Goal: Communication & Community: Connect with others

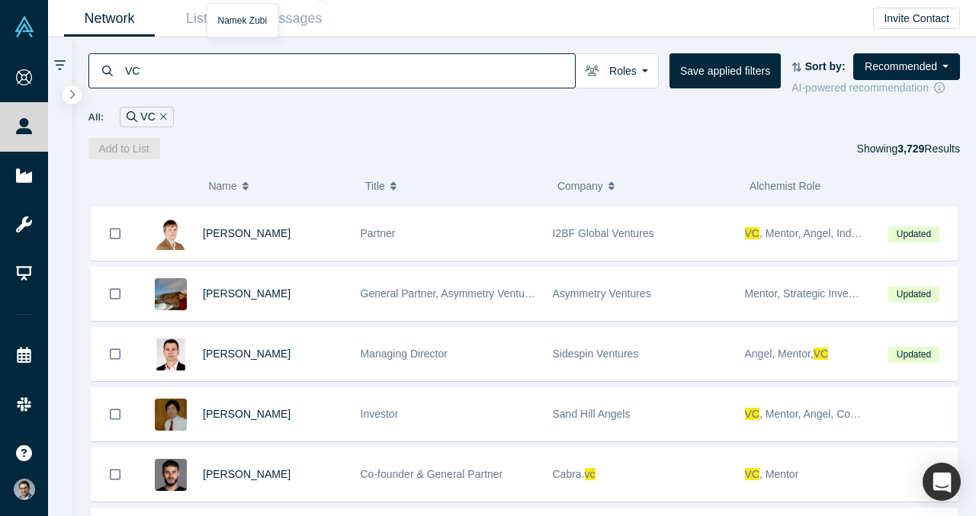
scroll to position [660, 0]
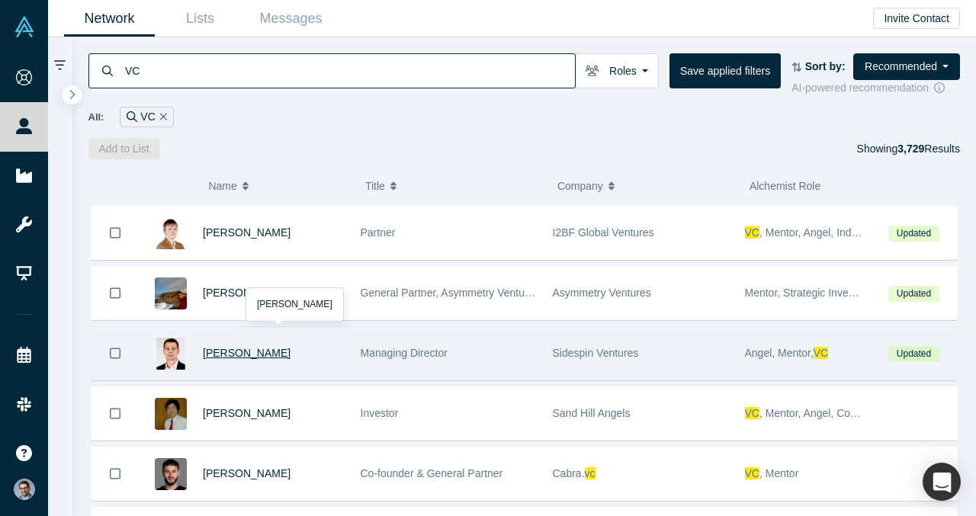
click at [248, 351] on span "[PERSON_NAME]" at bounding box center [247, 353] width 88 height 12
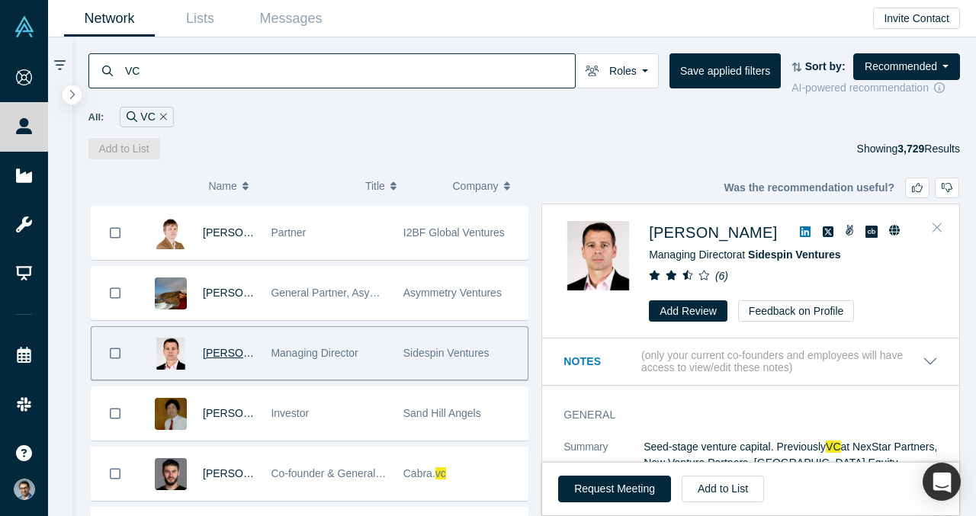
click at [938, 226] on icon "Close" at bounding box center [937, 227] width 9 height 14
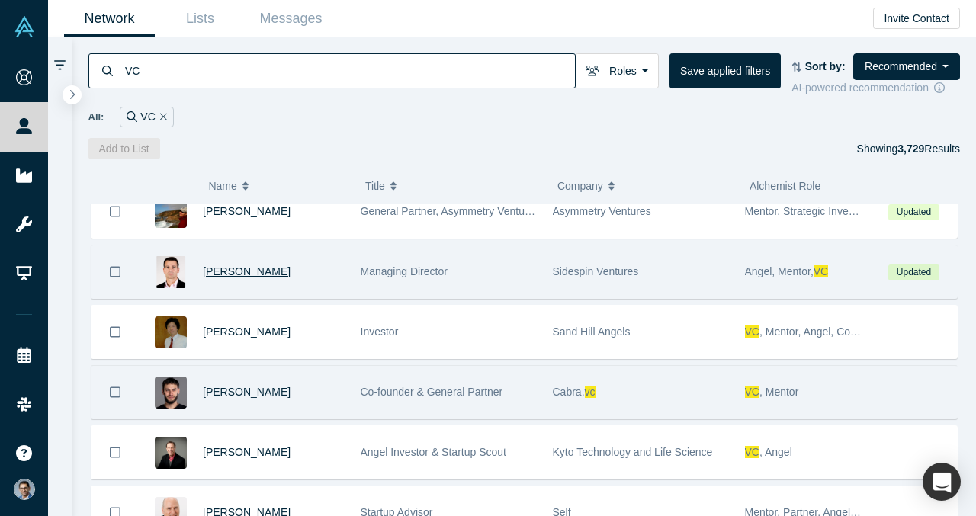
scroll to position [736, 0]
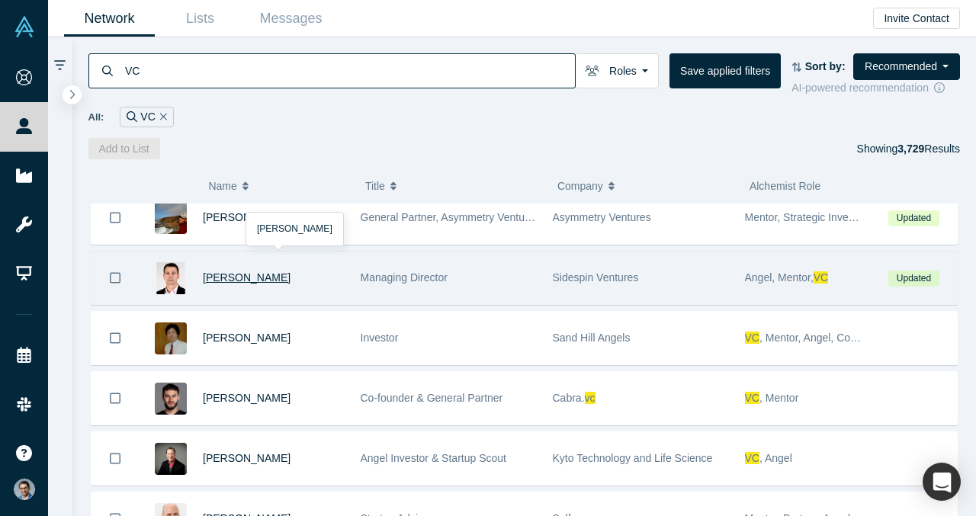
click at [248, 281] on span "[PERSON_NAME]" at bounding box center [247, 278] width 88 height 12
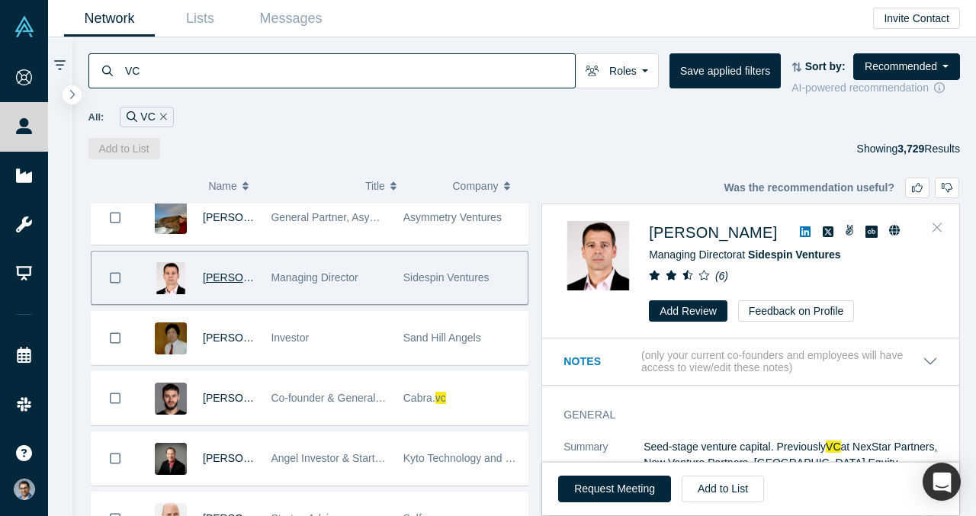
click at [937, 223] on icon "Close" at bounding box center [937, 227] width 9 height 14
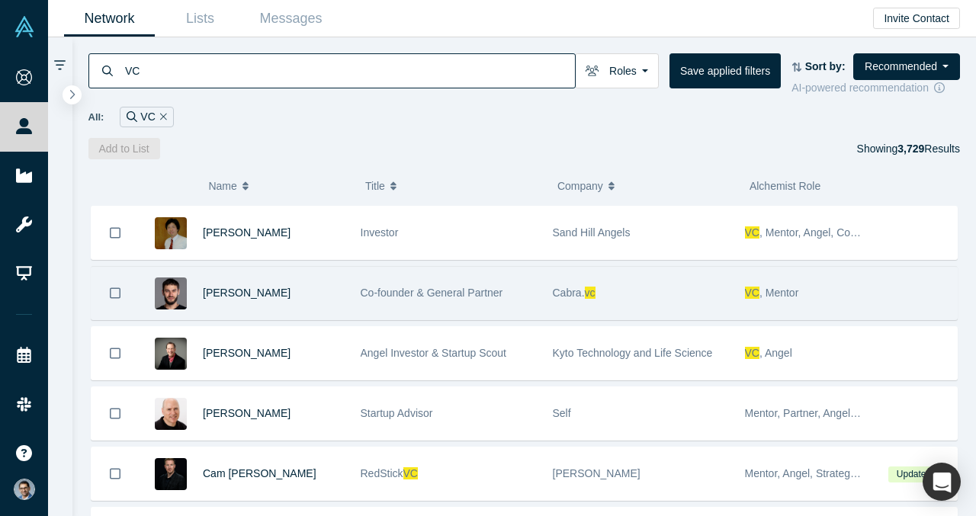
scroll to position [843, 0]
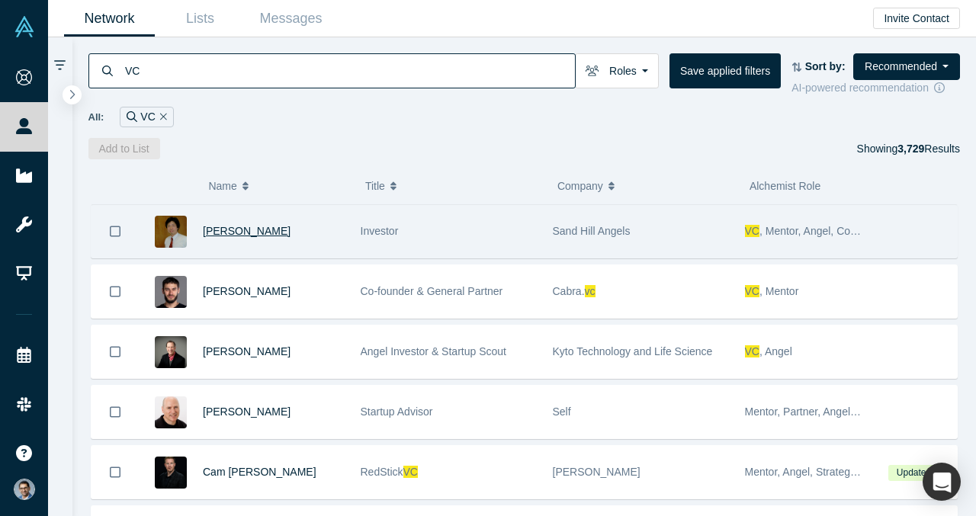
click at [245, 230] on span "Ning Sung" at bounding box center [247, 231] width 88 height 12
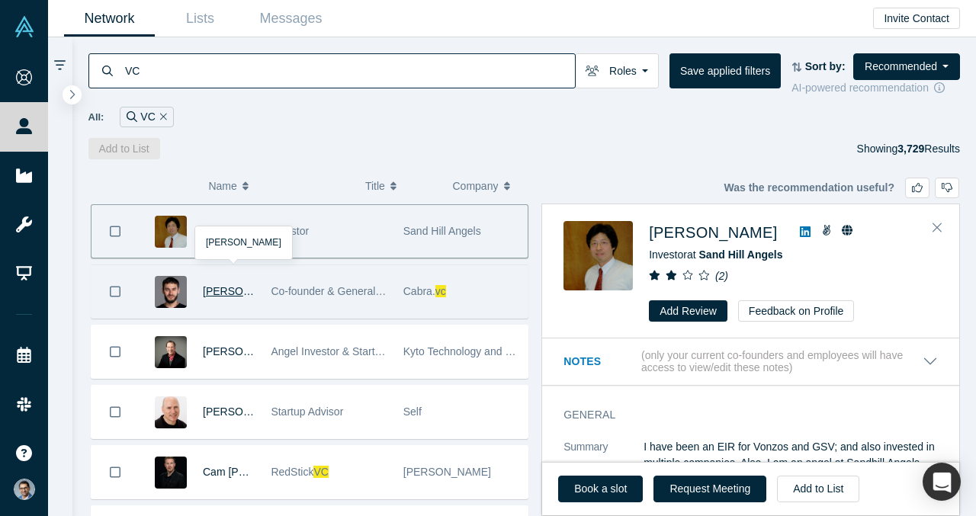
click at [218, 293] on span "Alexey Alexanov" at bounding box center [247, 291] width 88 height 12
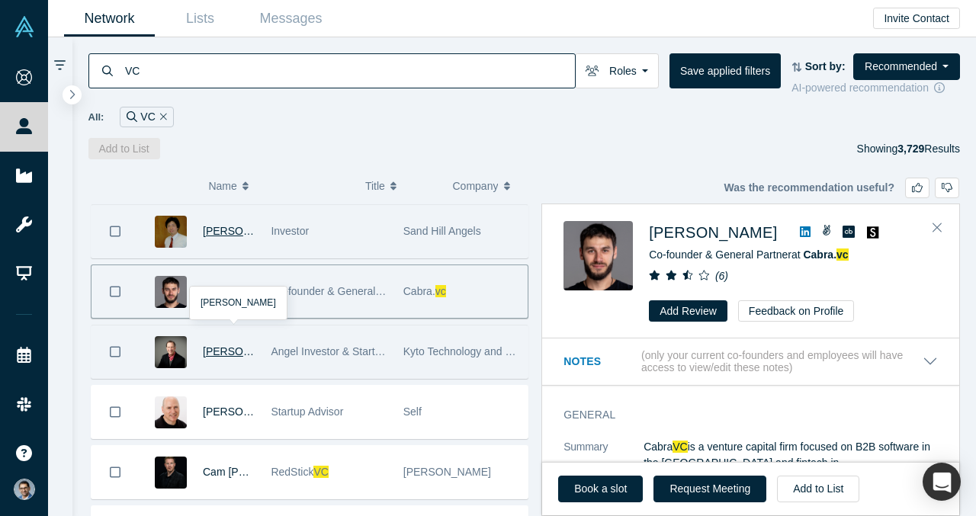
click at [209, 349] on span "Thomas Vogelsong" at bounding box center [247, 351] width 88 height 12
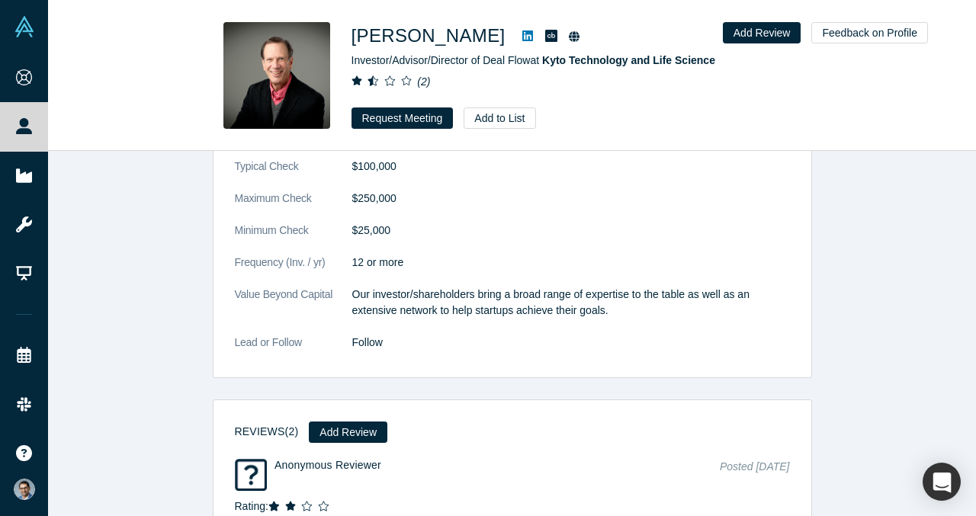
scroll to position [2667, 0]
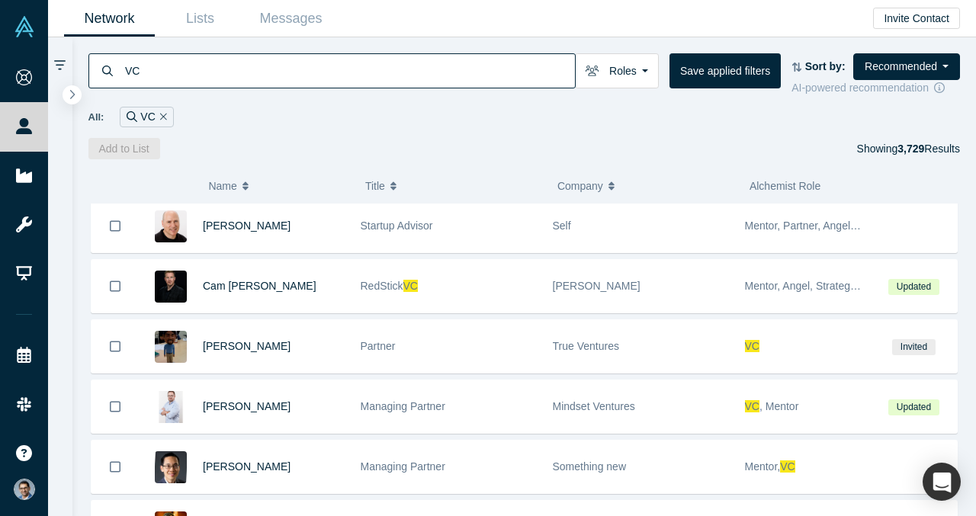
scroll to position [917, 0]
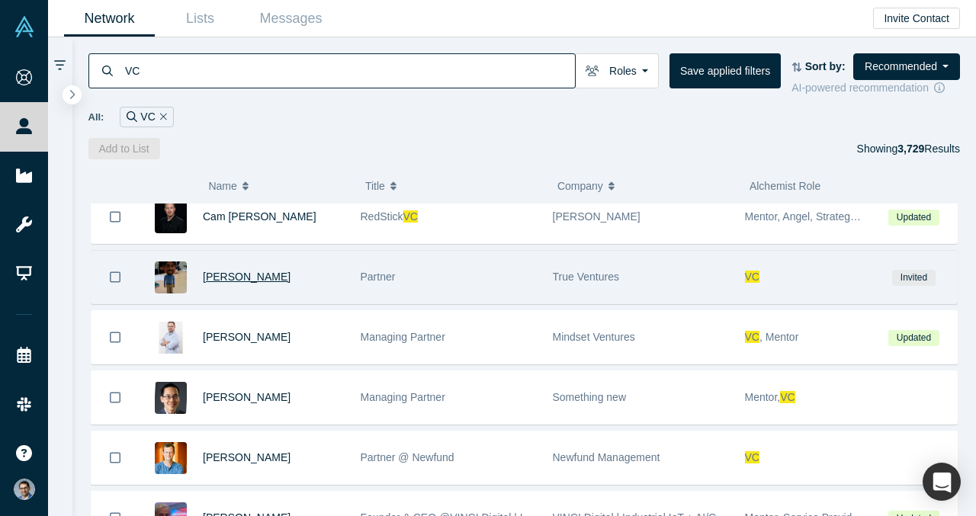
click at [220, 275] on span "Puneet Agarwal" at bounding box center [247, 277] width 88 height 12
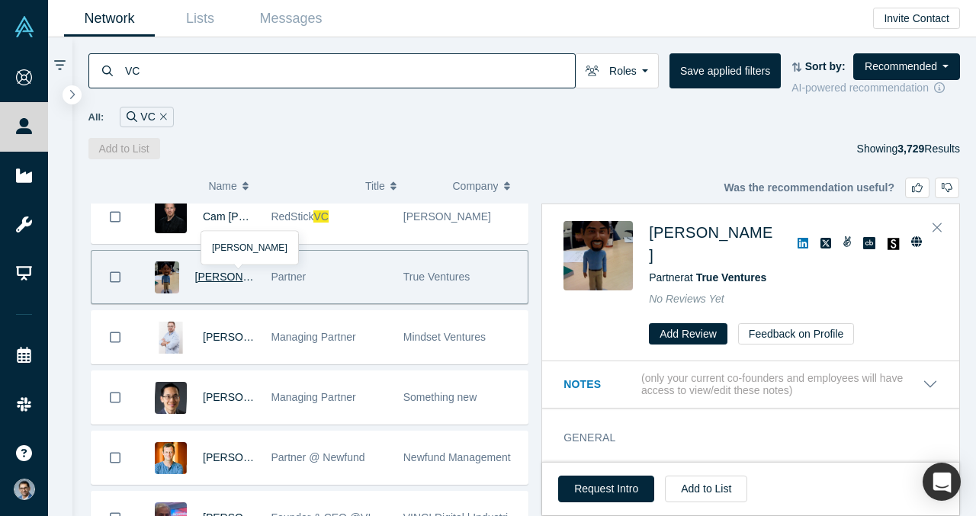
click at [450, 137] on div "VC Roles Founders Faculty Mentors Alumni Mentor Angels VC s Corporate Innovator…" at bounding box center [524, 98] width 905 height 122
click at [938, 230] on icon "Close" at bounding box center [937, 227] width 9 height 14
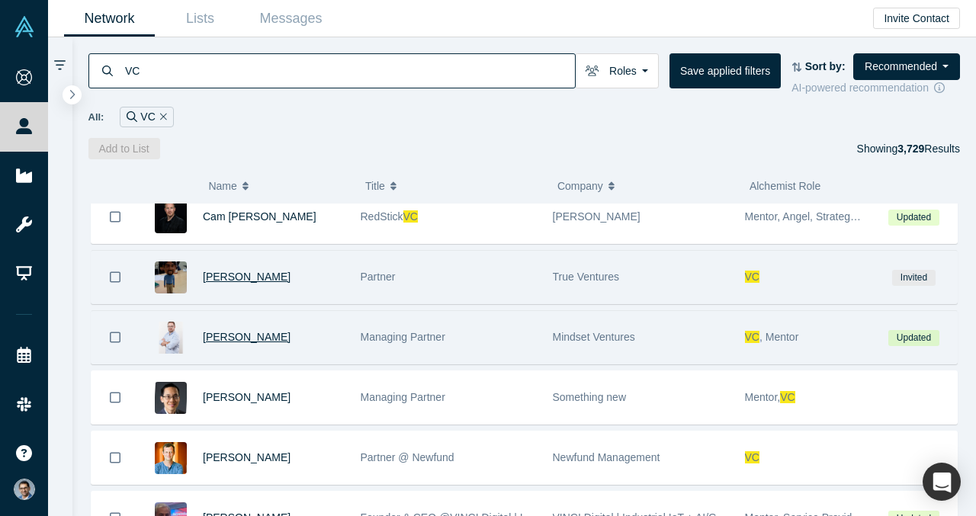
click at [244, 337] on span "Daniel Ibri" at bounding box center [247, 337] width 88 height 12
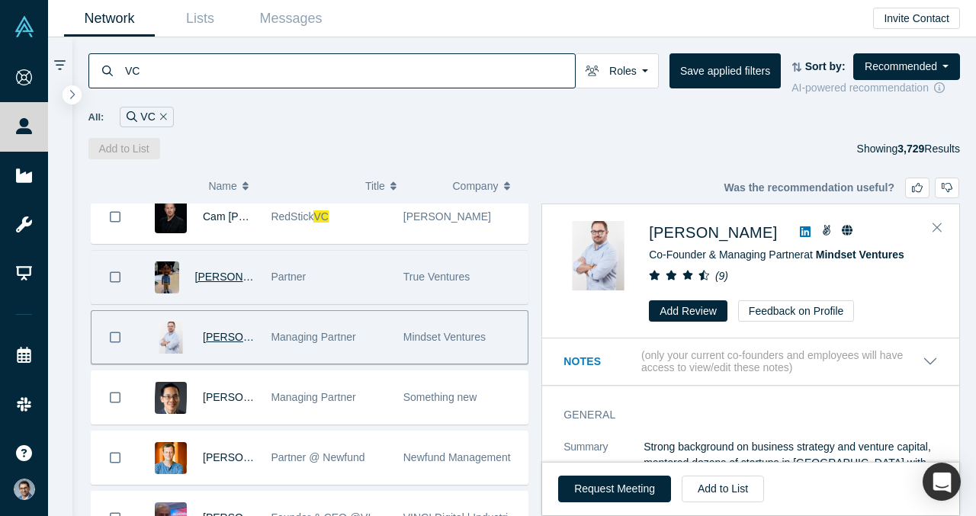
click at [800, 230] on icon at bounding box center [805, 232] width 11 height 12
click at [543, 300] on div "Daniel Ibri Co-Founder & Managing Partner at Mindset Ventures ( 9 ) Add Review …" at bounding box center [750, 271] width 417 height 133
click at [503, 143] on div "Add to List Showing 3,729 Results" at bounding box center [524, 148] width 872 height 21
click at [938, 233] on icon "Close" at bounding box center [937, 227] width 9 height 14
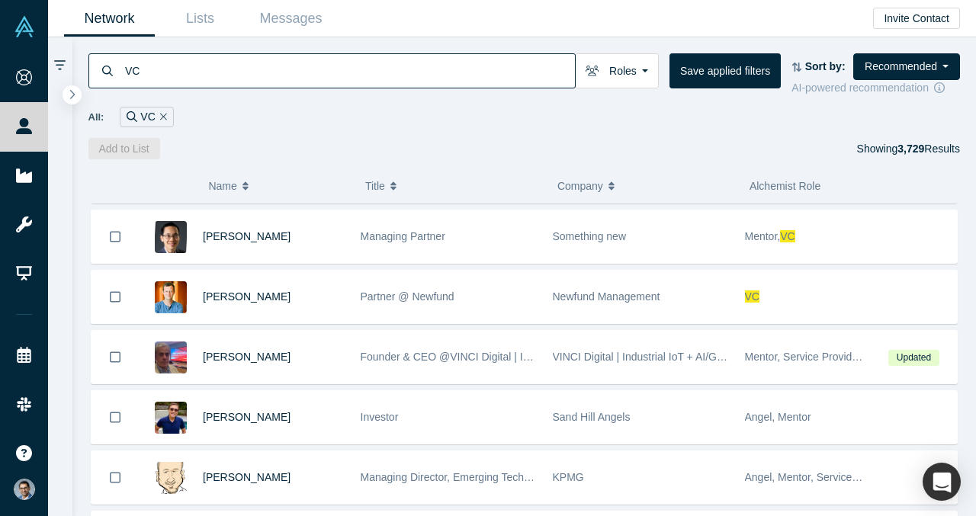
scroll to position [1080, 0]
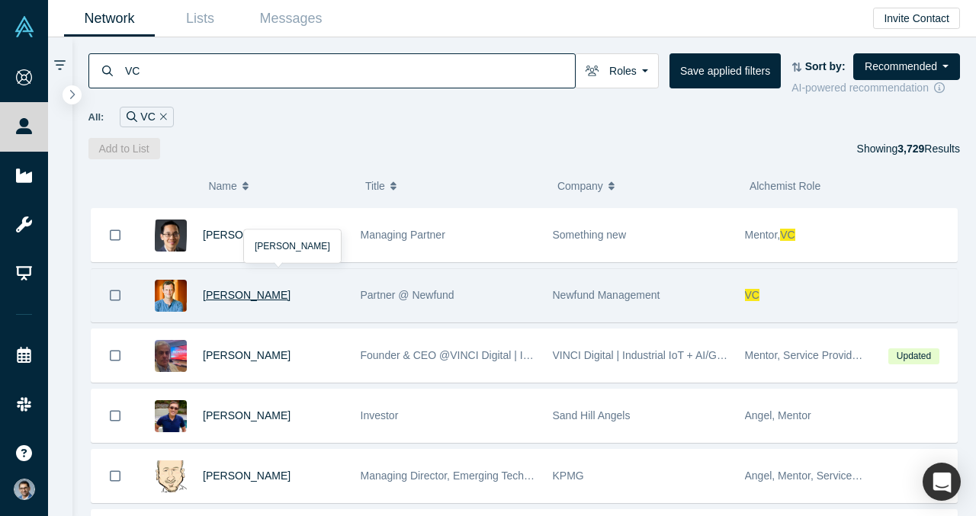
click at [227, 291] on span "Henri Deshays" at bounding box center [247, 295] width 88 height 12
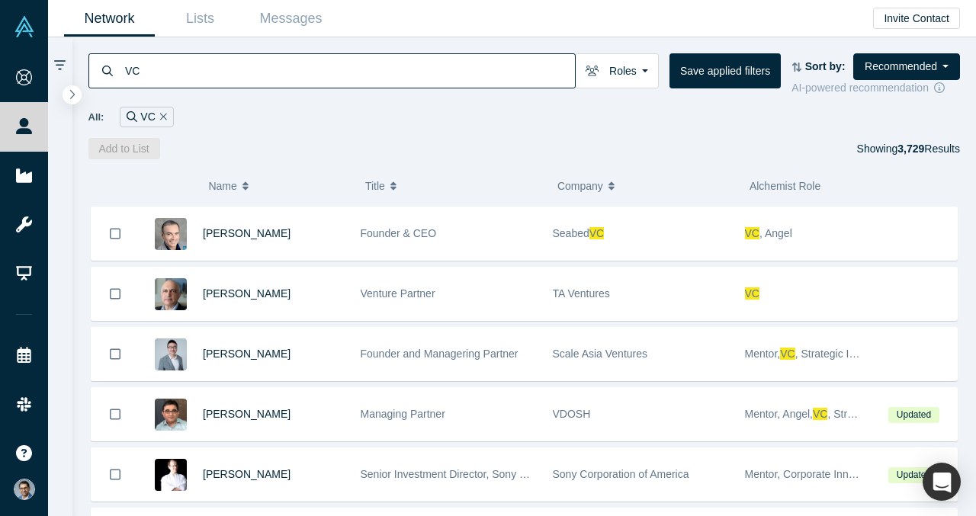
scroll to position [1807, 0]
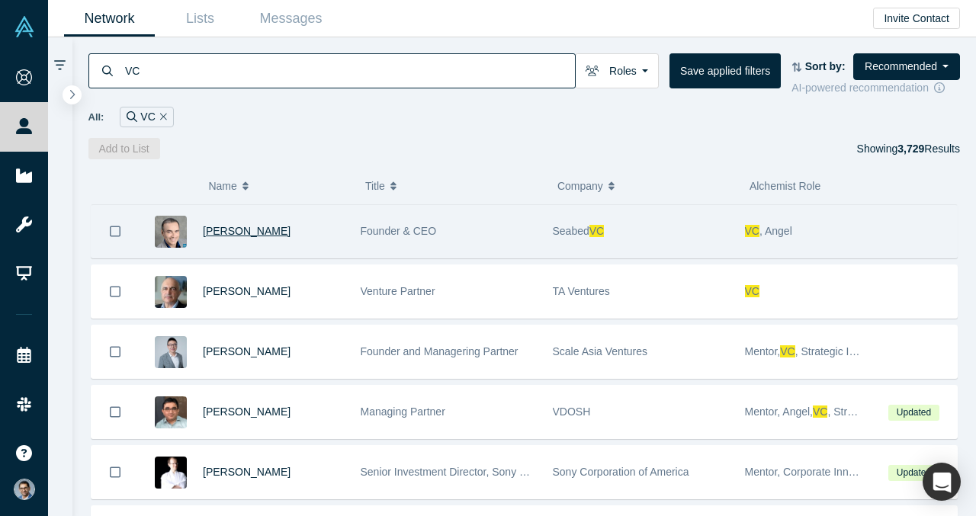
click at [229, 235] on span "Vijay Ullal" at bounding box center [247, 231] width 88 height 12
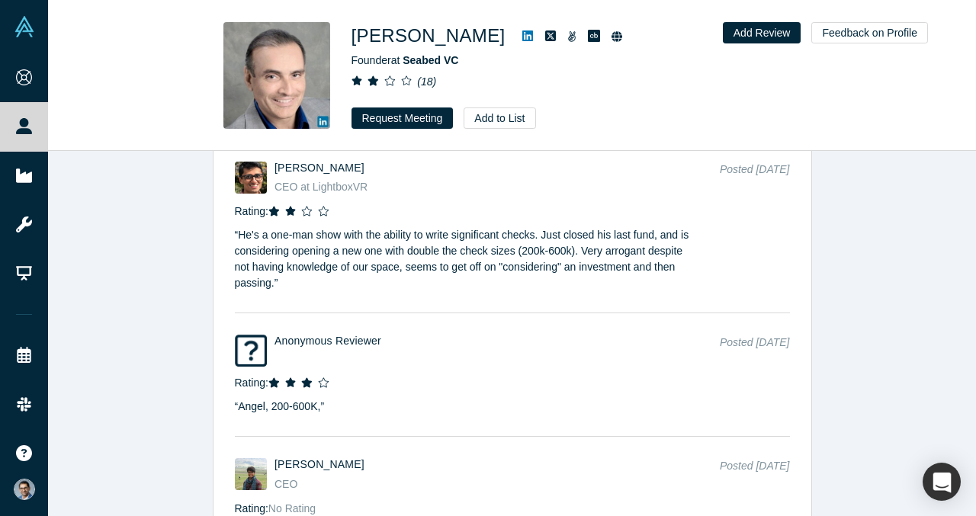
scroll to position [3647, 0]
click at [522, 32] on icon at bounding box center [527, 36] width 11 height 11
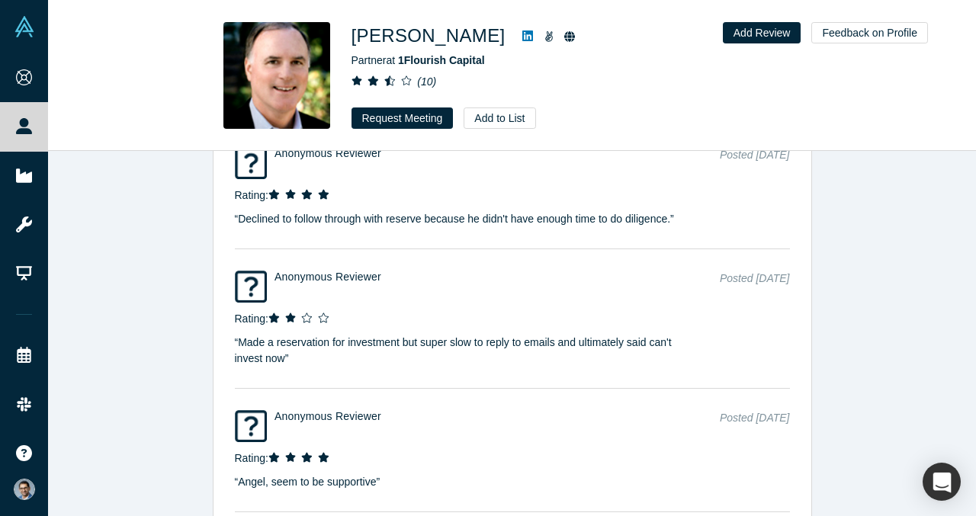
scroll to position [3526, 0]
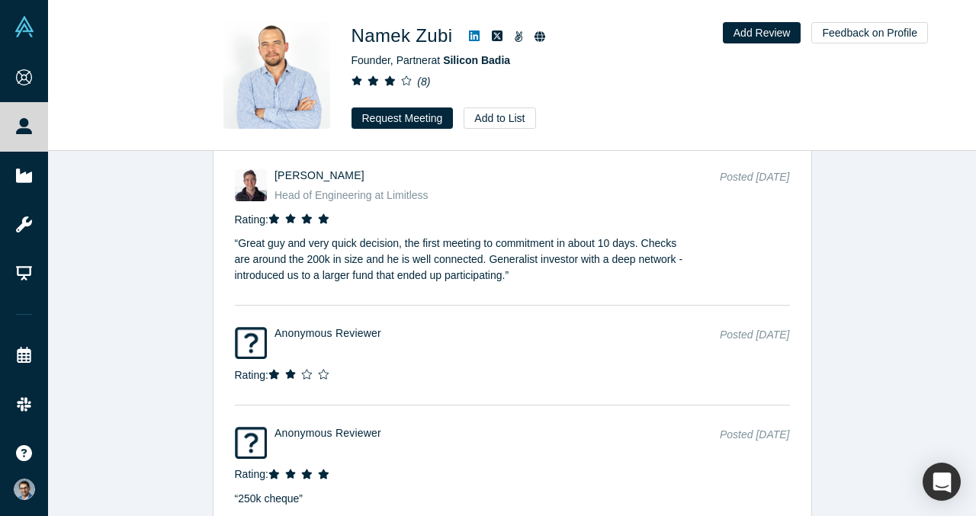
scroll to position [2349, 0]
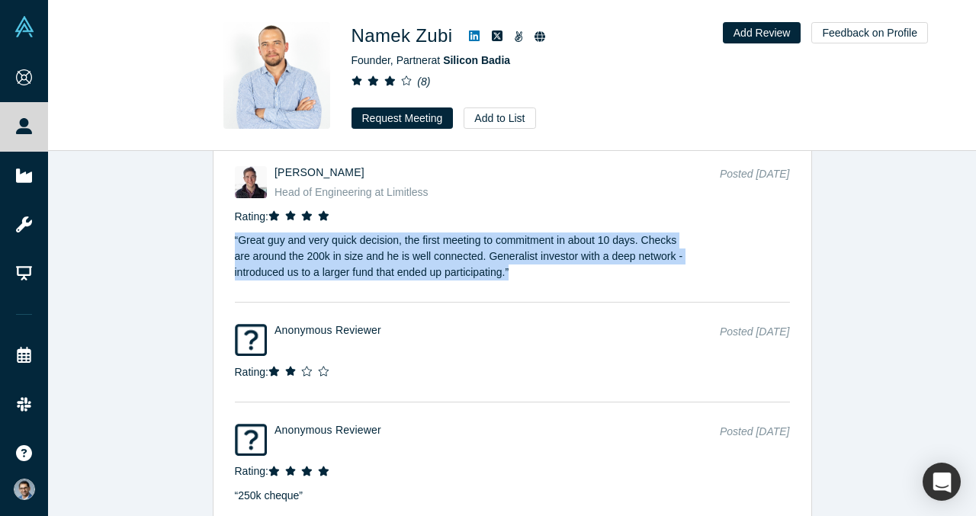
drag, startPoint x: 521, startPoint y: 271, endPoint x: 227, endPoint y: 246, distance: 295.5
click at [227, 246] on div "Tyson Kunovsky Head of Engineering at Limitless Posted May 7, 2021 Rating: “ Gr…" at bounding box center [513, 235] width 598 height 158
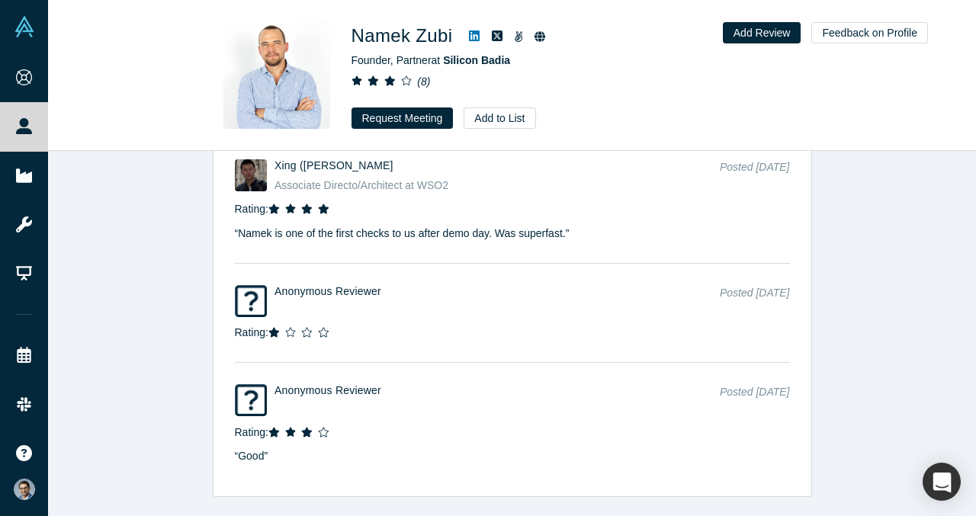
scroll to position [2839, 0]
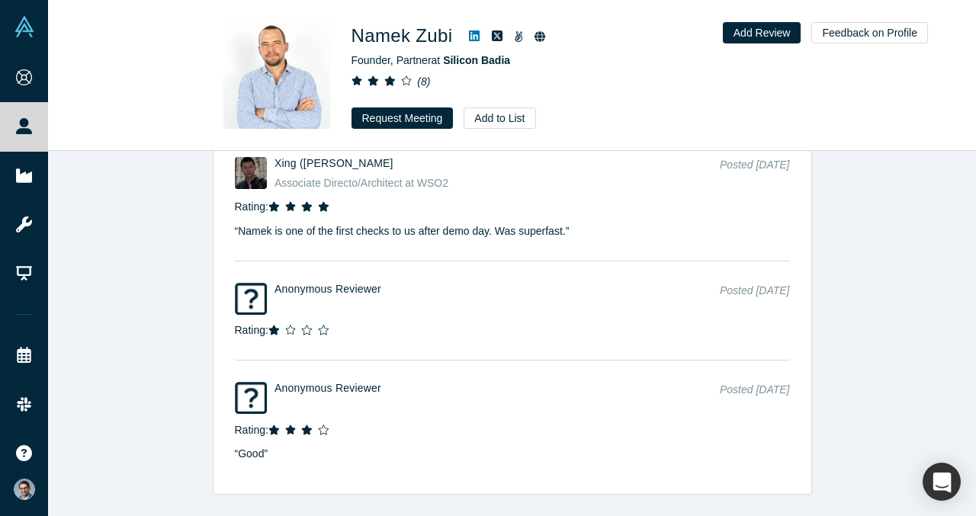
click at [470, 33] on icon at bounding box center [474, 36] width 11 height 11
click at [400, 118] on button "Request Meeting" at bounding box center [403, 118] width 102 height 21
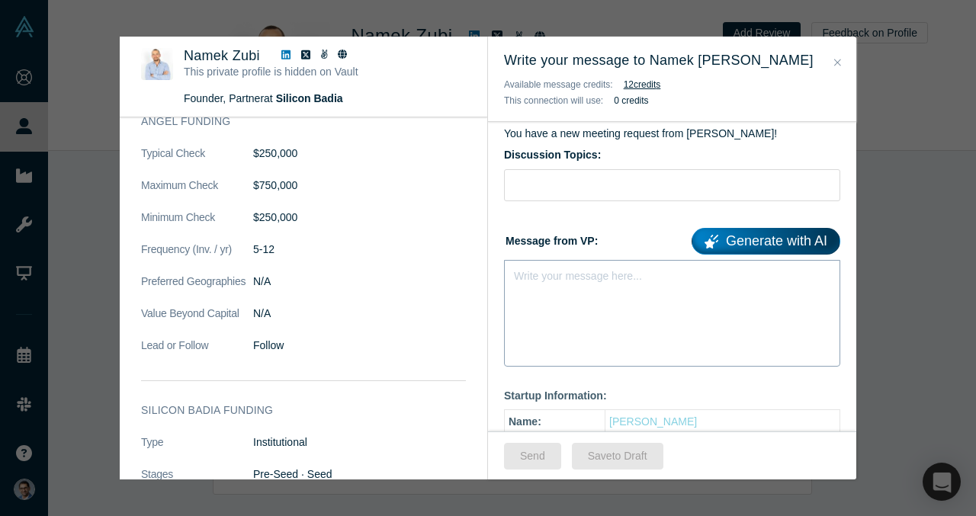
scroll to position [116, 0]
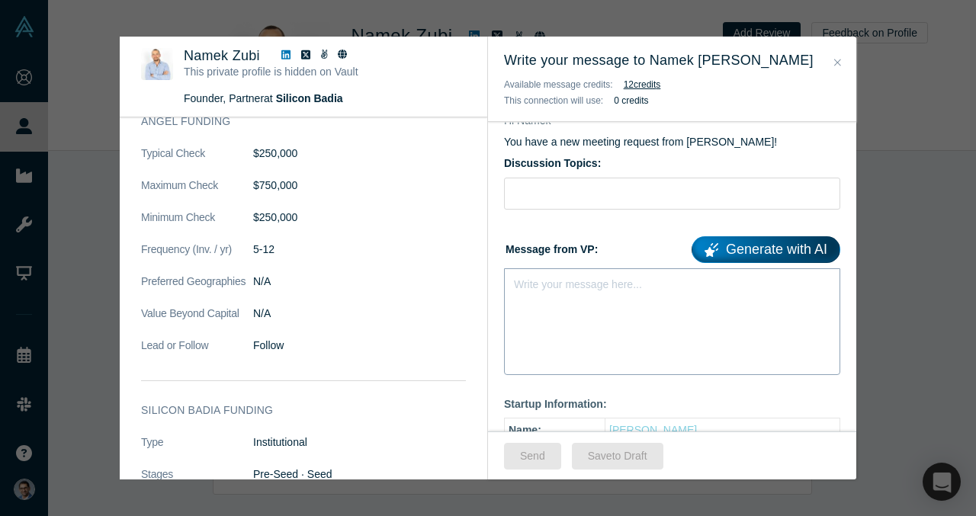
click at [579, 305] on div "Write your message here..." at bounding box center [672, 321] width 336 height 107
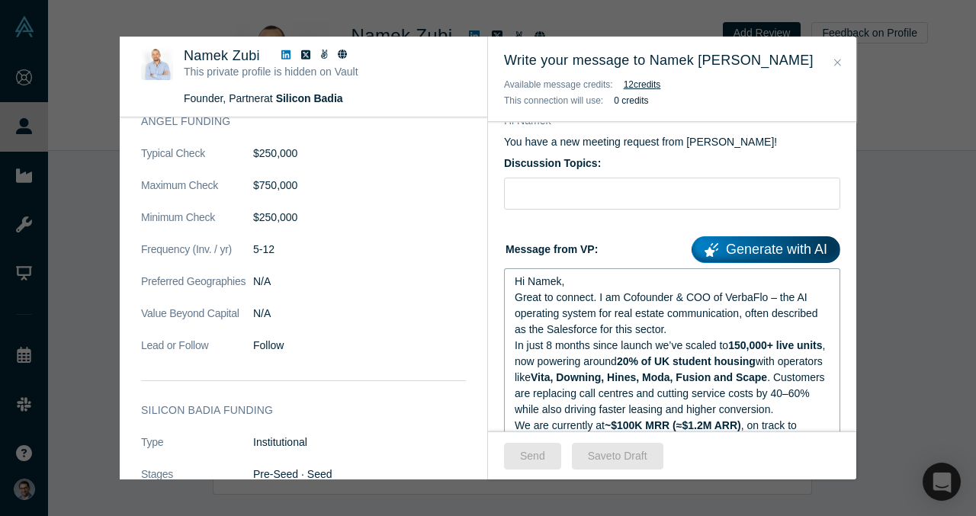
click at [583, 275] on div "Hi Namek," at bounding box center [673, 282] width 316 height 16
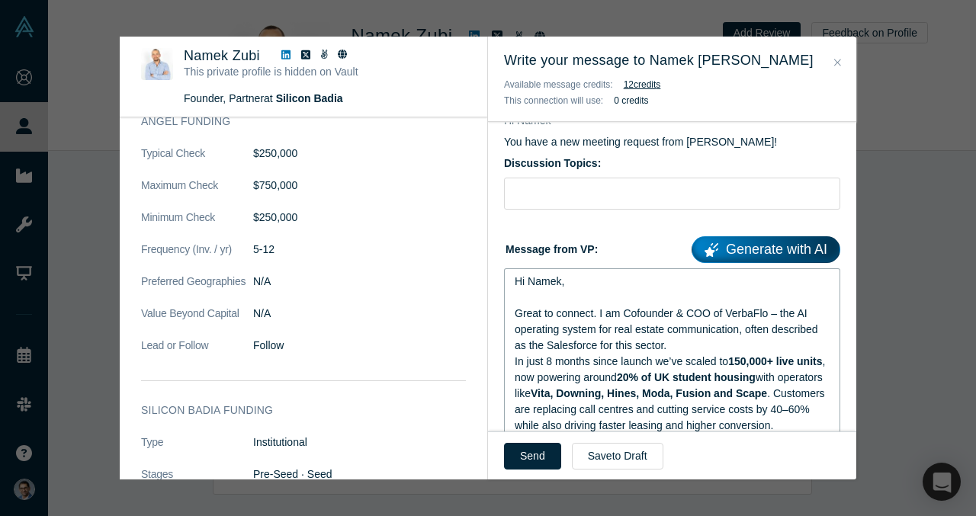
click at [677, 343] on div "Great to connect. I am Cofounder & COO of VerbaFlo – the AI operating system fo…" at bounding box center [673, 330] width 316 height 48
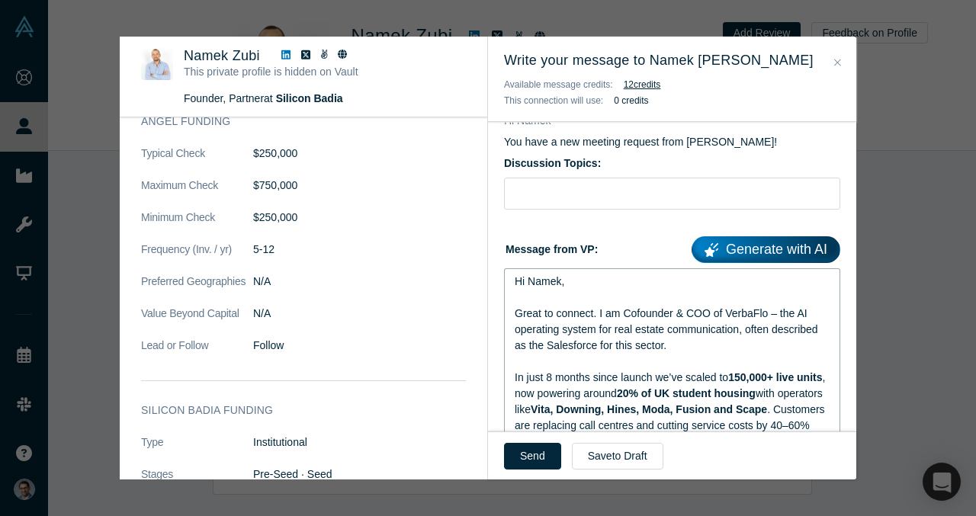
click at [775, 315] on span "Great to connect. I am Cofounder & COO of VerbaFlo – the AI operating system fo…" at bounding box center [668, 329] width 307 height 44
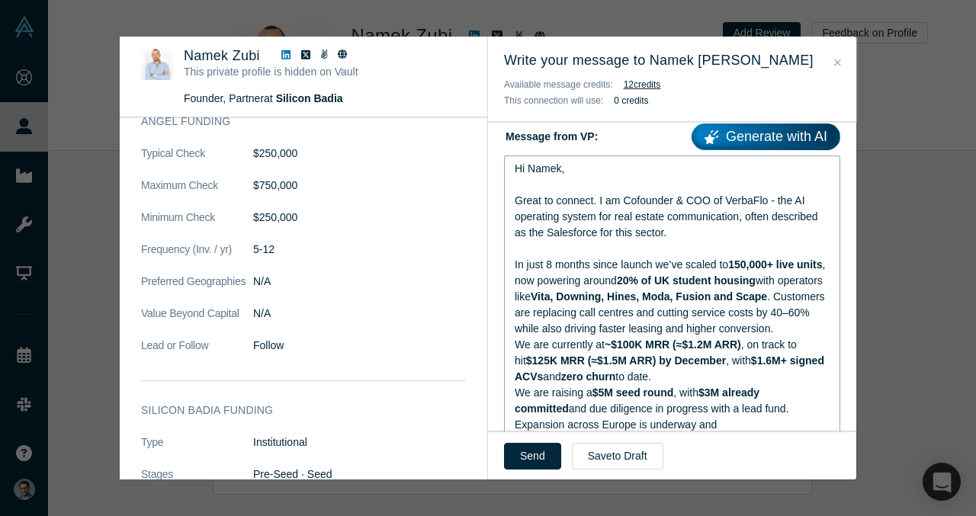
scroll to position [231, 0]
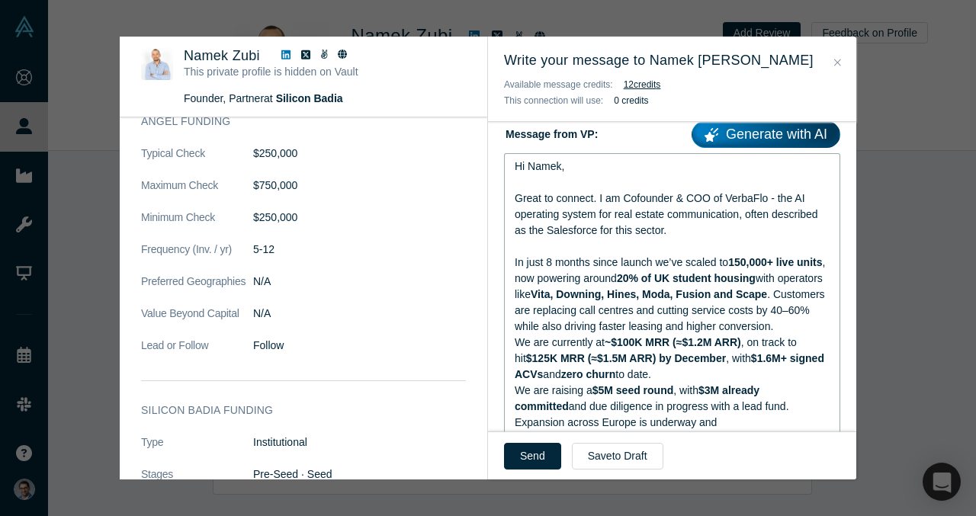
click at [821, 326] on div "In just 8 months since launch we’ve scaled to 150,000+ live units , now powerin…" at bounding box center [673, 295] width 316 height 80
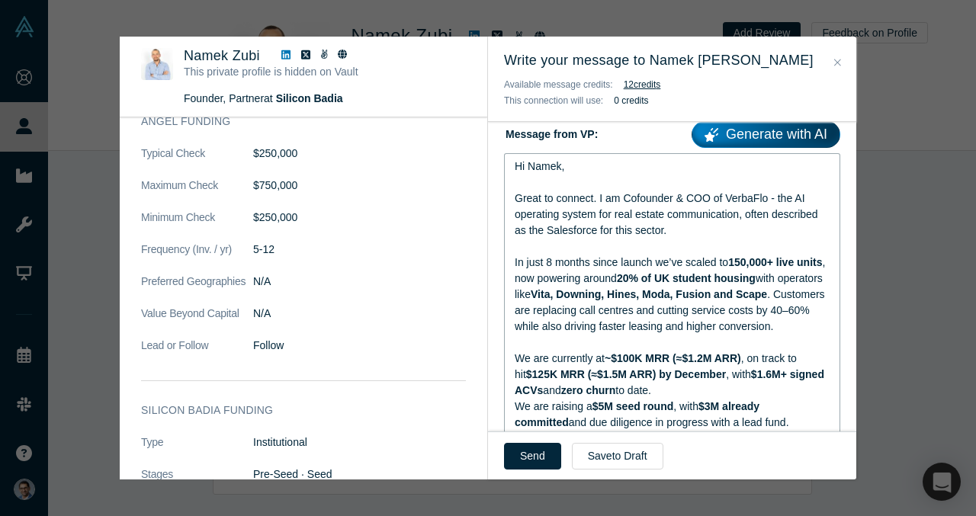
scroll to position [285, 0]
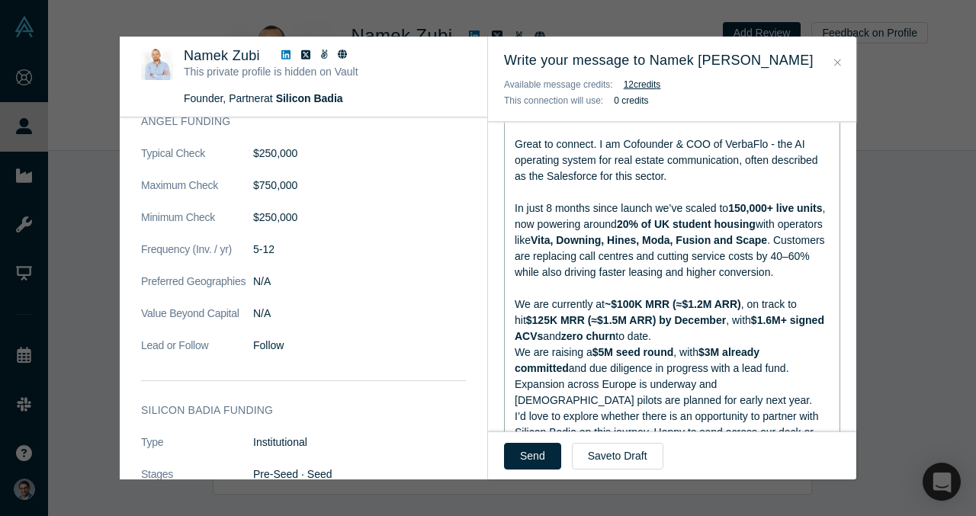
click at [694, 340] on div "We are currently at ~$100K MRR (≈$1.2M ARR) , on track to hit $125K MRR (≈$1.5M…" at bounding box center [673, 321] width 316 height 48
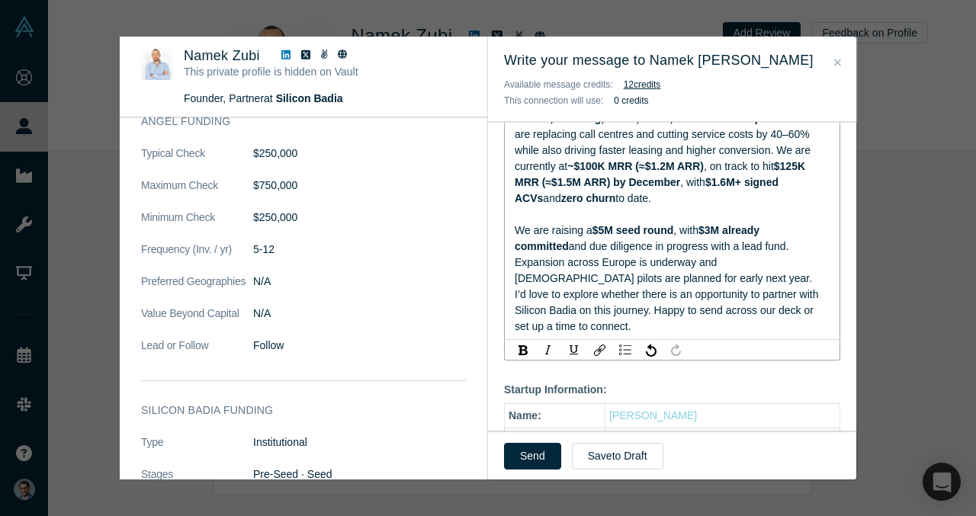
scroll to position [418, 0]
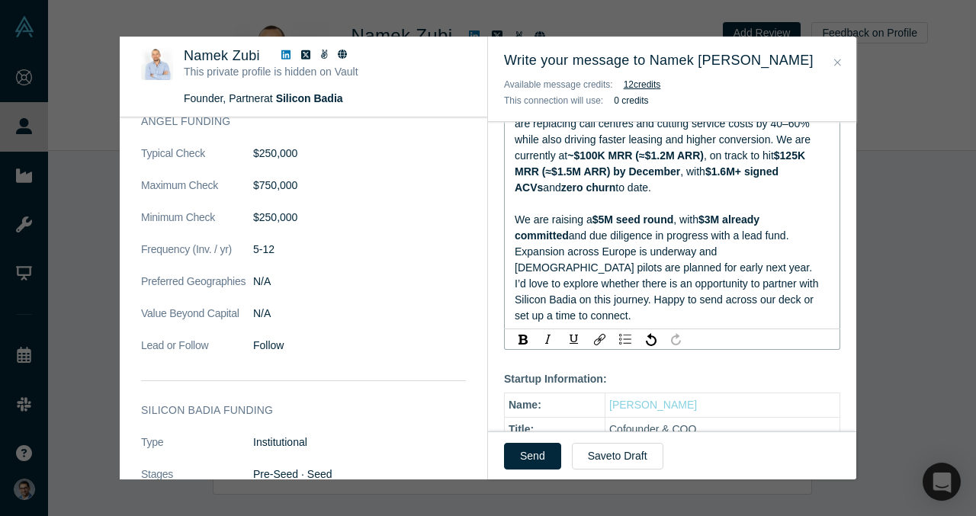
click at [650, 294] on div "I’d love to explore whether there is an opportunity to partner with Silicon Bad…" at bounding box center [673, 300] width 316 height 48
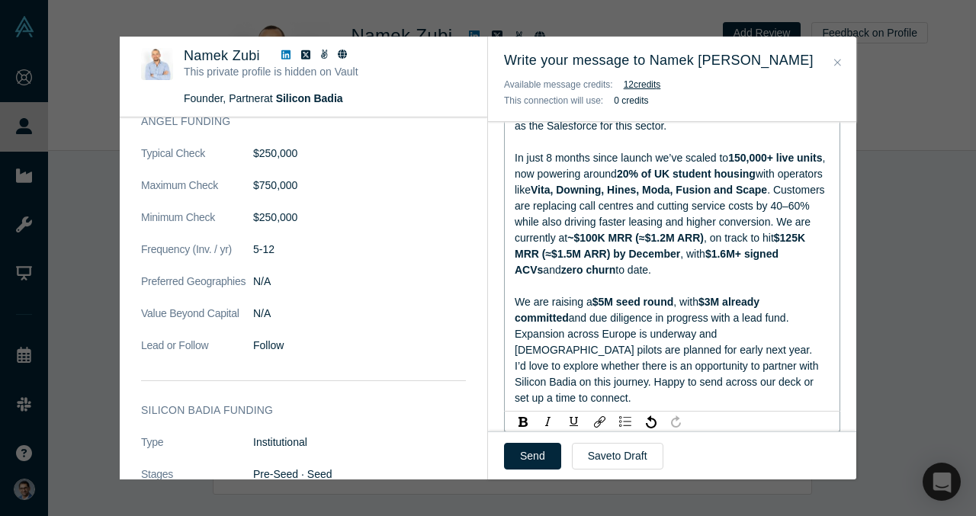
scroll to position [308, 0]
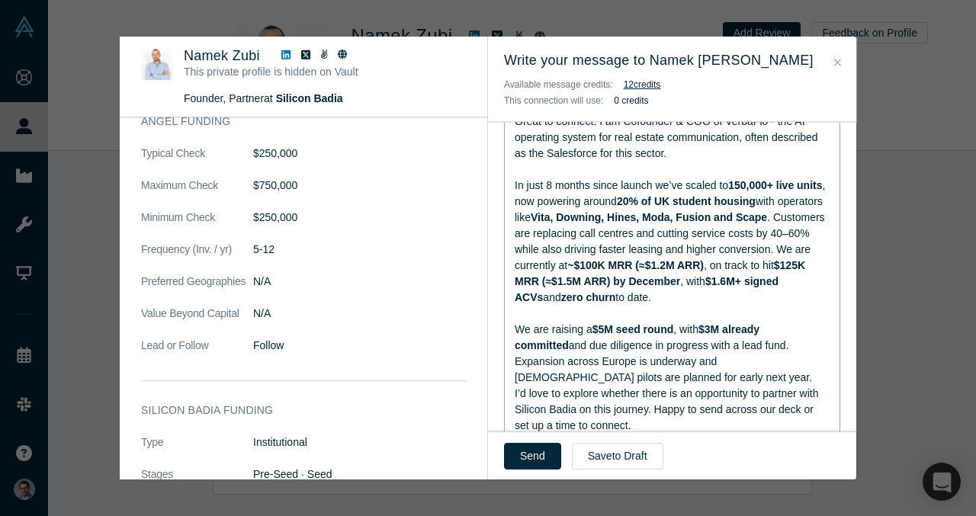
drag, startPoint x: 645, startPoint y: 371, endPoint x: 624, endPoint y: 210, distance: 162.3
click at [624, 210] on div "Hi Namek, Great to connect. I am Cofounder & COO of VerbaFlo - the AI operating…" at bounding box center [673, 258] width 316 height 352
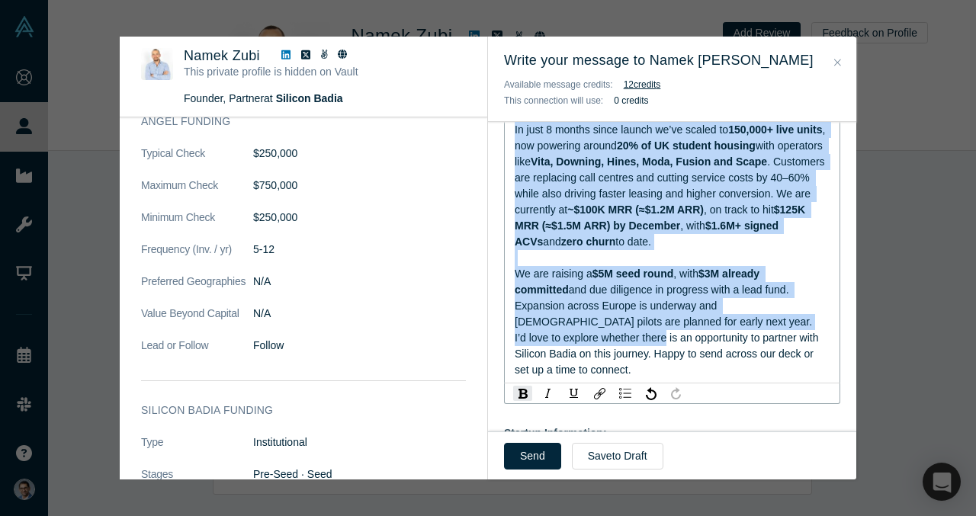
scroll to position [384, 0]
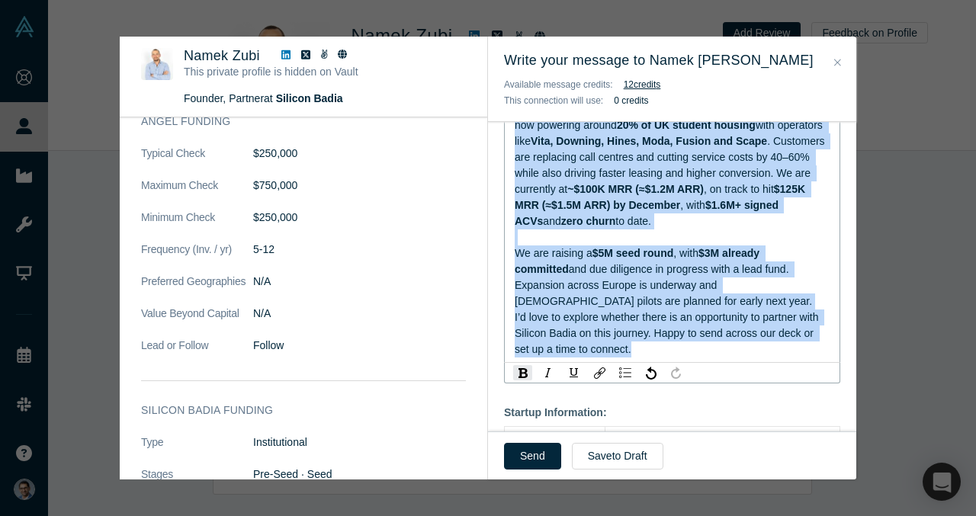
drag, startPoint x: 516, startPoint y: 187, endPoint x: 666, endPoint y: 340, distance: 214.1
click at [666, 340] on div "Hi Namek, Great to connect. I am Cofounder & COO of VerbaFlo - the AI operating…" at bounding box center [673, 181] width 316 height 352
click at [529, 365] on div "rdw-inline-control" at bounding box center [522, 372] width 19 height 15
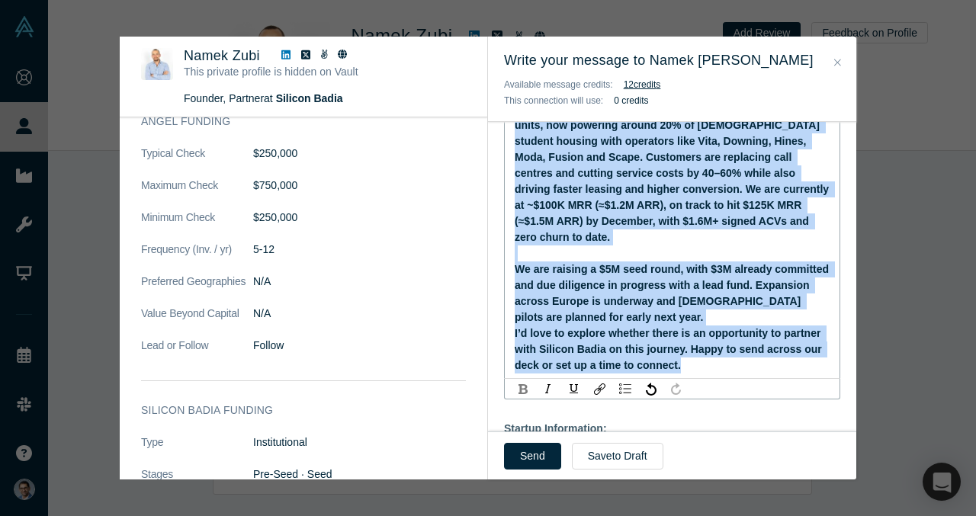
click at [528, 381] on div "rdw-inline-control" at bounding box center [522, 388] width 19 height 15
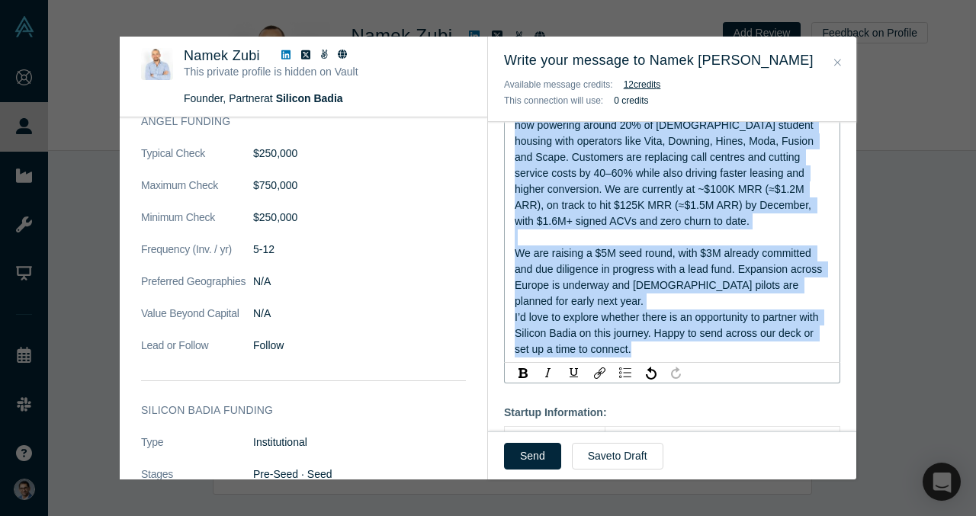
click at [641, 268] on span "We are raising a $5M seed round, with $3M already committed and due diligence i…" at bounding box center [670, 277] width 310 height 60
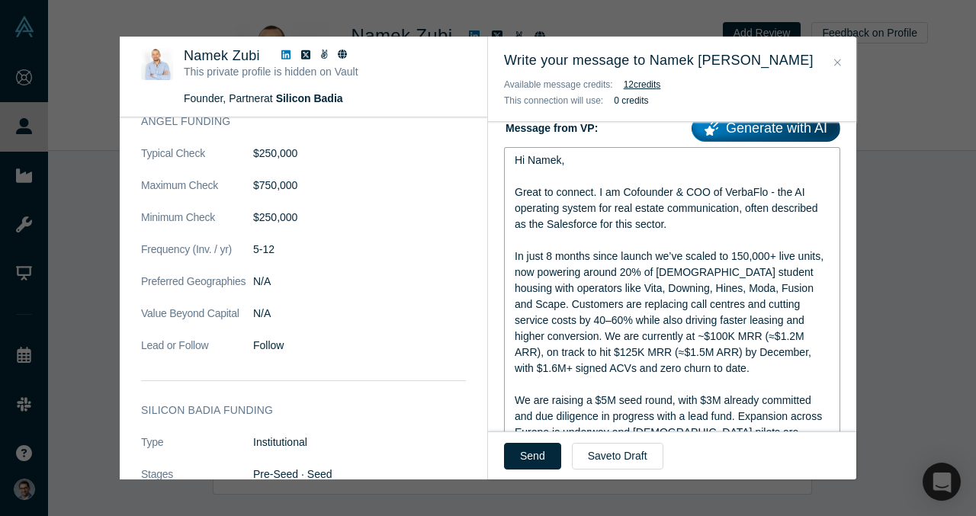
scroll to position [236, 0]
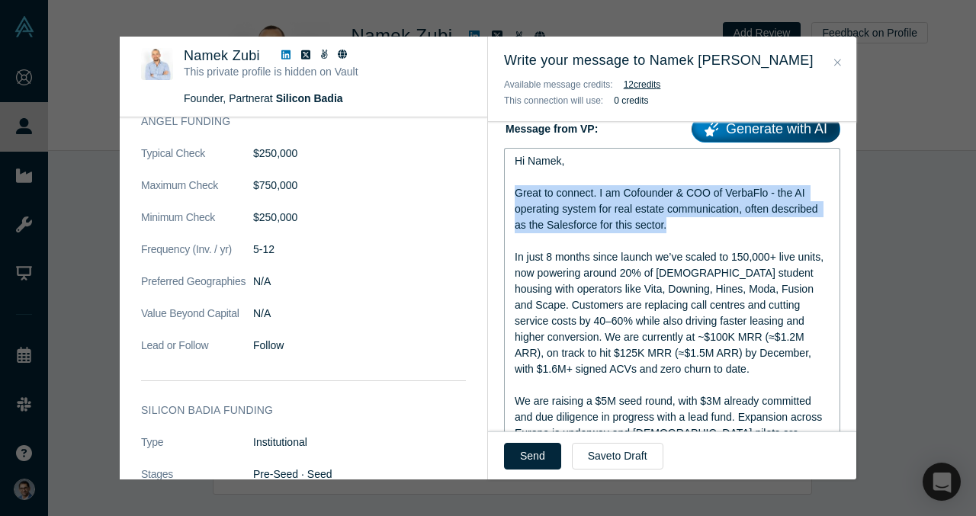
drag, startPoint x: 678, startPoint y: 223, endPoint x: 497, endPoint y: 198, distance: 182.5
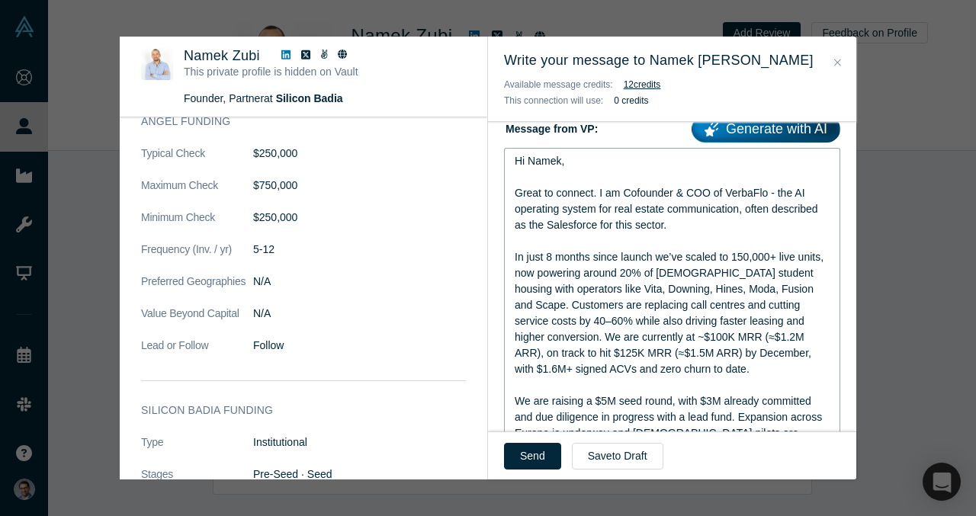
click at [511, 259] on div "Hi Namek, Great to connect. I am Cofounder & COO of VerbaFlo - the AI operating…" at bounding box center [672, 329] width 336 height 363
click at [525, 258] on span "In just 8 months since launch we’ve scaled to 150,000+ live units, now powering…" at bounding box center [671, 313] width 312 height 124
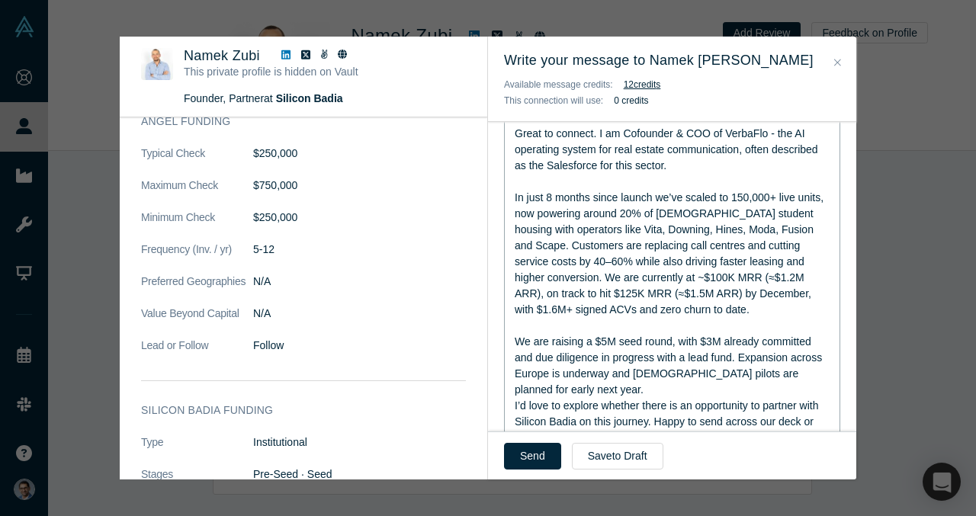
scroll to position [305, 0]
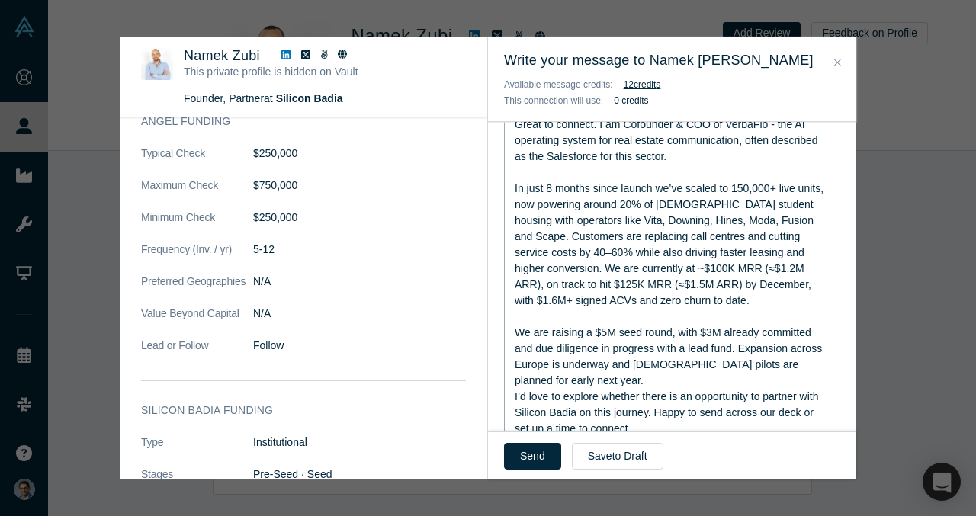
click at [538, 321] on div "rdw-editor" at bounding box center [673, 317] width 316 height 16
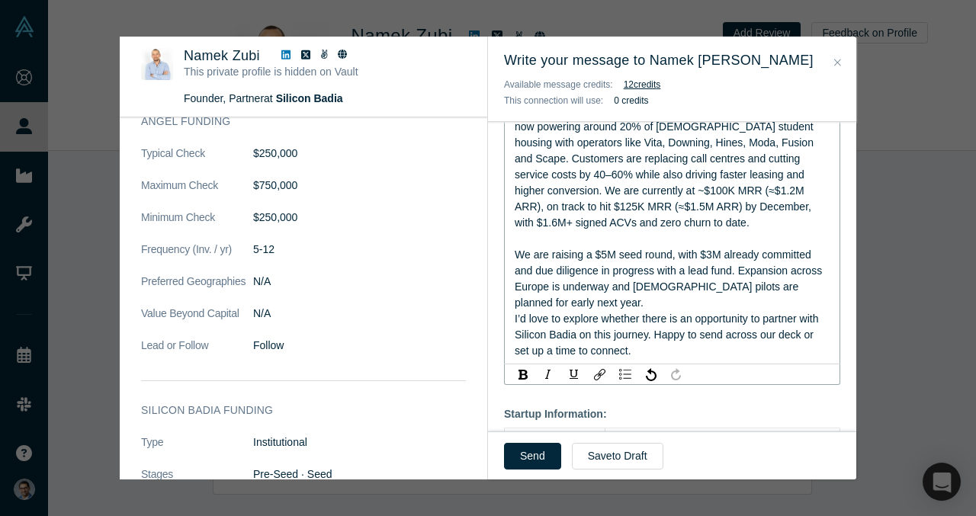
scroll to position [385, 0]
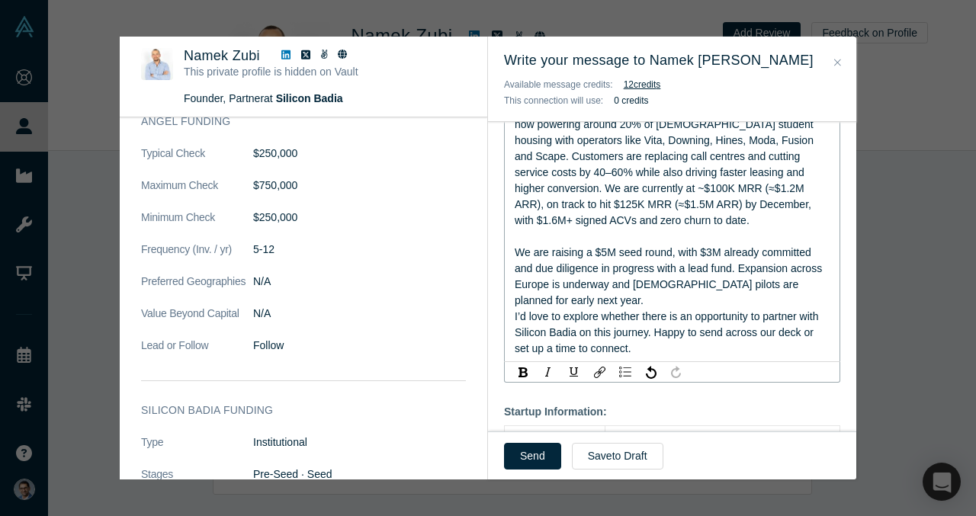
click at [641, 333] on div "I’d love to explore whether there is an opportunity to partner with Silicon Bad…" at bounding box center [673, 333] width 316 height 48
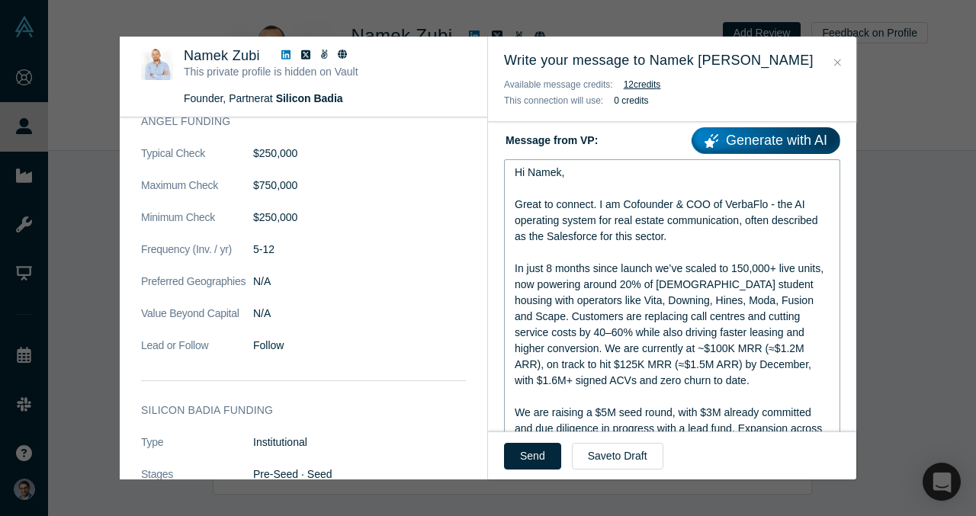
scroll to position [223, 0]
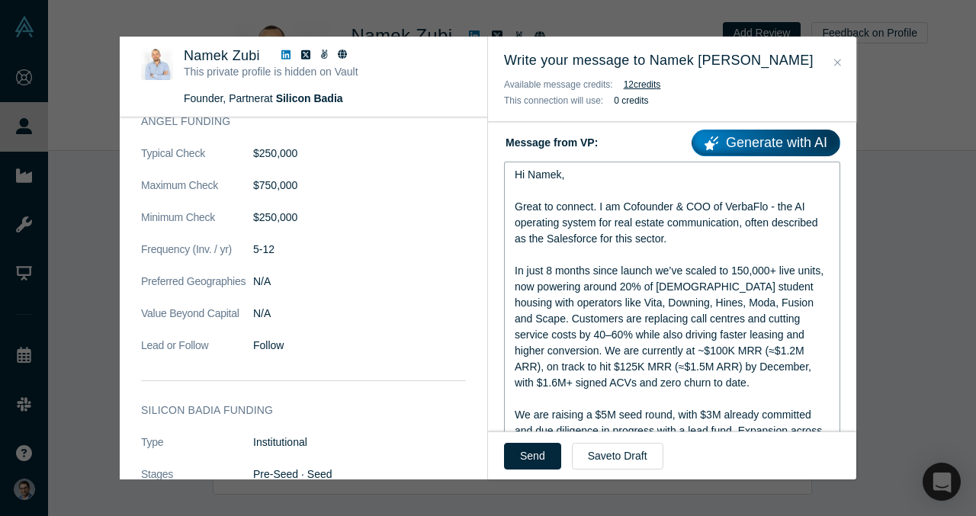
click at [597, 183] on div "rdw-editor" at bounding box center [673, 191] width 316 height 16
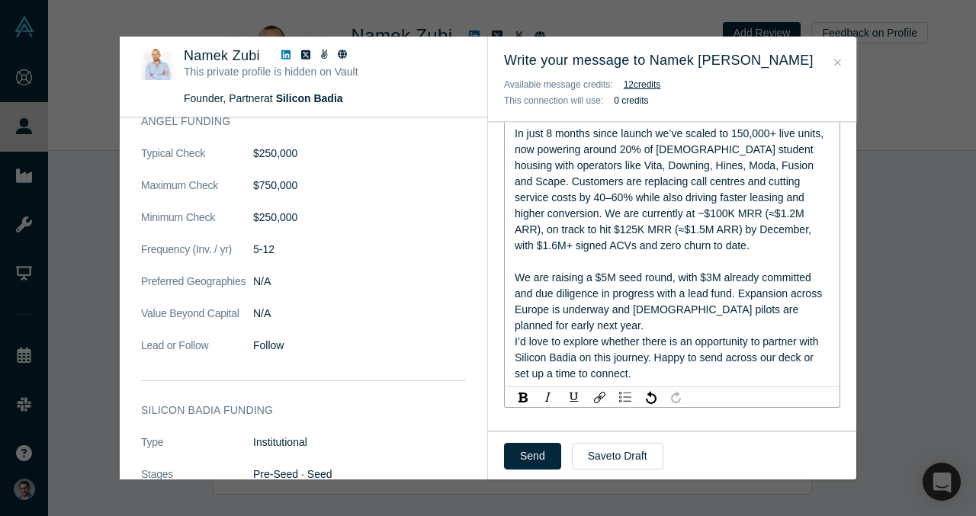
scroll to position [371, 0]
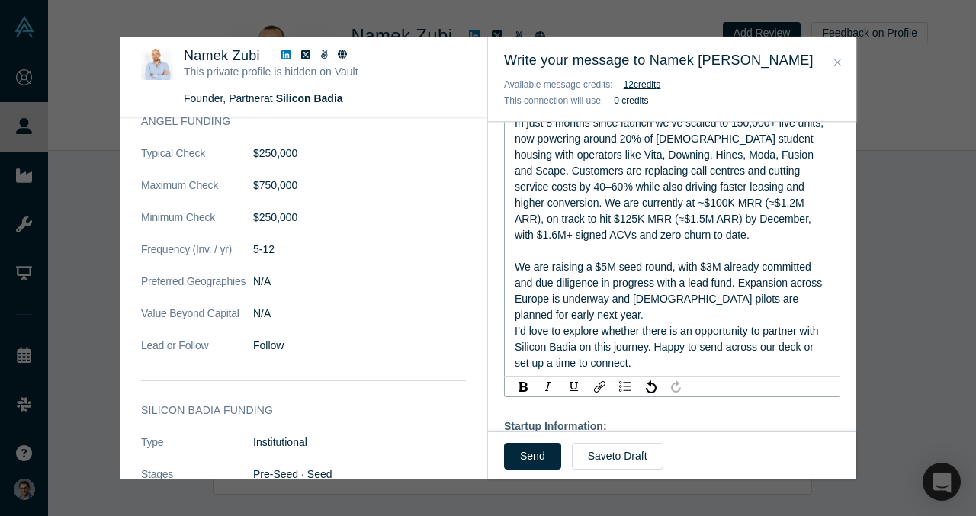
click at [790, 168] on span "In just 8 months since launch we’ve scaled to 150,000+ live units, now powering…" at bounding box center [671, 179] width 312 height 124
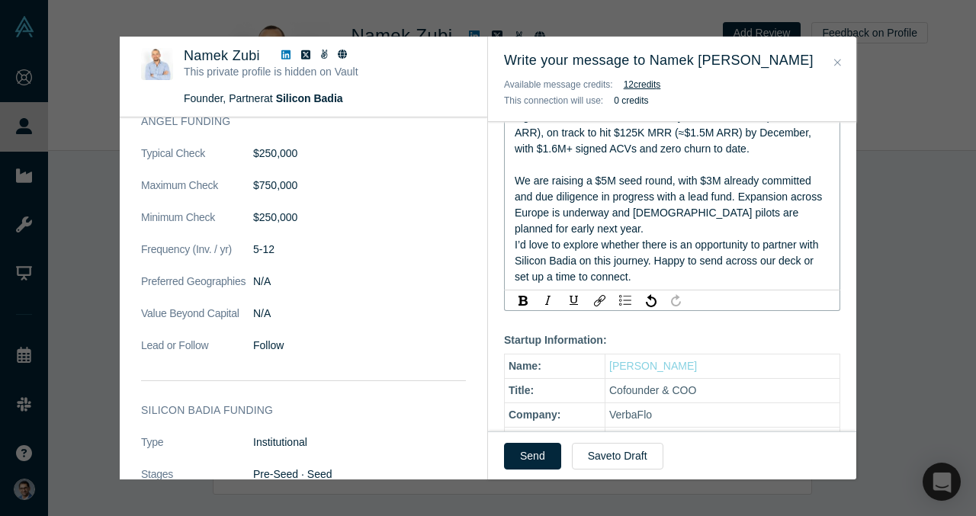
scroll to position [443, 0]
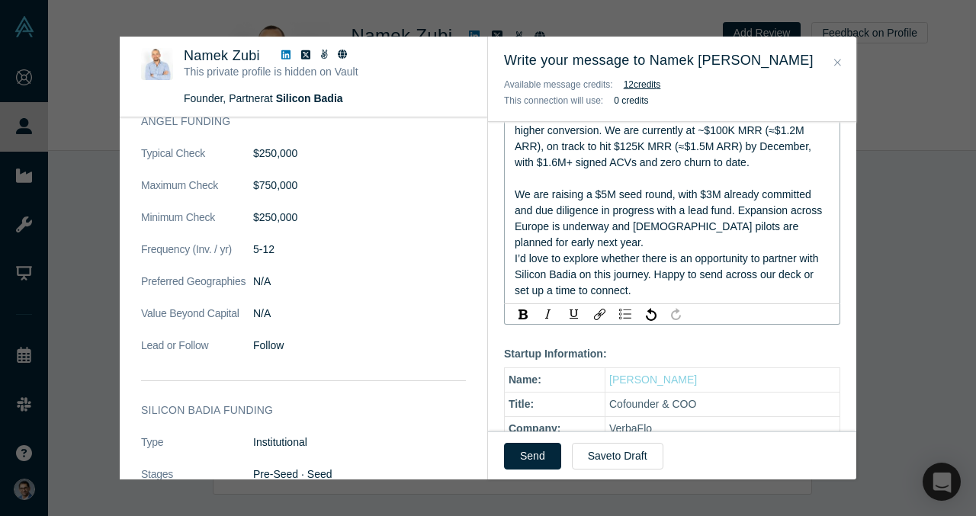
click at [782, 146] on span "In just 8 months since launch we’ve scaled to 150,000+ live units, now powering…" at bounding box center [671, 106] width 312 height 124
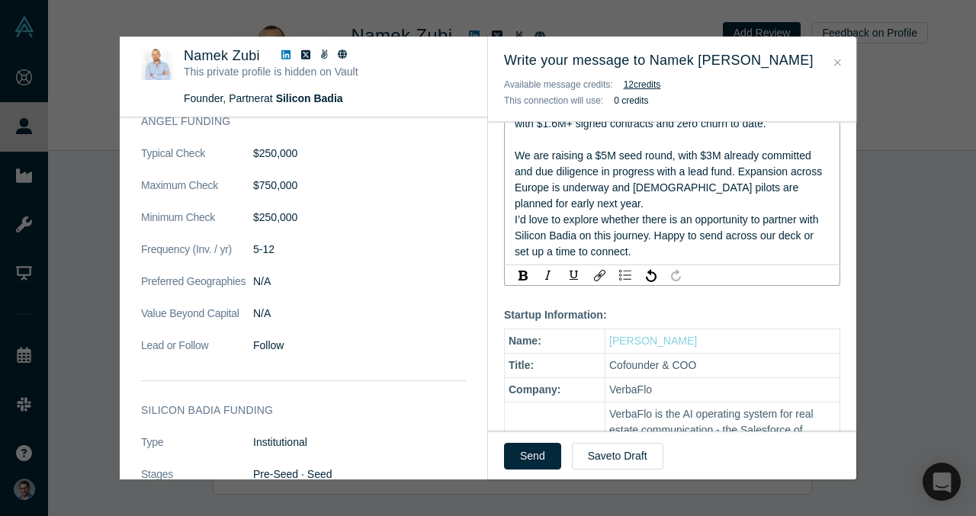
click at [712, 182] on span "We are raising a $5M seed round, with $3M already committed and due diligence i…" at bounding box center [670, 179] width 310 height 60
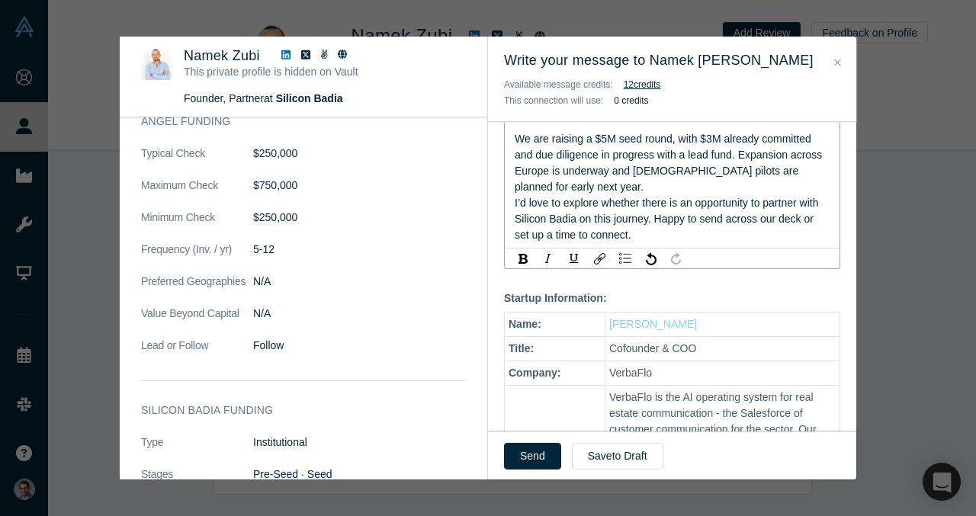
click at [701, 214] on div "I’d love to explore whether there is an opportunity to partner with Silicon Bad…" at bounding box center [673, 219] width 316 height 48
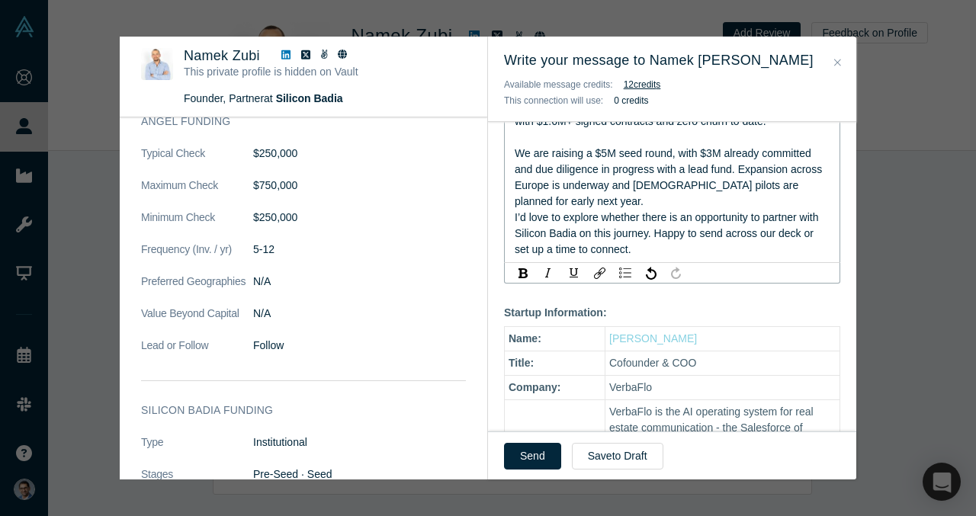
scroll to position [483, 0]
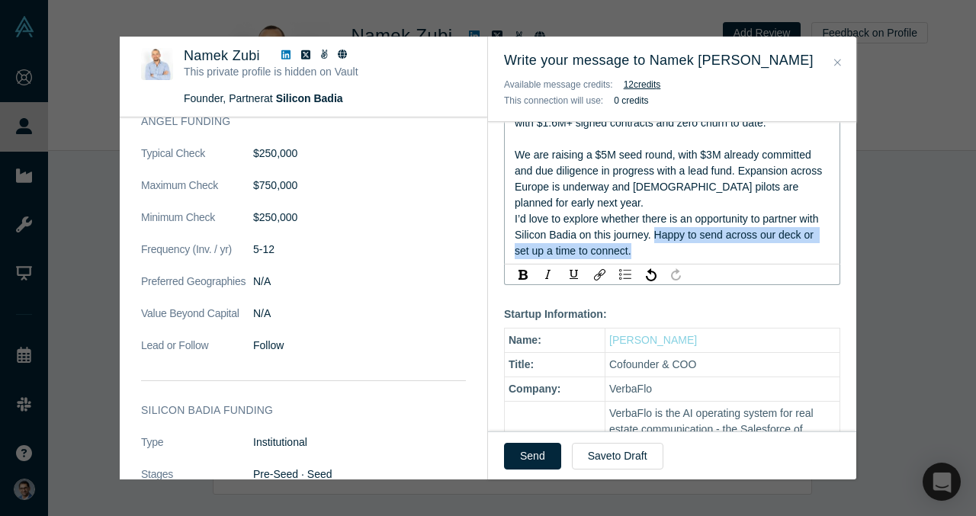
drag, startPoint x: 679, startPoint y: 233, endPoint x: 657, endPoint y: 223, distance: 24.2
click at [657, 223] on div "I’d love to explore whether there is an opportunity to partner with Silicon Bad…" at bounding box center [673, 235] width 316 height 48
click at [657, 223] on span "I’d love to explore whether there is an opportunity to partner with Silicon Bad…" at bounding box center [668, 235] width 307 height 44
drag, startPoint x: 705, startPoint y: 219, endPoint x: 816, endPoint y: 218, distance: 111.3
click at [816, 218] on span "I’d love to explore whether there is an opportunity to partner with Silicon Bad…" at bounding box center [668, 235] width 307 height 44
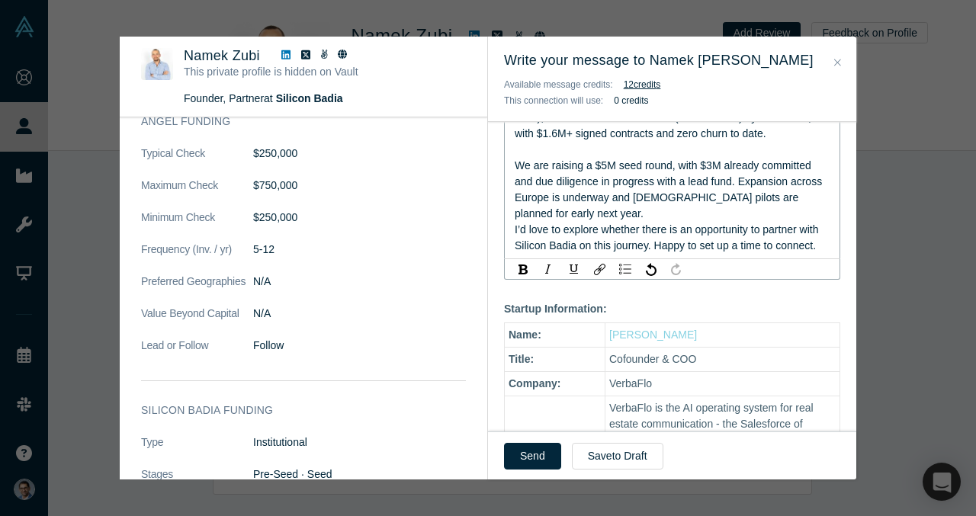
scroll to position [489, 0]
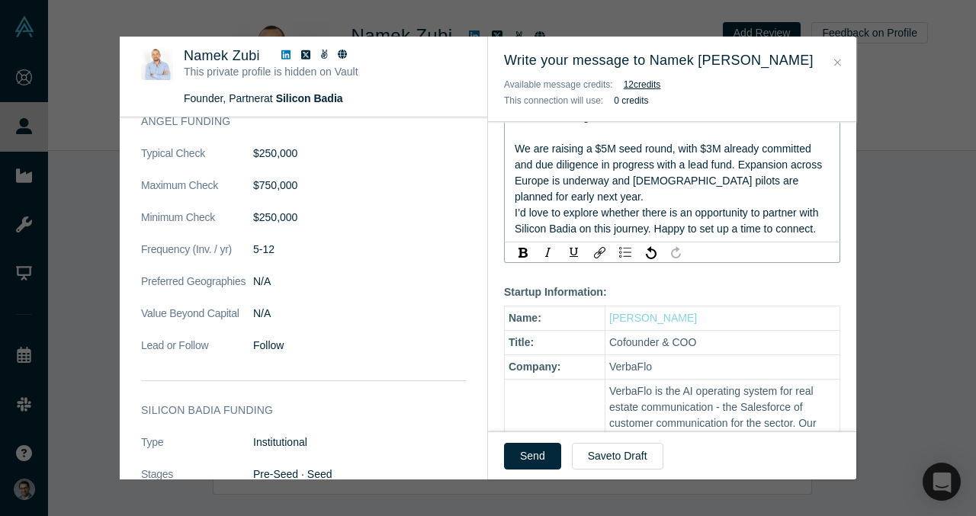
click at [657, 211] on span "I’d love to explore whether there is an opportunity to partner with Silicon Bad…" at bounding box center [668, 221] width 307 height 28
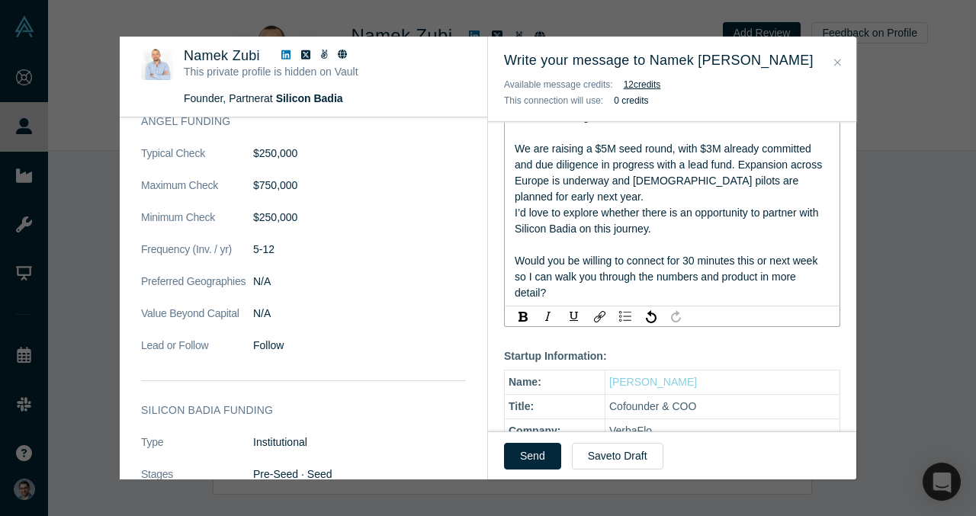
click at [643, 207] on span "I’d love to explore whether there is an opportunity to partner with Silicon Bad…" at bounding box center [668, 221] width 307 height 28
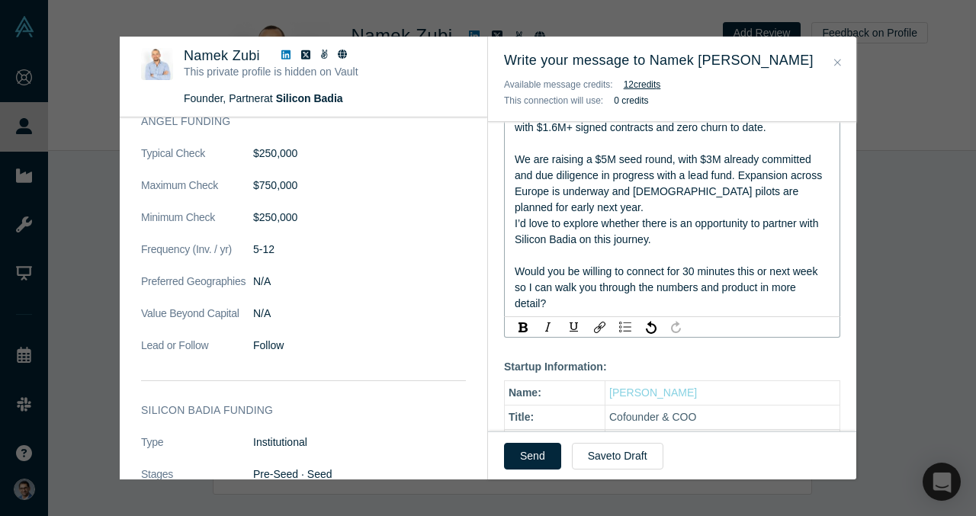
scroll to position [477, 0]
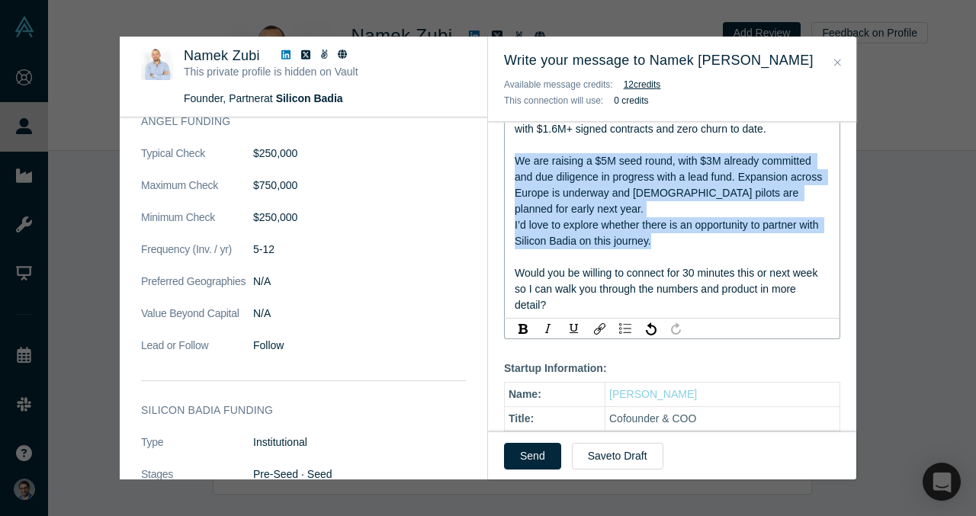
drag, startPoint x: 672, startPoint y: 230, endPoint x: 512, endPoint y: 162, distance: 173.9
click at [512, 162] on div "Hi Namek, Great to connect. I am Cofounder & COO of VerbaFlo - the AI operating…" at bounding box center [672, 113] width 336 height 411
click at [592, 230] on span "I’d love to explore whether there is an opportunity to partner with Silicon Bad…" at bounding box center [668, 233] width 307 height 28
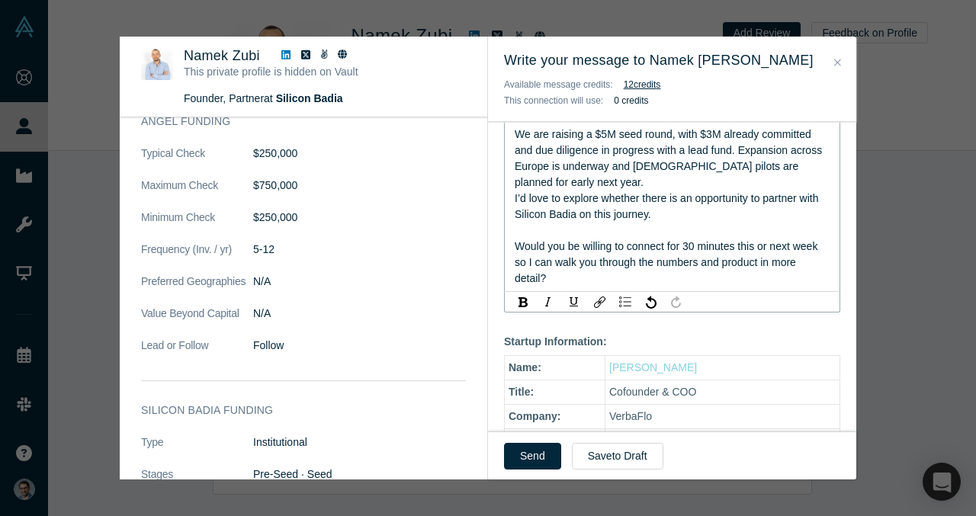
scroll to position [506, 0]
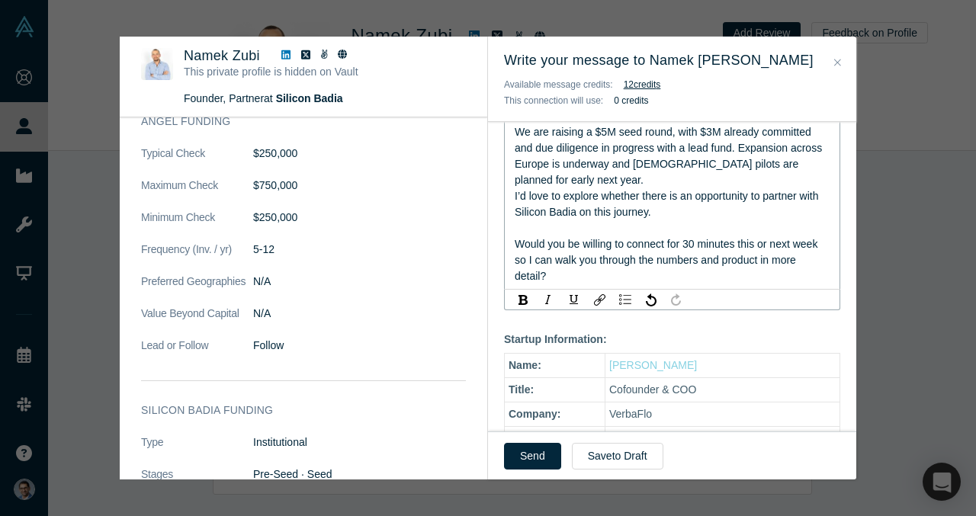
click at [660, 220] on div "rdw-editor" at bounding box center [673, 228] width 316 height 16
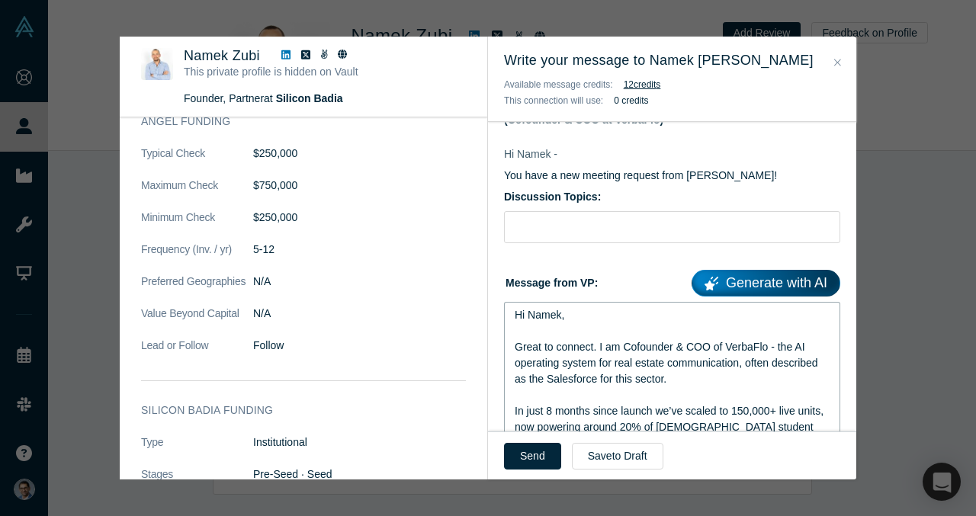
scroll to position [81, 0]
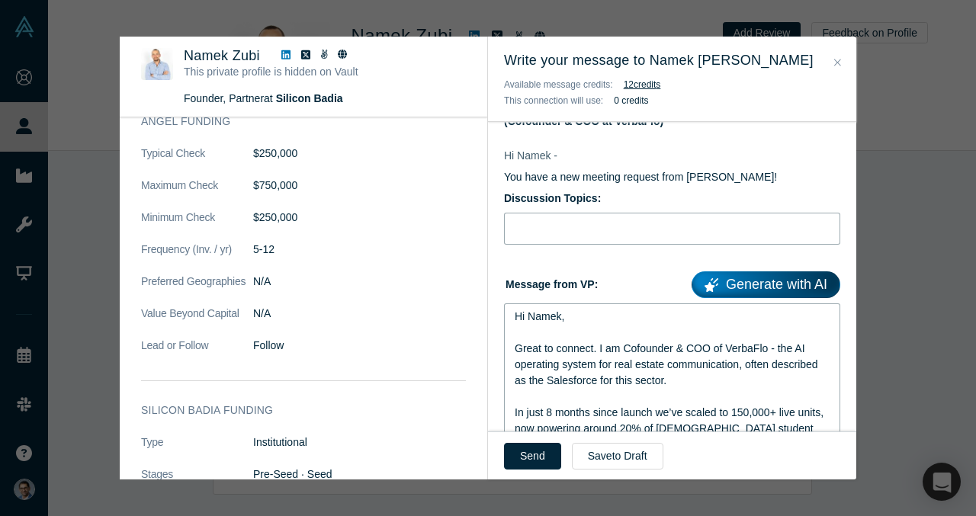
click at [587, 220] on input "Discussion Topics:" at bounding box center [672, 229] width 336 height 32
paste input "VerbaFlo – fastest growing PropTech AI in Europe, category-defining OS, $5M see…"
click at [561, 230] on input "VerbaFlo – fastest growing PropTech AI in Europe, category-defining OS, $5M see…" at bounding box center [672, 229] width 336 height 32
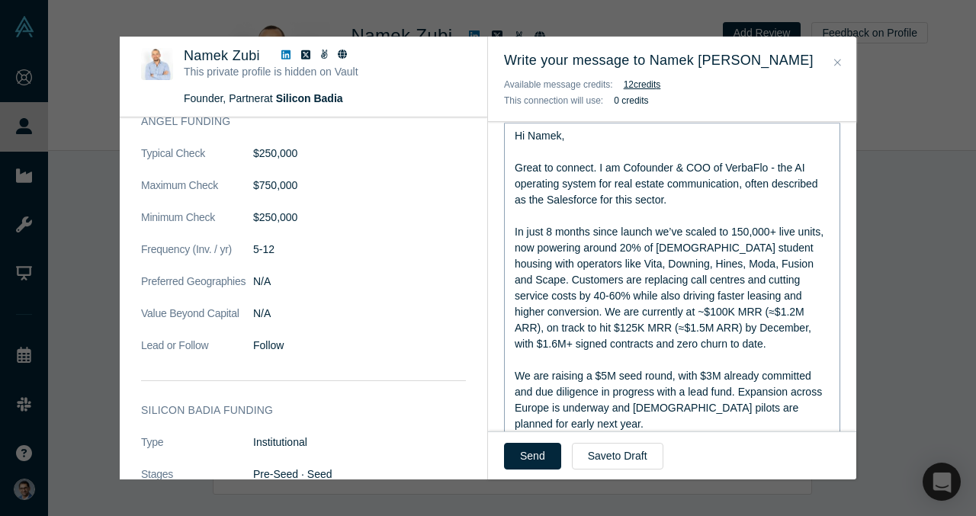
scroll to position [241, 0]
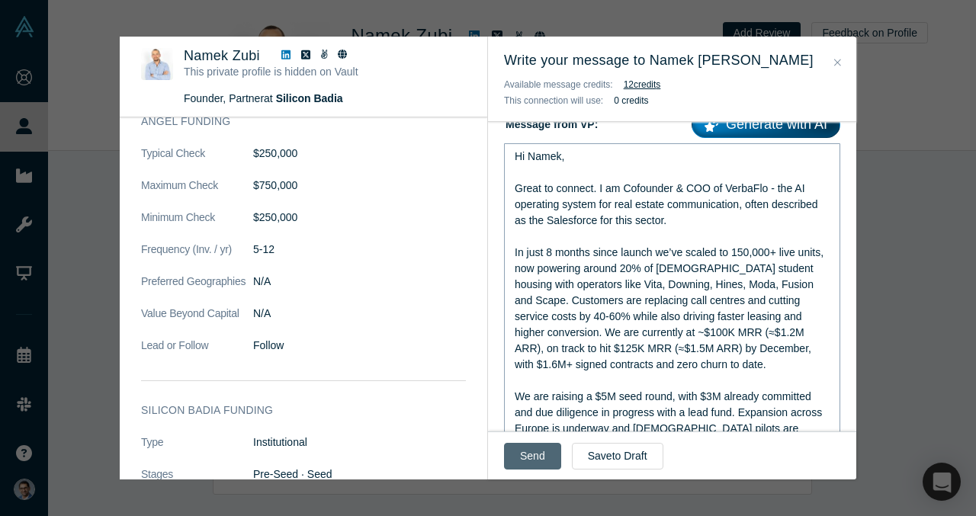
type input "VerbaFlo - fastest growing PropTech AI in Europe, category-defining OS, $5M see…"
click at [525, 451] on button "Send" at bounding box center [532, 456] width 57 height 27
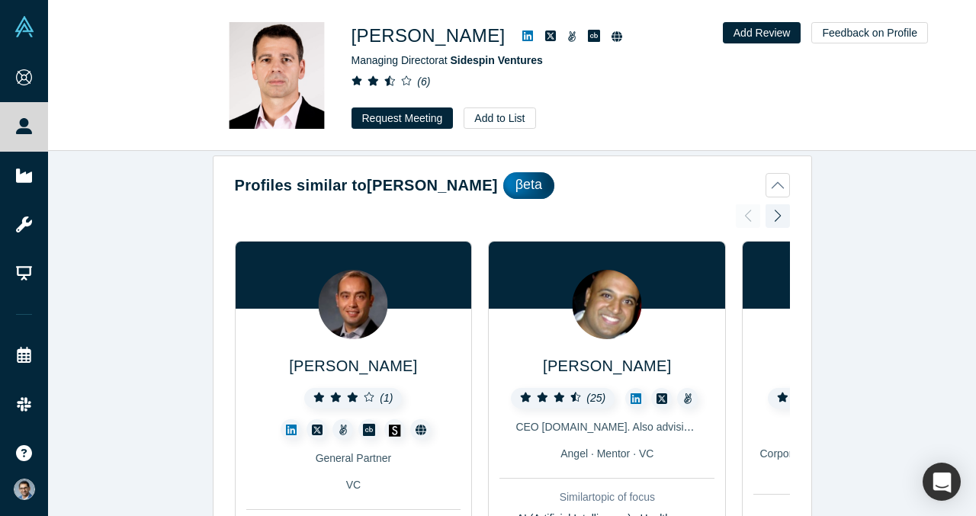
scroll to position [49, 0]
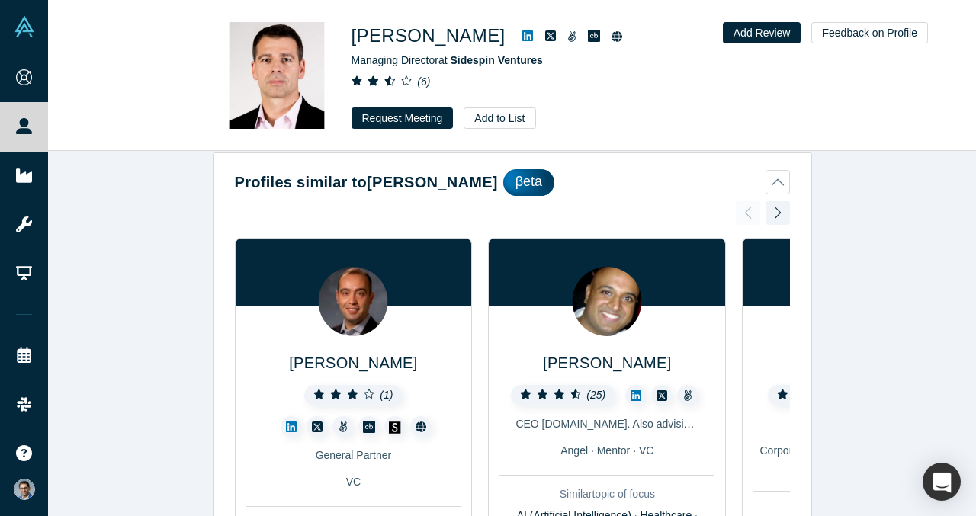
click at [780, 180] on button "Profiles similar to [PERSON_NAME]" at bounding box center [512, 182] width 555 height 27
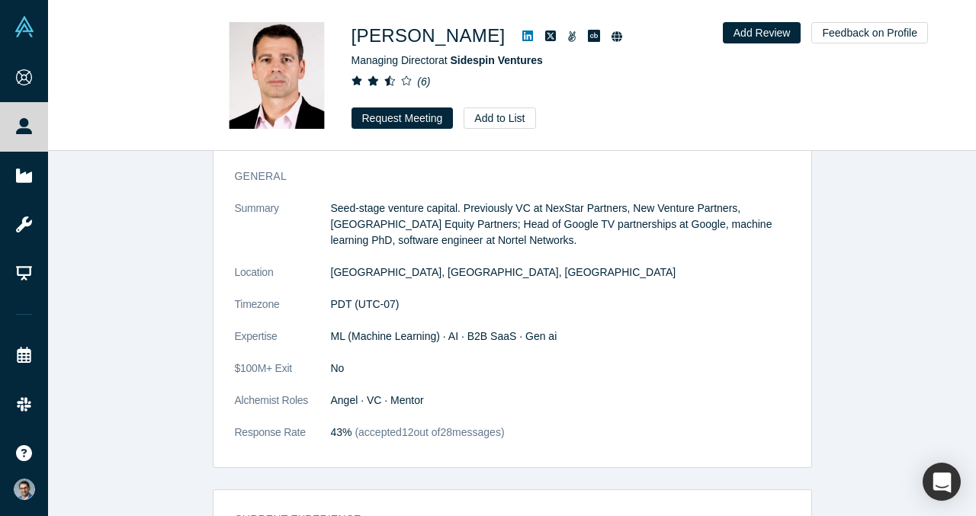
scroll to position [233, 0]
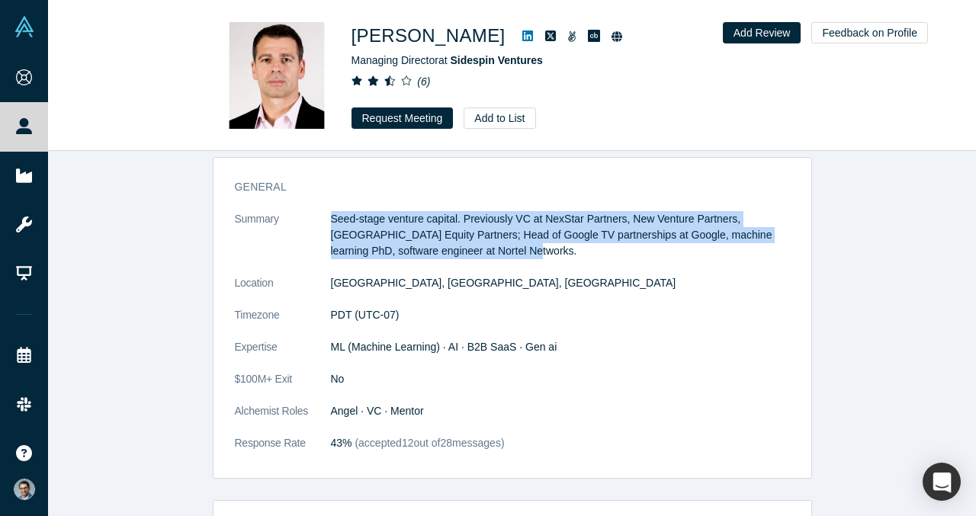
drag, startPoint x: 519, startPoint y: 244, endPoint x: 323, endPoint y: 218, distance: 197.7
click at [321, 218] on dl "Summary Seed-stage venture capital. Previously VC at NexStar Partners, New Vent…" at bounding box center [512, 339] width 555 height 256
click at [576, 260] on dl "Summary Seed-stage venture capital. Previously VC at NexStar Partners, New Vent…" at bounding box center [512, 339] width 555 height 256
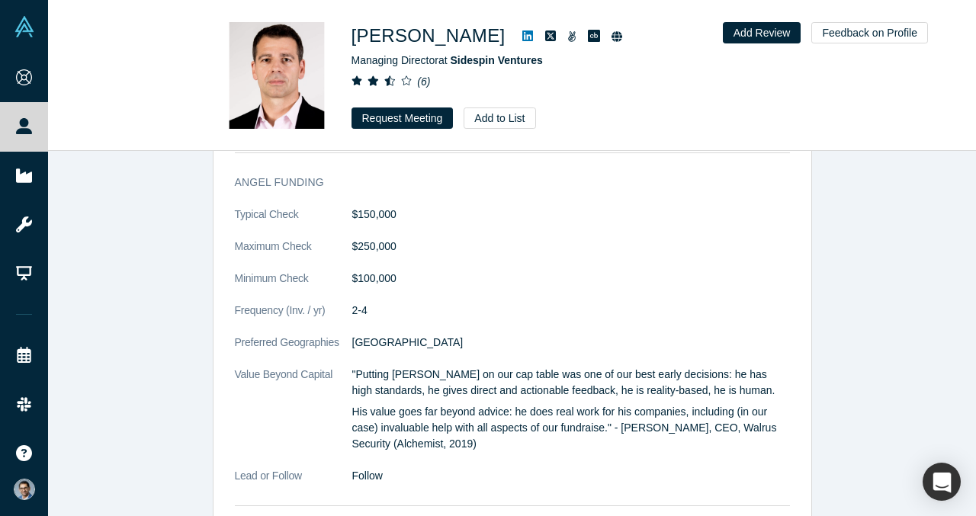
scroll to position [827, 0]
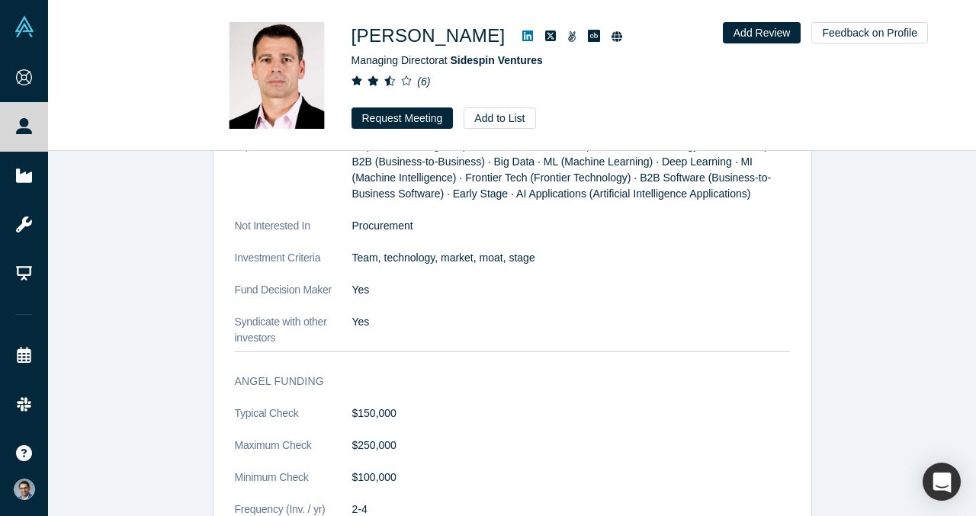
click at [516, 37] on link at bounding box center [527, 36] width 23 height 18
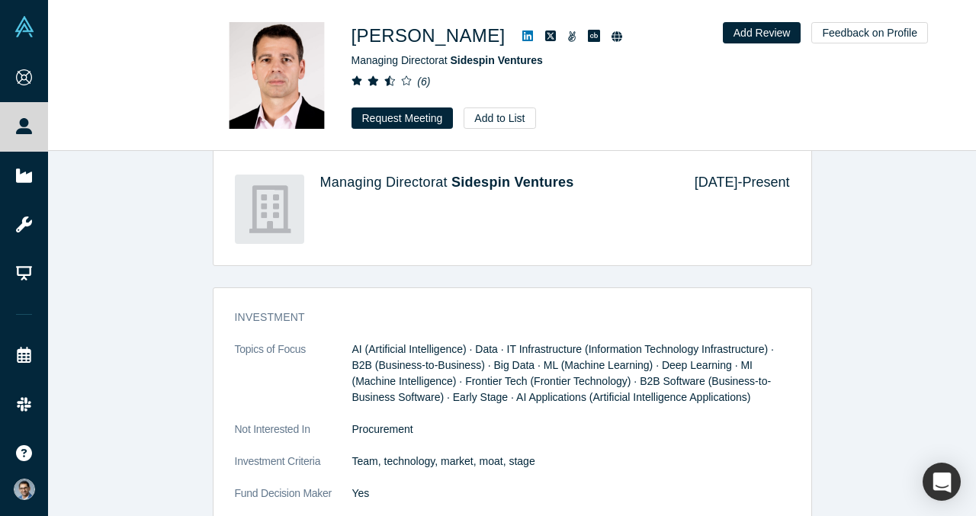
scroll to position [435, 0]
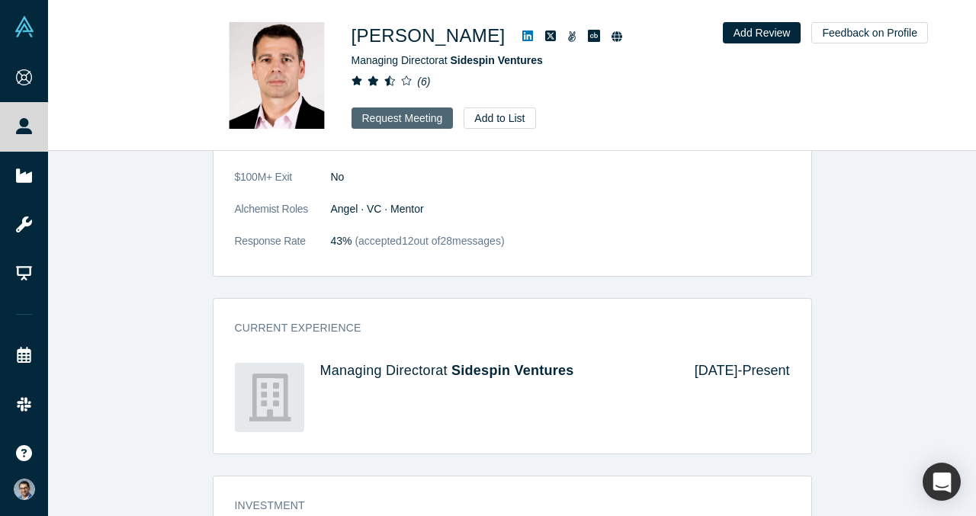
click at [381, 113] on button "Request Meeting" at bounding box center [403, 118] width 102 height 21
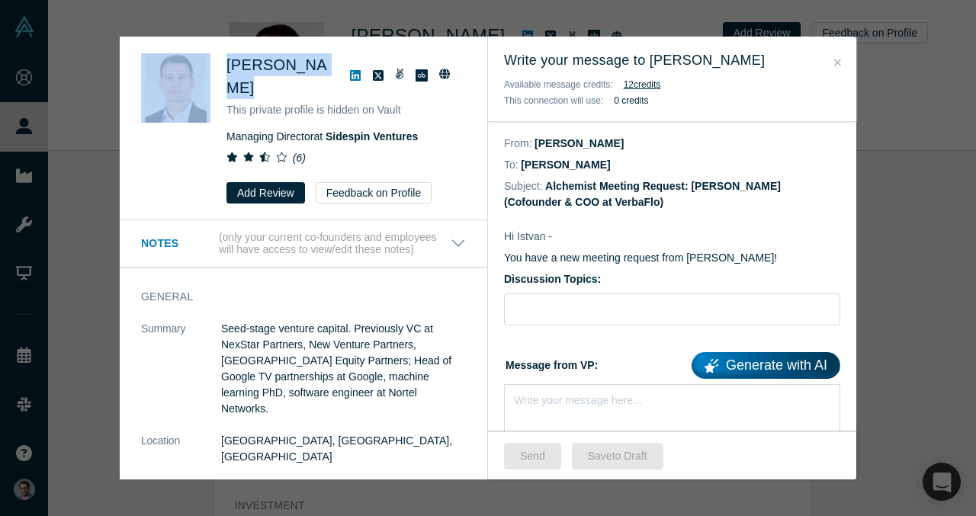
drag, startPoint x: 324, startPoint y: 63, endPoint x: 210, endPoint y: 63, distance: 113.6
click at [210, 63] on div "Istvan Jonyer This private profile is hidden on Vault Managing Director at Side…" at bounding box center [306, 128] width 330 height 150
copy div "[PERSON_NAME]"
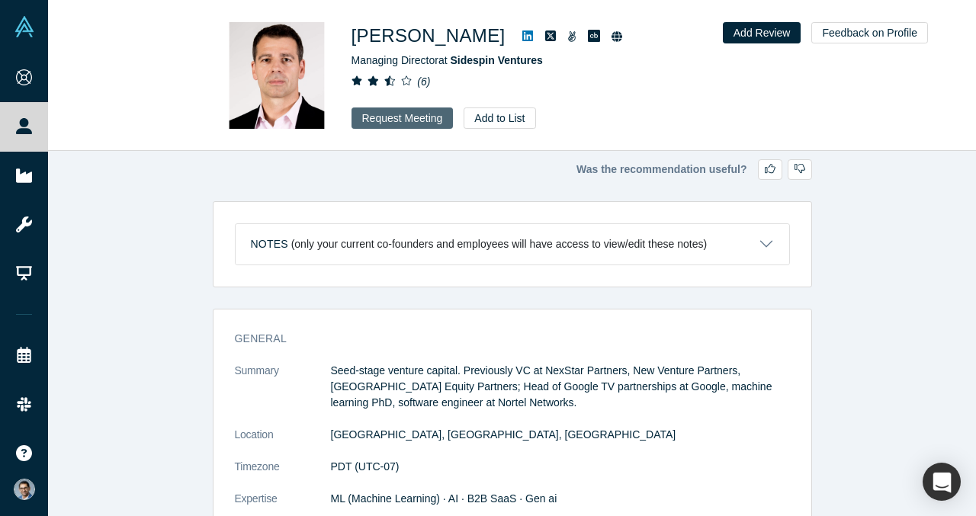
click at [405, 117] on button "Request Meeting" at bounding box center [403, 118] width 102 height 21
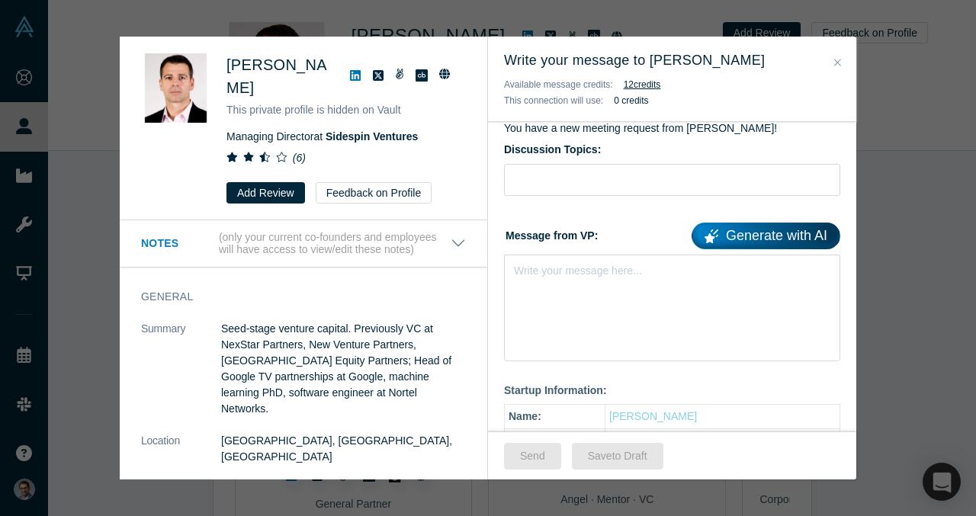
scroll to position [162, 0]
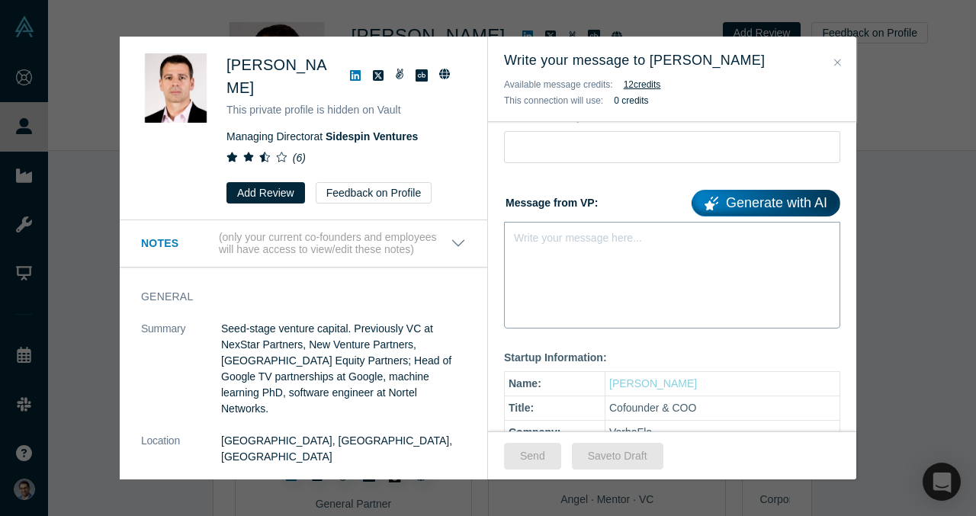
click at [632, 255] on div "Write your message here..." at bounding box center [672, 275] width 336 height 107
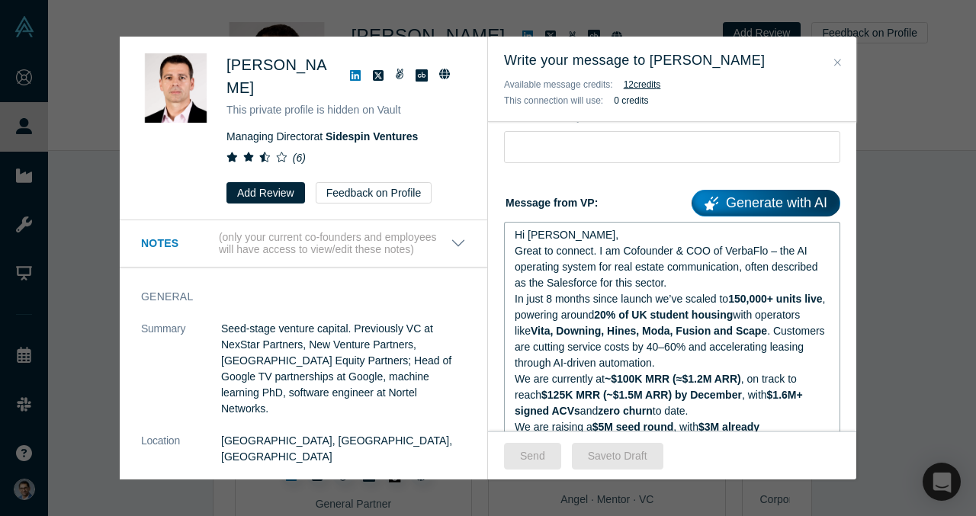
click at [677, 282] on div "Great to connect. I am Cofounder & COO of VerbaFlo – the AI operating system fo…" at bounding box center [673, 267] width 316 height 48
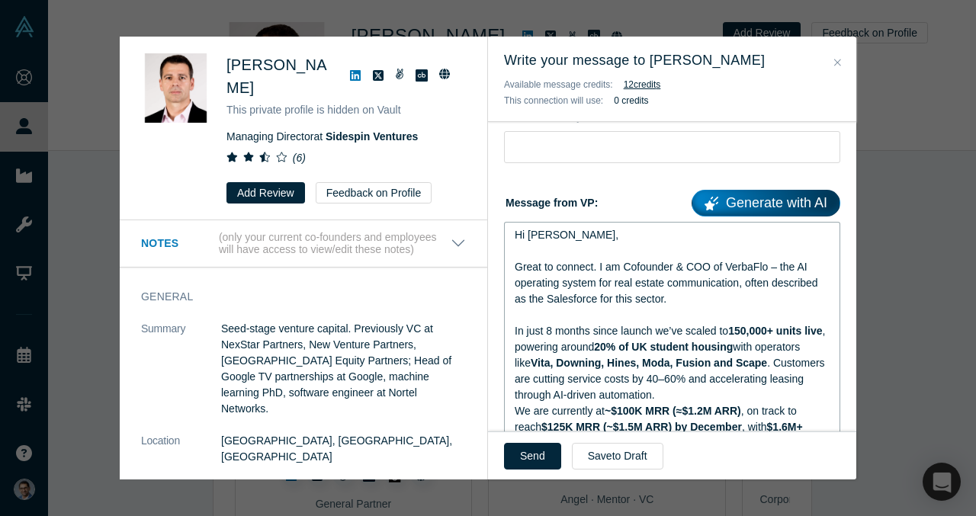
scroll to position [210, 0]
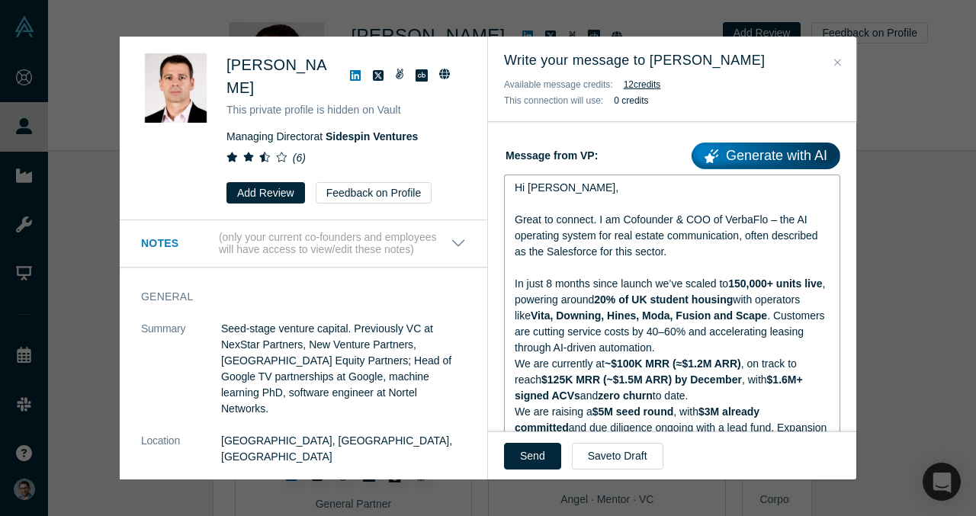
click at [647, 346] on div "In just 8 months since launch we’ve scaled to 150,000+ units live , powering ar…" at bounding box center [673, 316] width 316 height 80
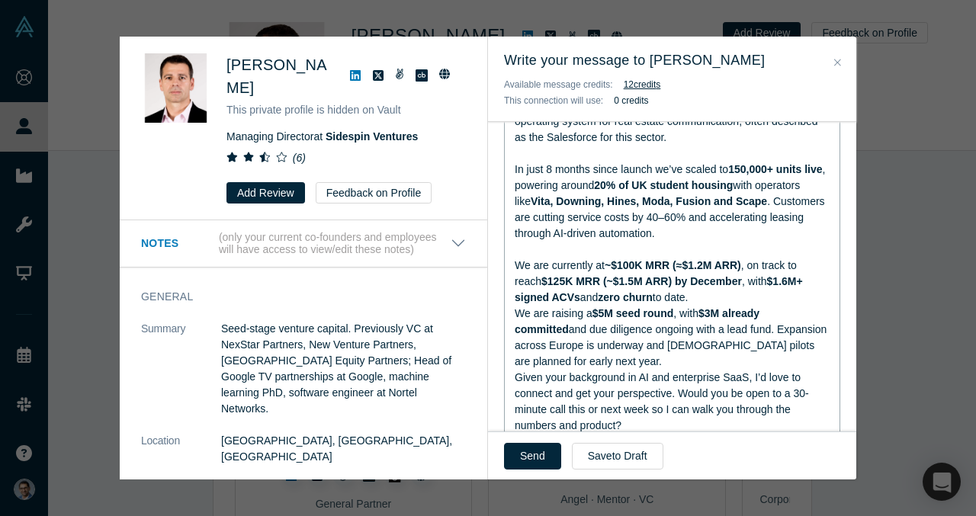
scroll to position [333, 0]
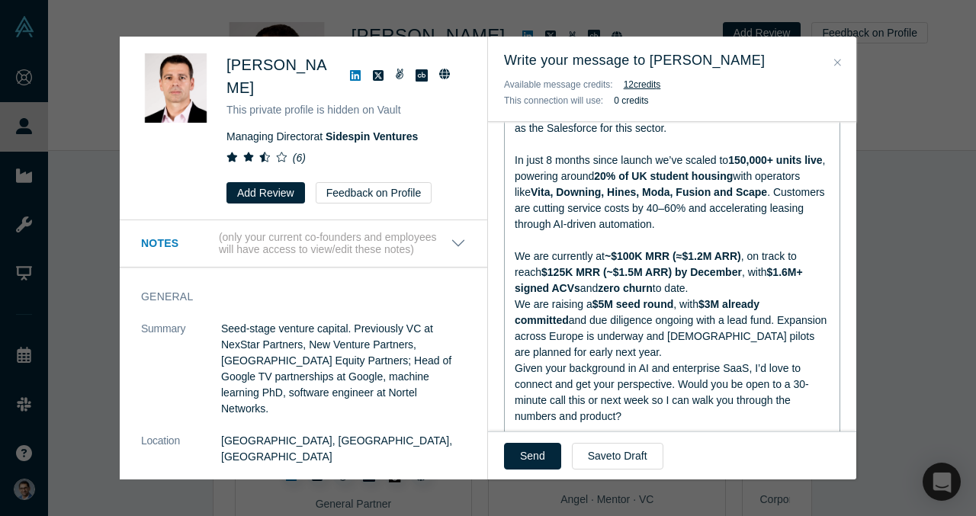
click at [706, 288] on div "We are currently at ~$100K MRR (≈$1.2M ARR) , on track to reach $125K MRR (~$1.…" at bounding box center [673, 273] width 316 height 48
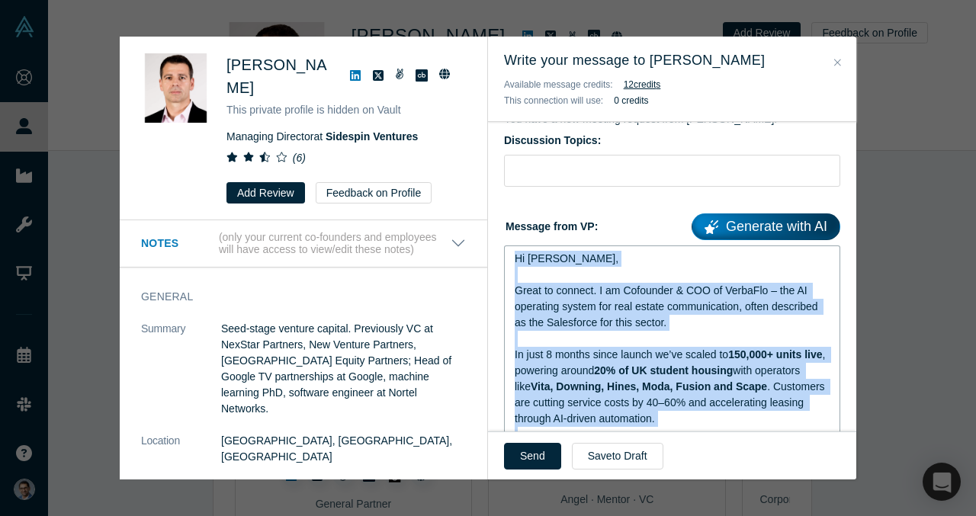
scroll to position [48, 0]
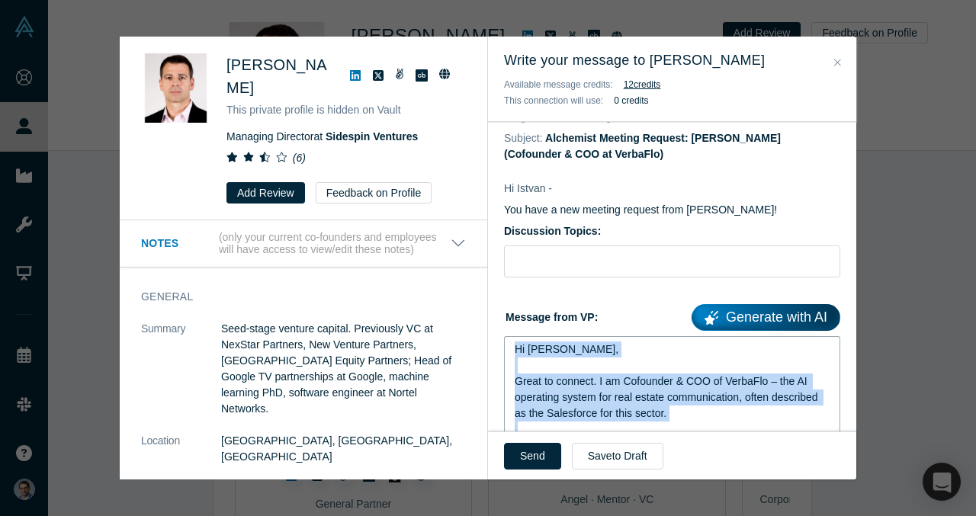
drag, startPoint x: 652, startPoint y: 361, endPoint x: 480, endPoint y: 116, distance: 299.4
click at [480, 116] on div "Istvan Jonyer This private profile is hidden on Vault Managing Director at Side…" at bounding box center [488, 258] width 737 height 443
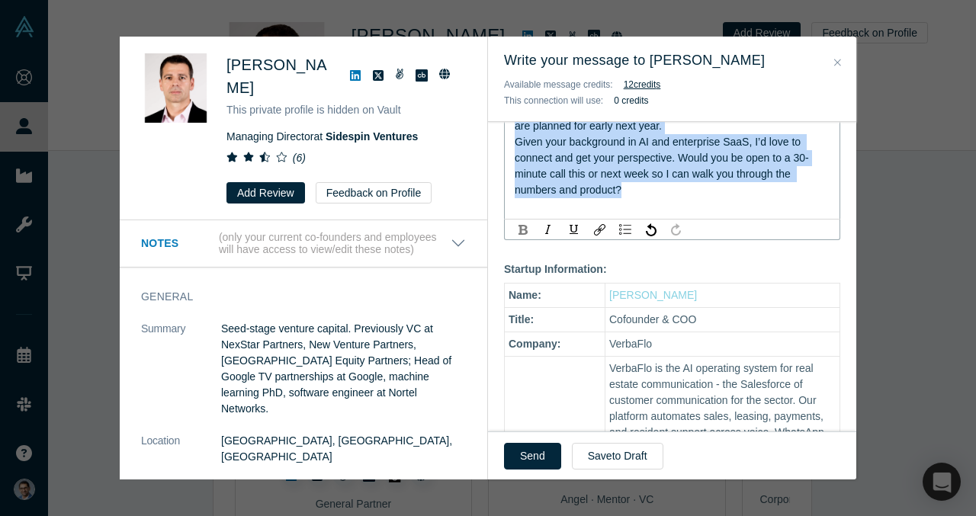
click at [522, 225] on img "rdw-inline-control" at bounding box center [523, 230] width 9 height 10
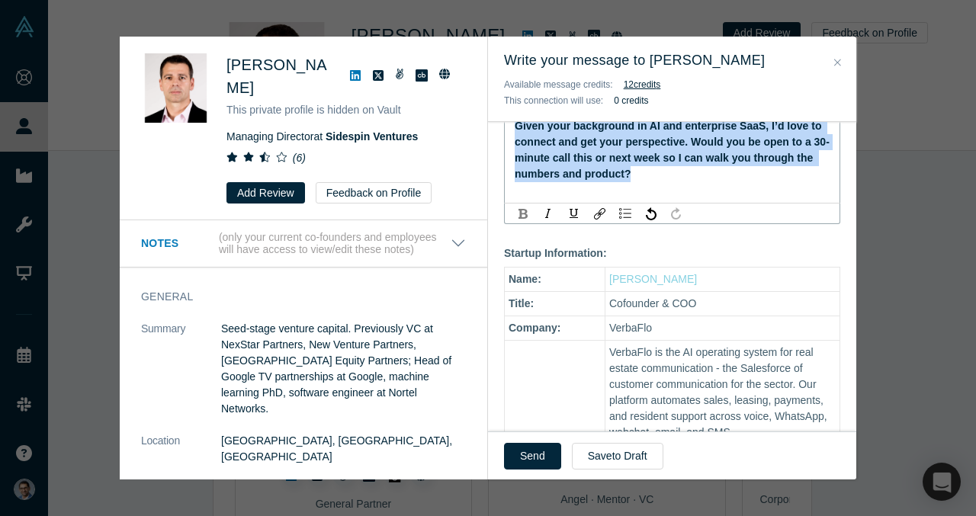
click at [522, 217] on img "rdw-inline-control" at bounding box center [523, 214] width 9 height 10
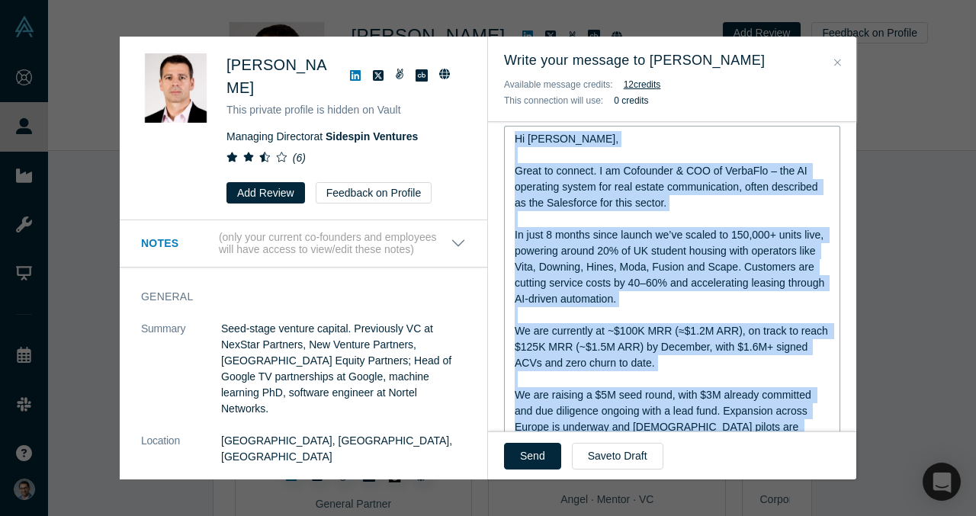
scroll to position [255, 0]
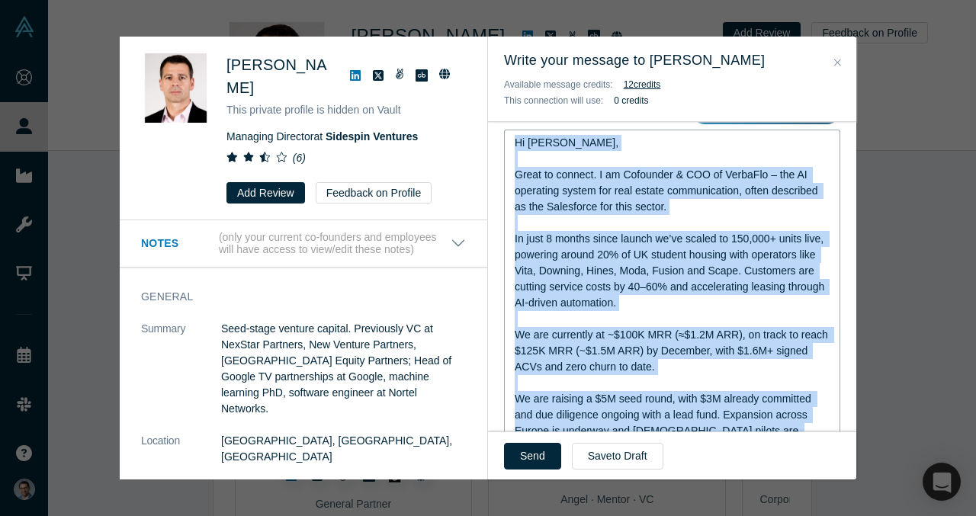
click at [631, 249] on span "In just 8 months since launch we’ve scaled to 150,000+ units live, powering aro…" at bounding box center [671, 271] width 312 height 76
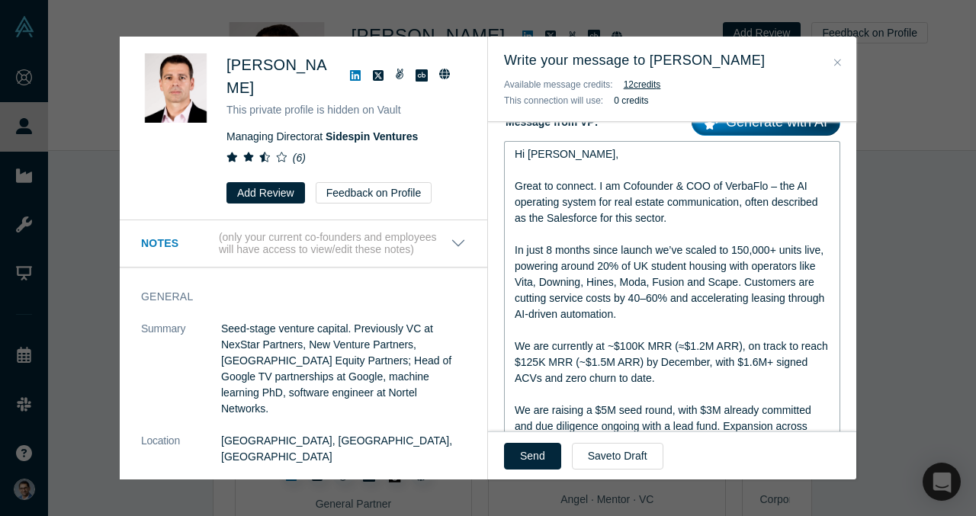
scroll to position [245, 0]
drag, startPoint x: 683, startPoint y: 218, endPoint x: 732, endPoint y: 207, distance: 50.1
click at [692, 214] on div "Great to connect. I am Cofounder & COO of VerbaFlo – the AI operating system fo…" at bounding box center [673, 201] width 316 height 48
click at [773, 186] on span "Great to connect. I am Cofounder & COO of VerbaFlo – the AI operating system fo…" at bounding box center [668, 200] width 307 height 44
click at [773, 188] on span "Great to connect. I am Cofounder & COO of VerbaFlo - the AI operating system fo…" at bounding box center [668, 200] width 307 height 44
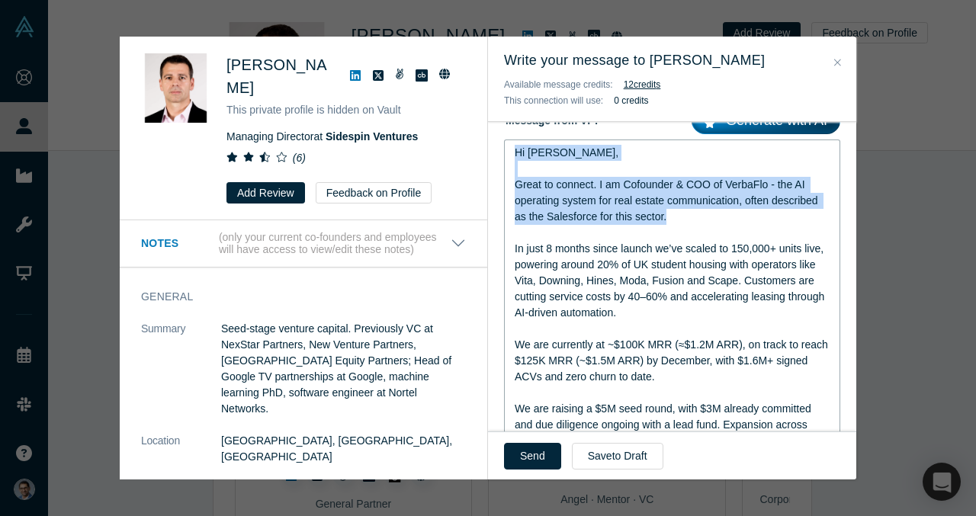
drag, startPoint x: 695, startPoint y: 223, endPoint x: 468, endPoint y: 142, distance: 240.5
click at [468, 142] on div "Istvan Jonyer This private profile is hidden on Vault Managing Director at Side…" at bounding box center [488, 258] width 737 height 443
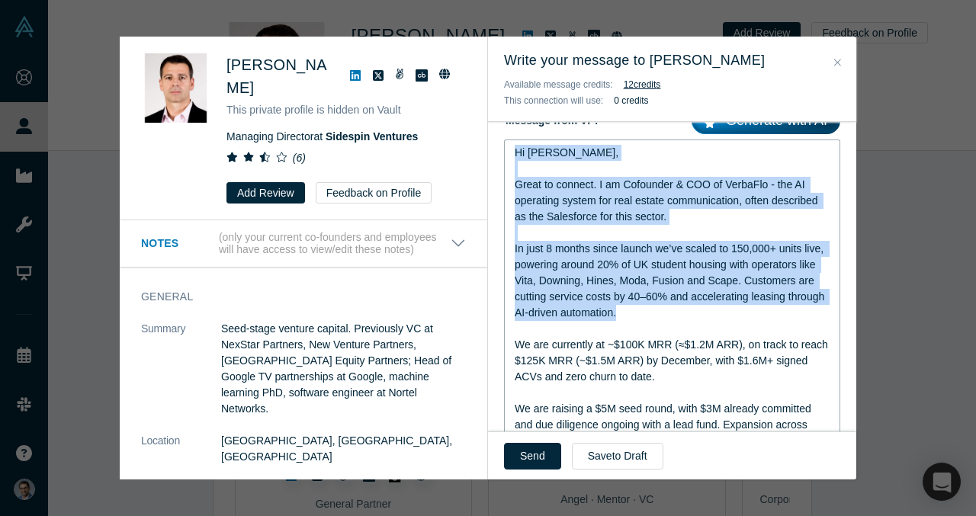
drag, startPoint x: 635, startPoint y: 313, endPoint x: 503, endPoint y: 153, distance: 208.6
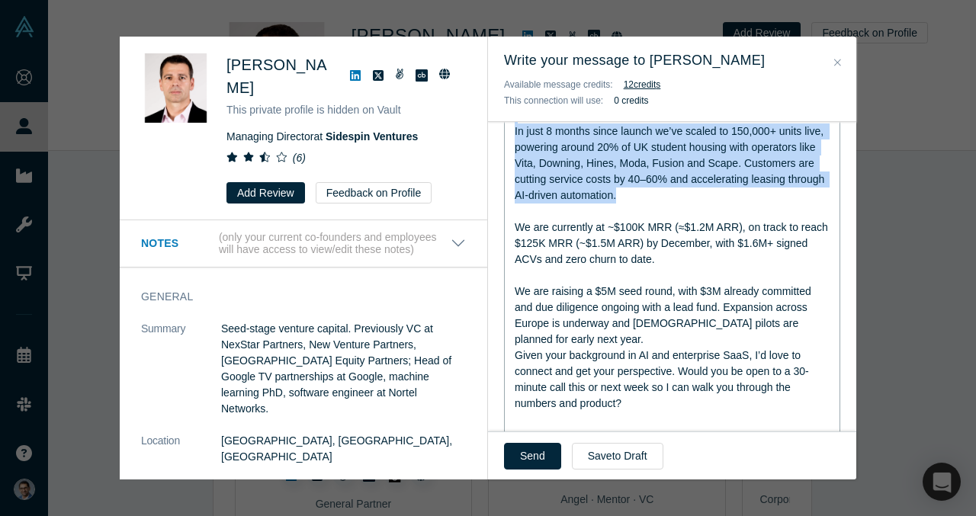
scroll to position [363, 0]
click at [646, 183] on span "In just 8 months since launch we’ve scaled to 150,000+ units live, powering aro…" at bounding box center [671, 162] width 312 height 76
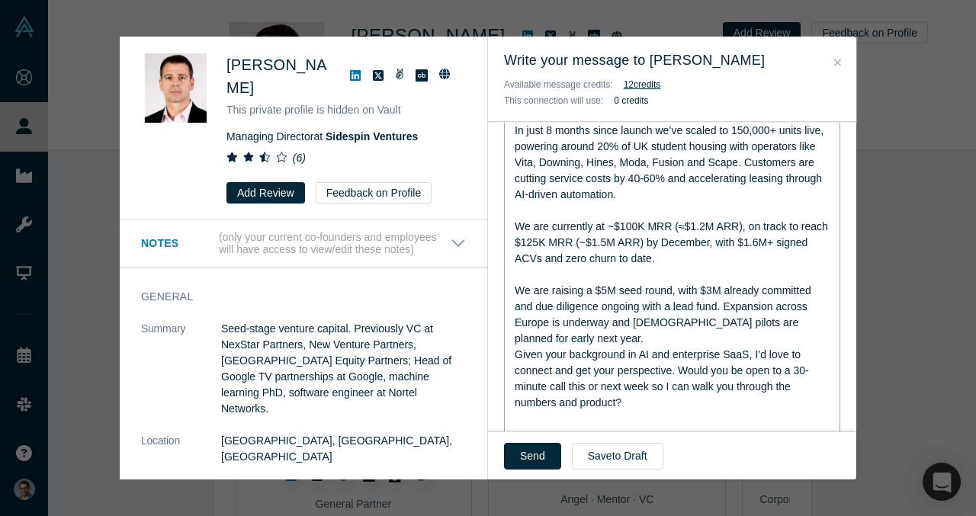
click at [647, 215] on div "rdw-editor" at bounding box center [673, 211] width 316 height 16
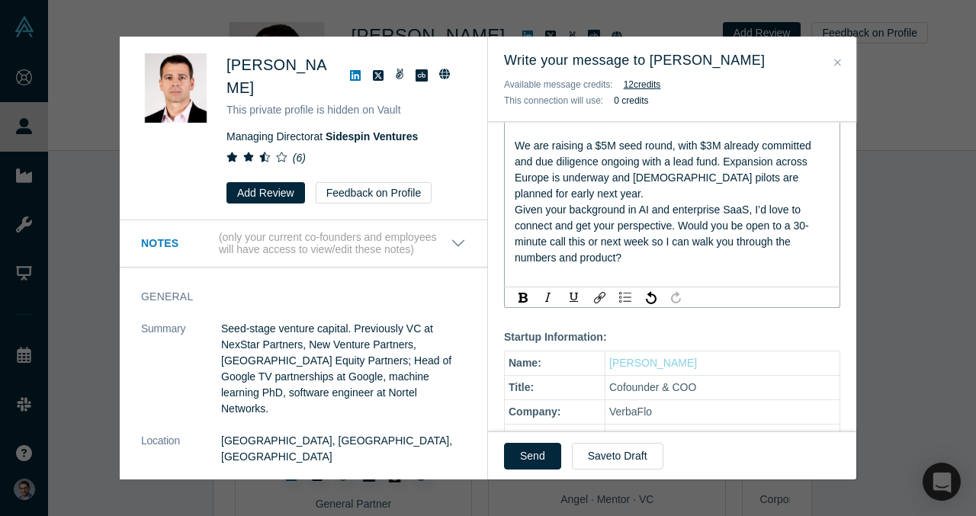
scroll to position [515, 0]
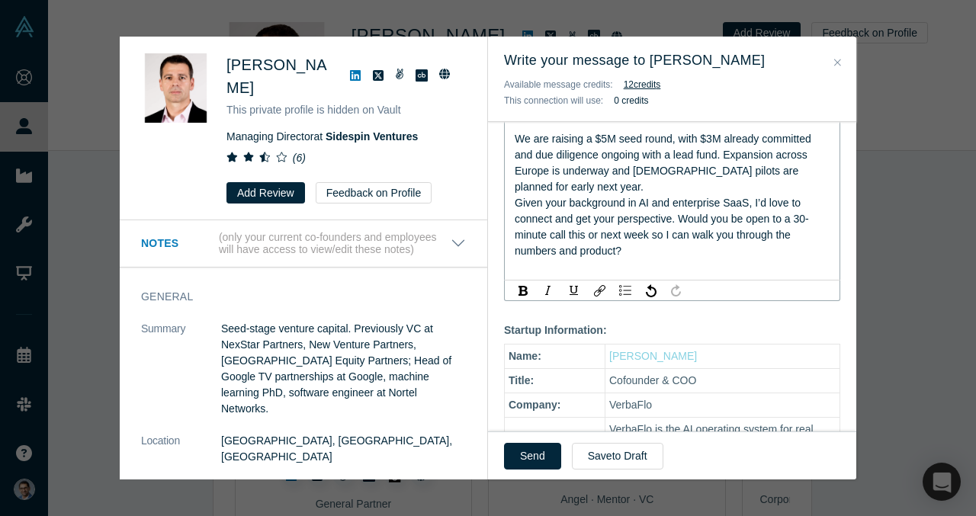
click at [652, 232] on div "Given your background in AI and enterprise SaaS, I’d love to connect and get yo…" at bounding box center [673, 227] width 316 height 64
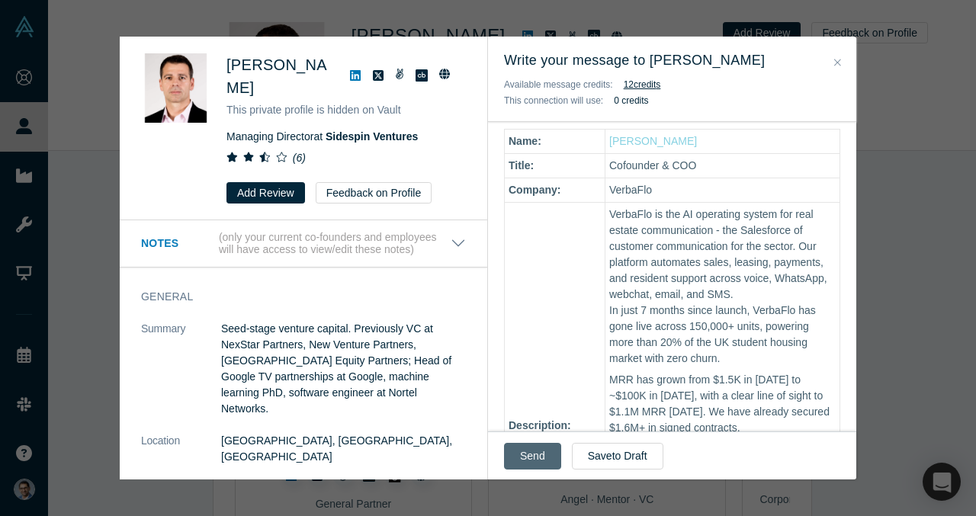
scroll to position [709, 0]
click at [534, 450] on button "Send" at bounding box center [532, 456] width 57 height 27
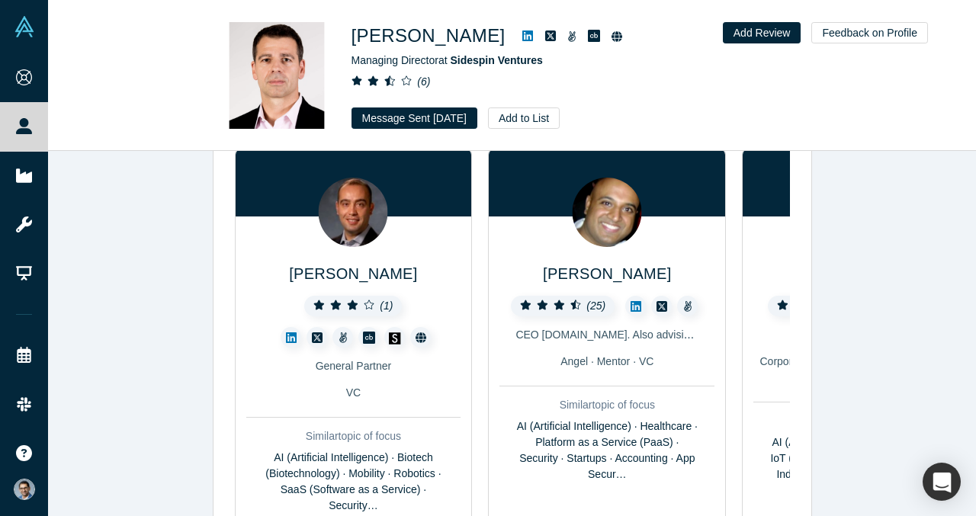
scroll to position [163, 0]
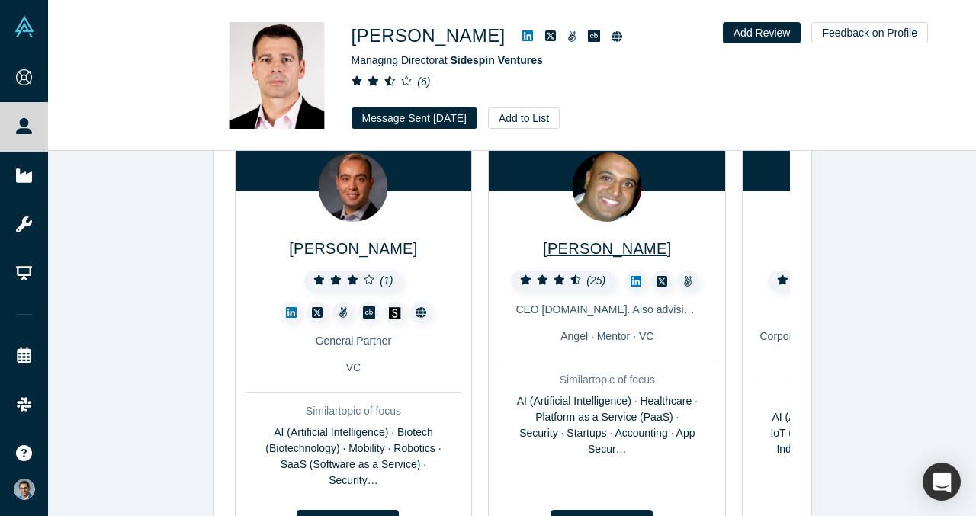
click at [612, 252] on span "Ben Cherian" at bounding box center [607, 248] width 128 height 17
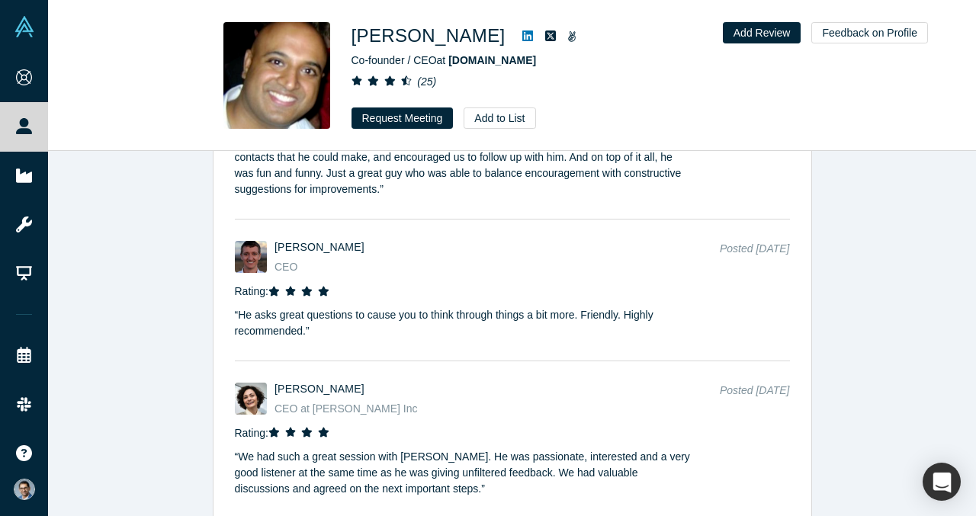
scroll to position [5403, 0]
click at [410, 117] on button "Request Meeting" at bounding box center [403, 118] width 102 height 21
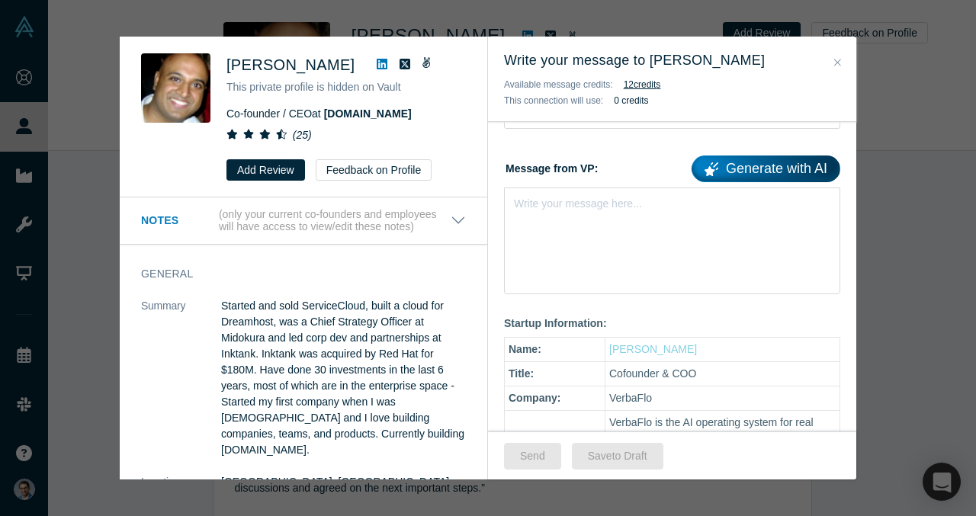
scroll to position [208, 0]
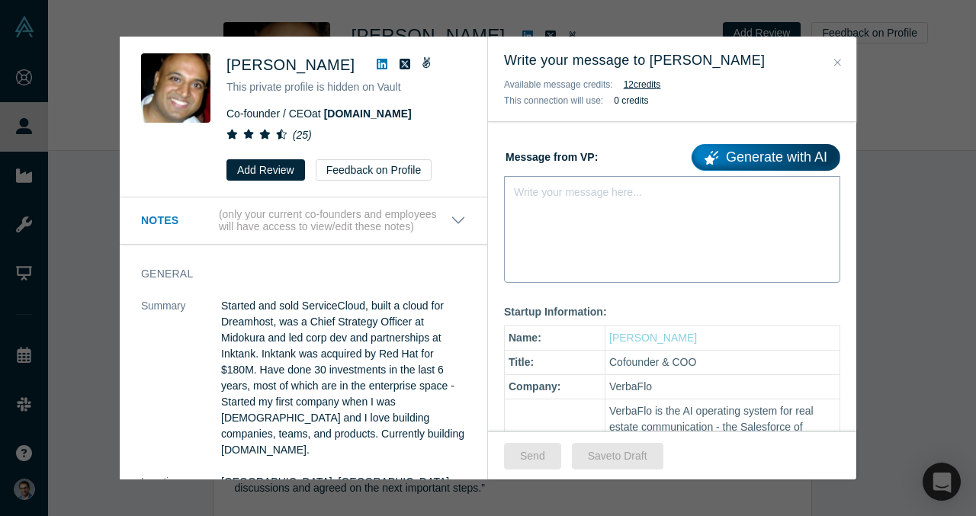
click at [554, 226] on div "Write your message here..." at bounding box center [672, 229] width 336 height 107
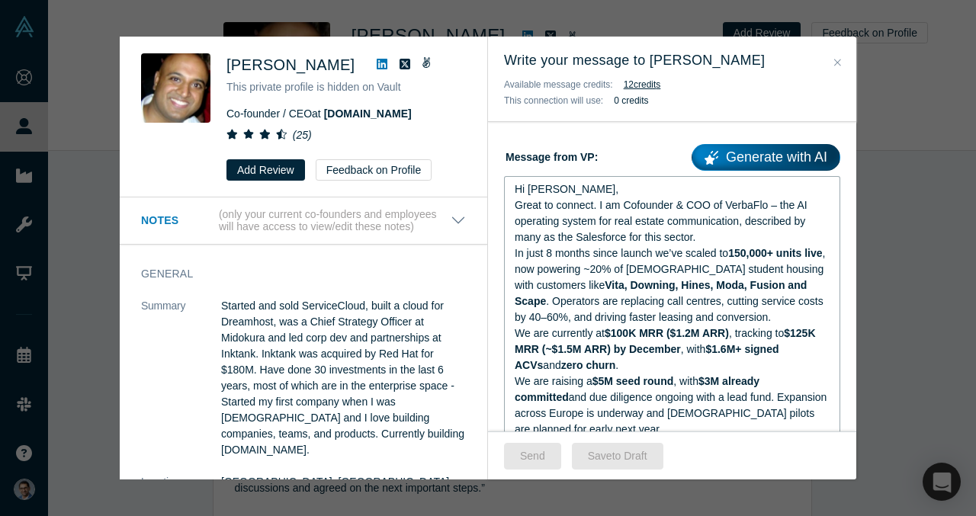
click at [638, 190] on div "Hi Ben," at bounding box center [673, 190] width 316 height 16
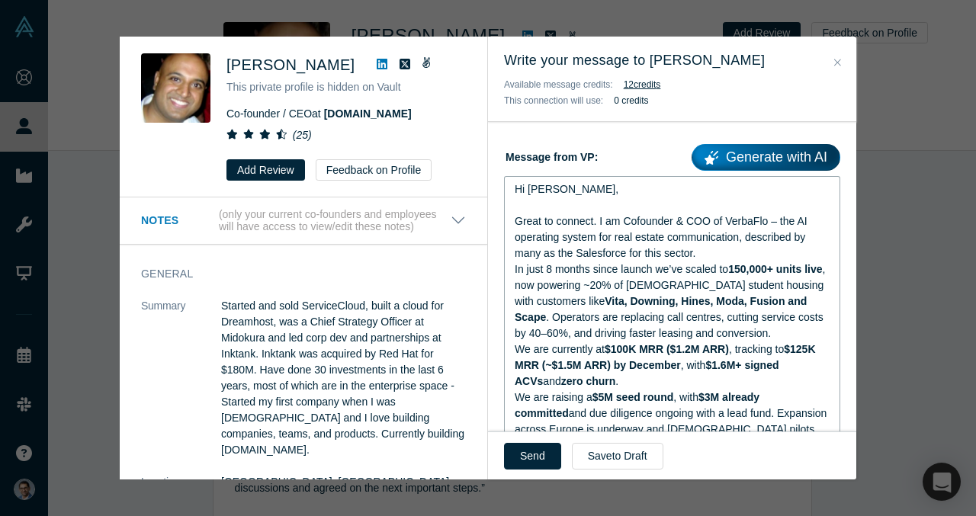
click at [774, 223] on span "Great to connect. I am Cofounder & COO of VerbaFlo – the AI operating system fo…" at bounding box center [663, 237] width 296 height 44
click at [720, 258] on div "Great to connect. I am Cofounder & COO of VerbaFlo - the AI operating system fo…" at bounding box center [673, 238] width 316 height 48
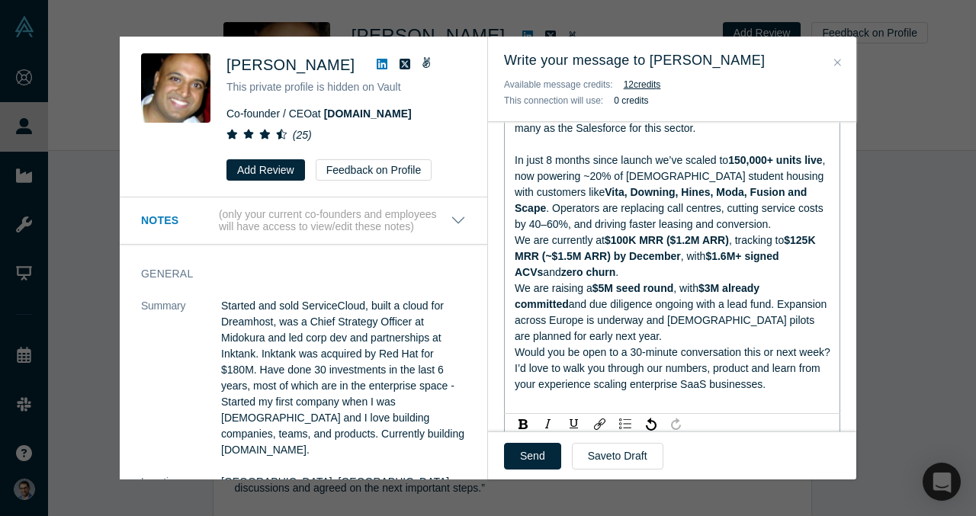
scroll to position [335, 0]
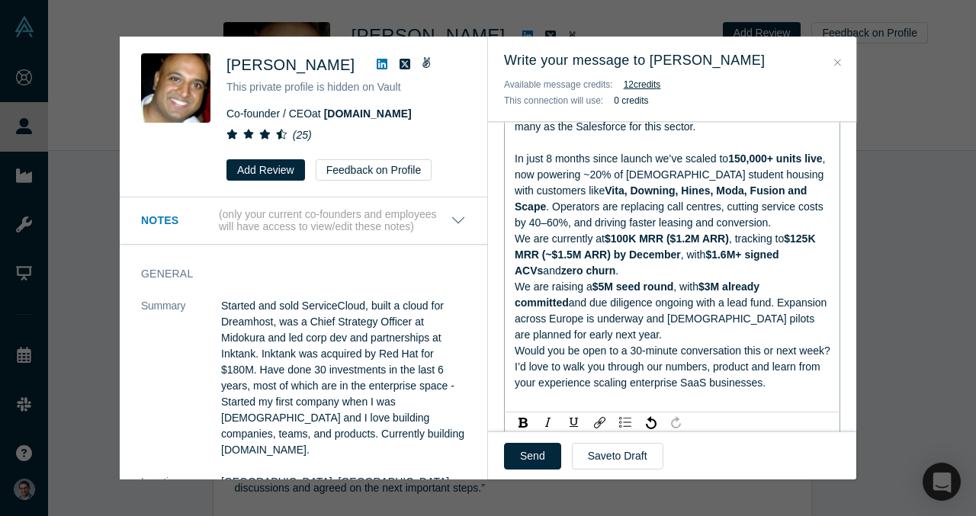
click at [706, 220] on div "In just 8 months since launch we’ve scaled to 150,000+ units live , now powerin…" at bounding box center [673, 191] width 316 height 80
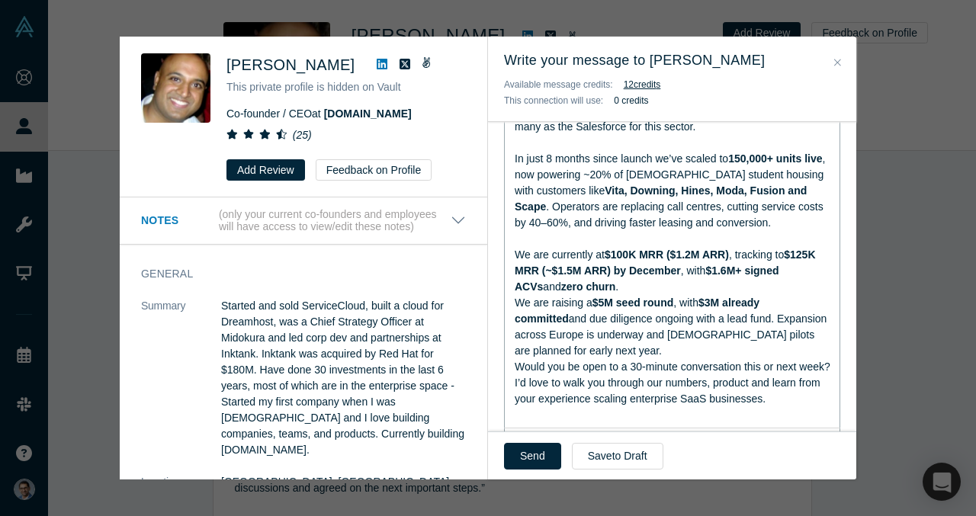
click at [680, 286] on div "We are currently at $100K MRR ($1.2M ARR) , tracking to $125K MRR (~$1.5M ARR) …" at bounding box center [673, 271] width 316 height 48
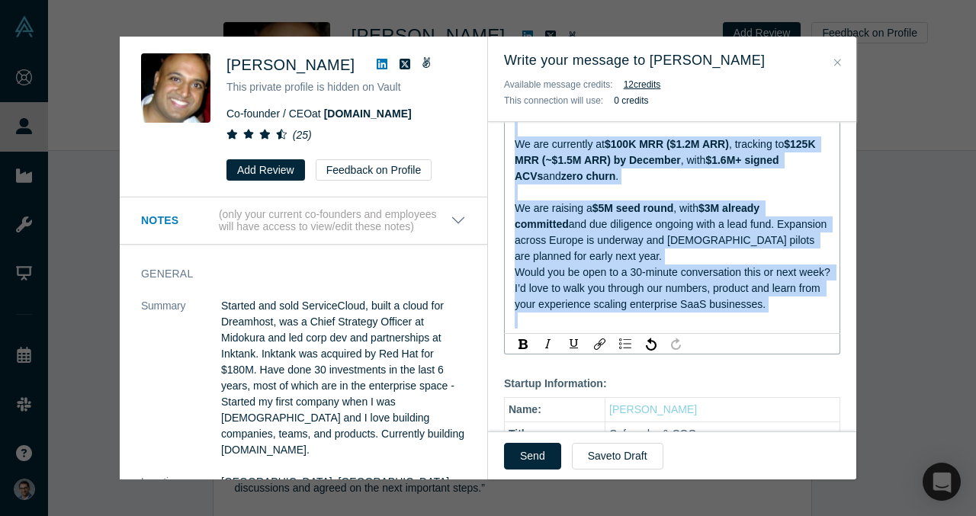
scroll to position [484, 0]
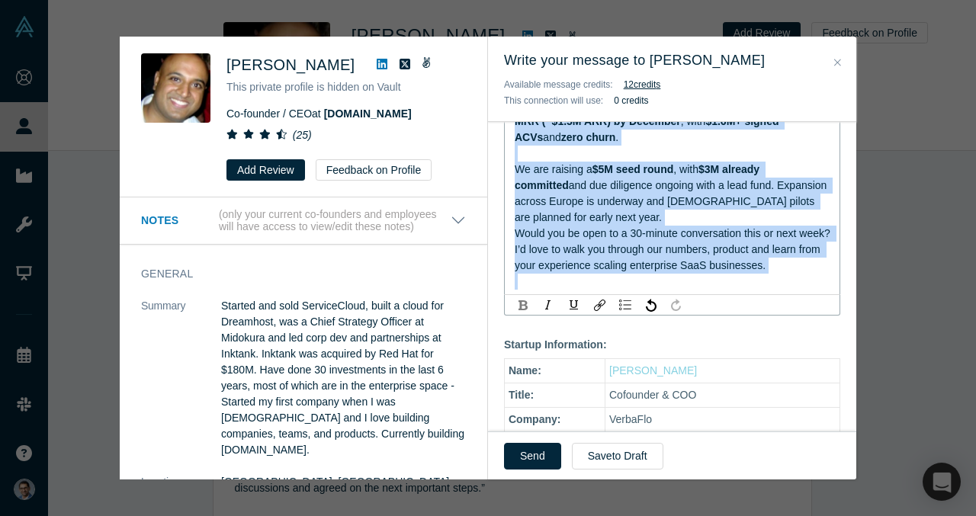
click at [524, 300] on img "rdw-inline-control" at bounding box center [523, 305] width 9 height 10
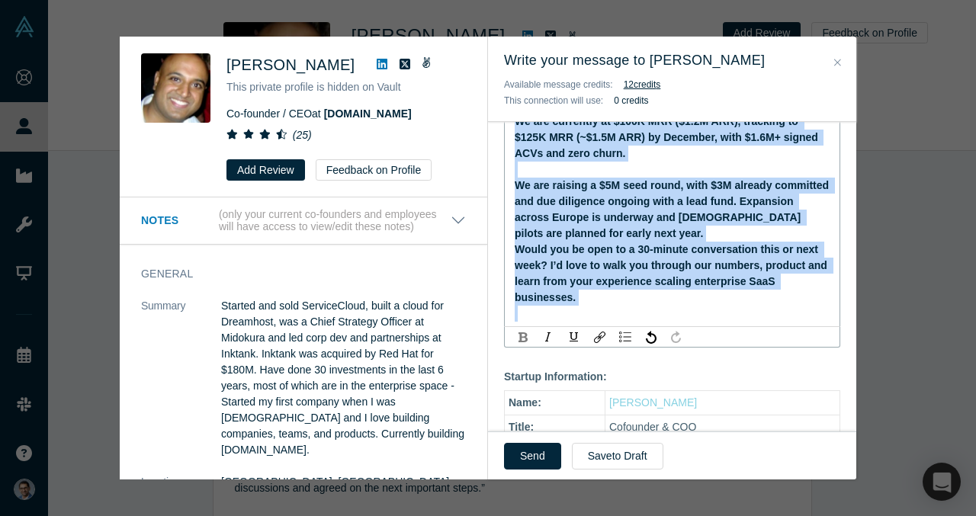
click at [524, 333] on img "rdw-inline-control" at bounding box center [523, 338] width 9 height 10
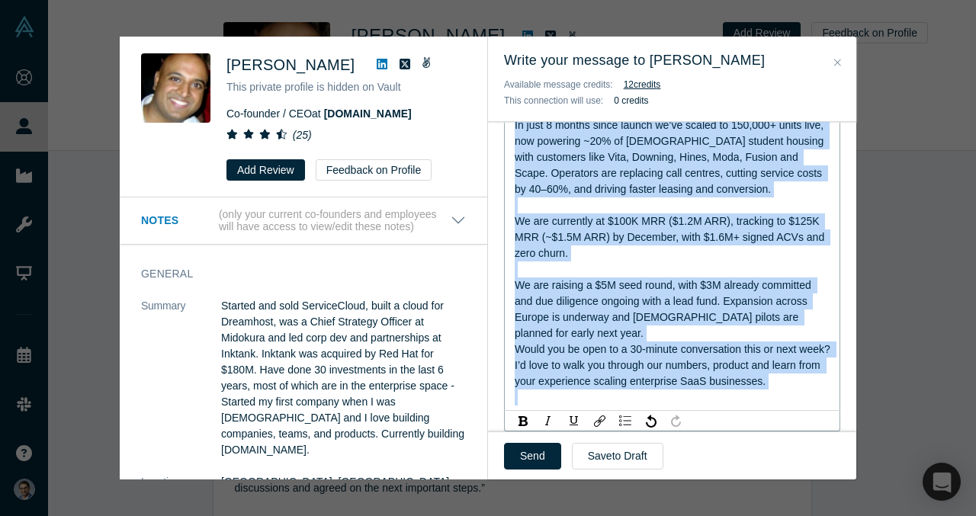
click at [574, 259] on div "We are currently at $100K MRR ($1.2M ARR), tracking to $125K MRR (~$1.5M ARR) b…" at bounding box center [673, 238] width 316 height 48
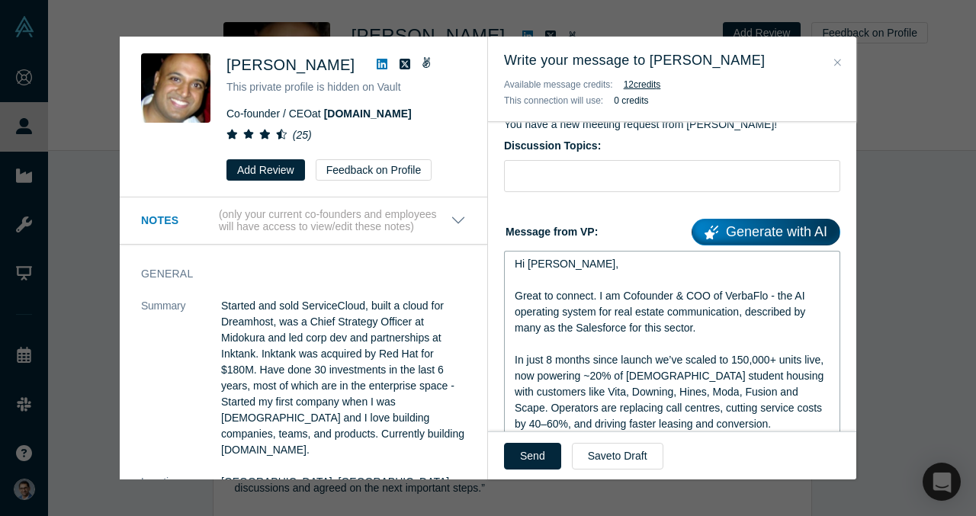
scroll to position [137, 0]
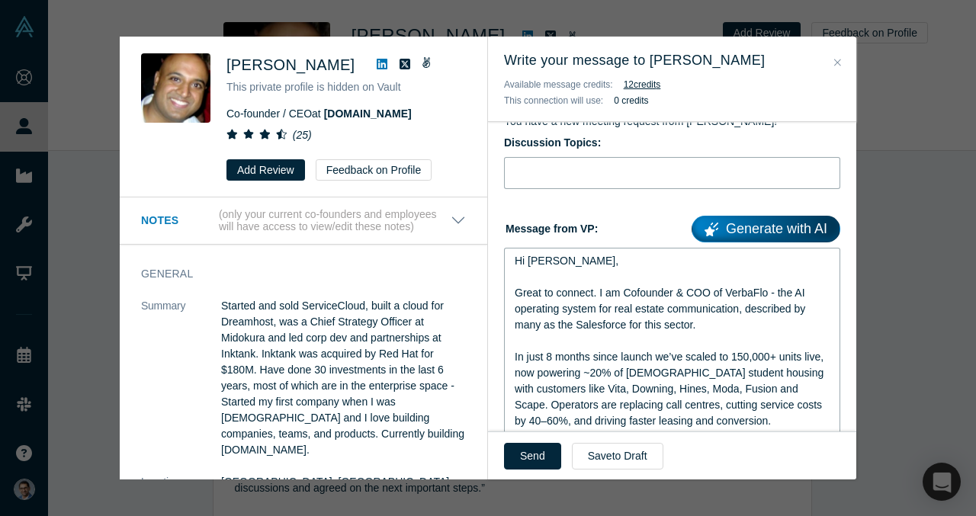
click at [659, 182] on input "Discussion Topics:" at bounding box center [672, 173] width 336 height 32
paste input "Scaling AI SaaS in real estate | Fundraise | GTM learnings"
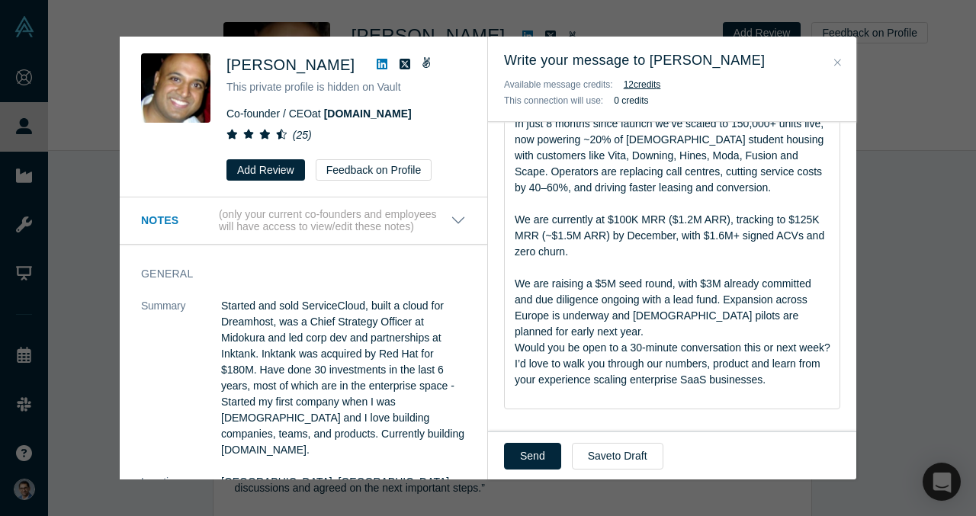
scroll to position [375, 0]
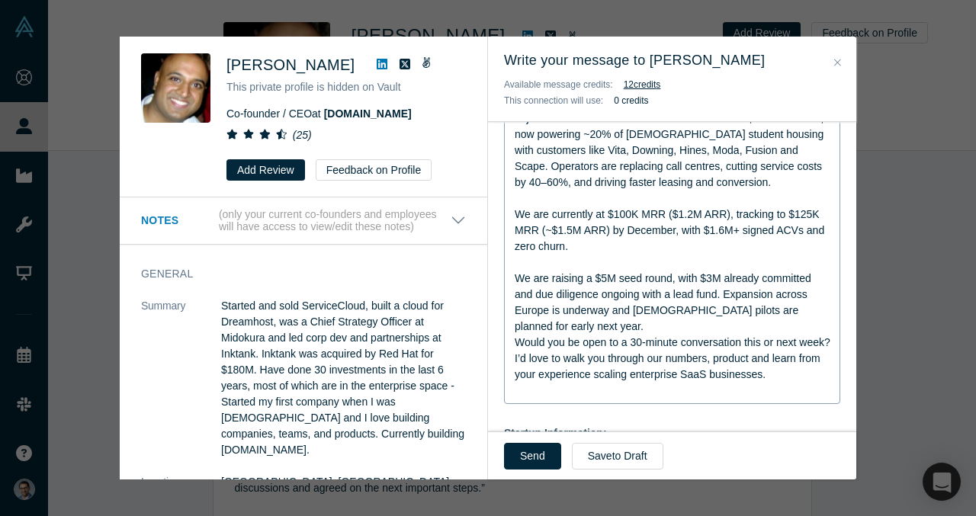
type input "Scaling AI SaaS in real estate | Fundraise | GTM learnings"
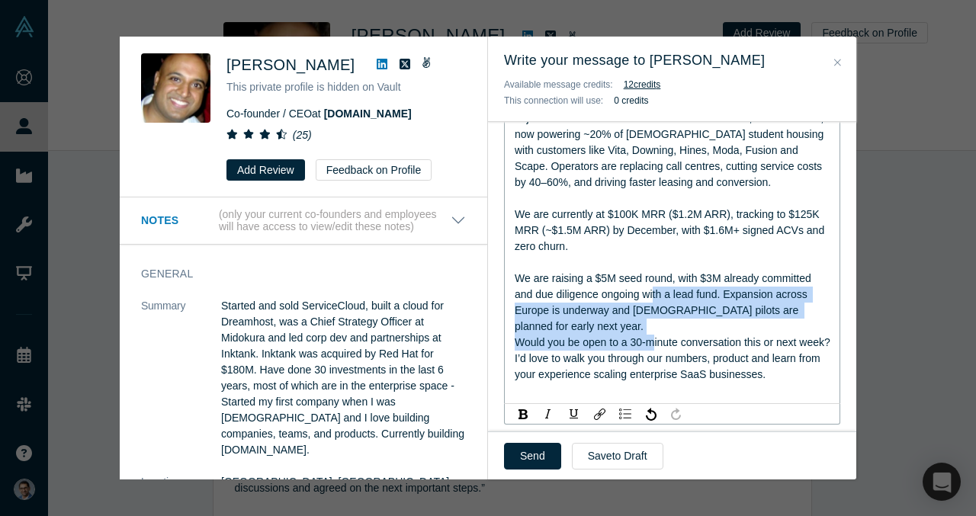
drag, startPoint x: 655, startPoint y: 297, endPoint x: 655, endPoint y: 327, distance: 30.5
click at [655, 327] on div "Hi Ben, Great to connect. I am Cofounder & COO of VerbaFlo - the AI operating s…" at bounding box center [673, 206] width 316 height 384
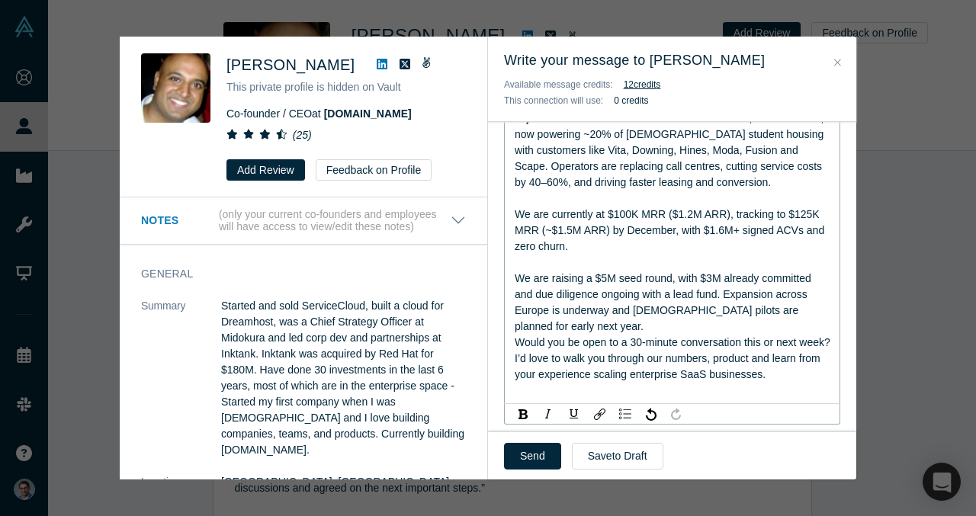
click at [657, 346] on span "Would you be open to a 30-minute conversation this or next week? I’d love to wa…" at bounding box center [674, 358] width 319 height 44
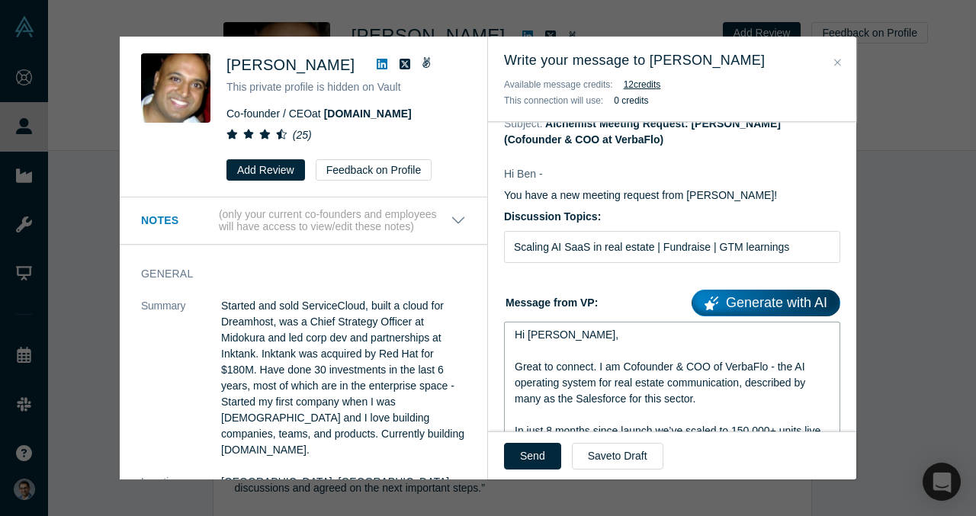
scroll to position [75, 0]
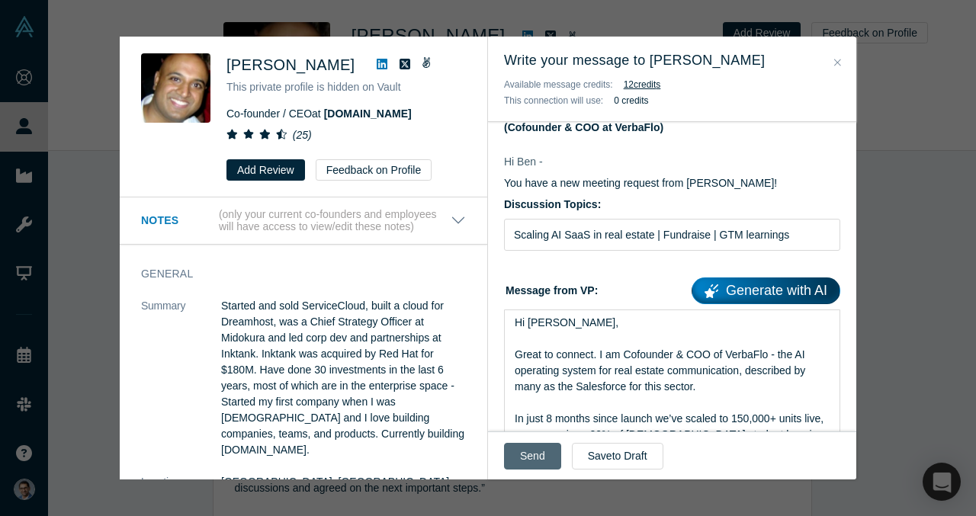
click at [534, 458] on button "Send" at bounding box center [532, 456] width 57 height 27
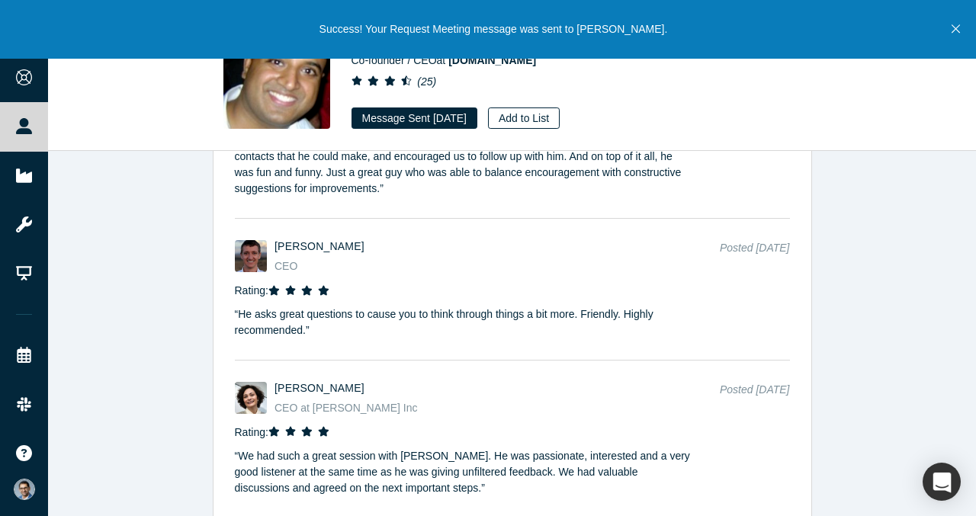
click at [546, 123] on button "Add to List" at bounding box center [524, 118] width 72 height 21
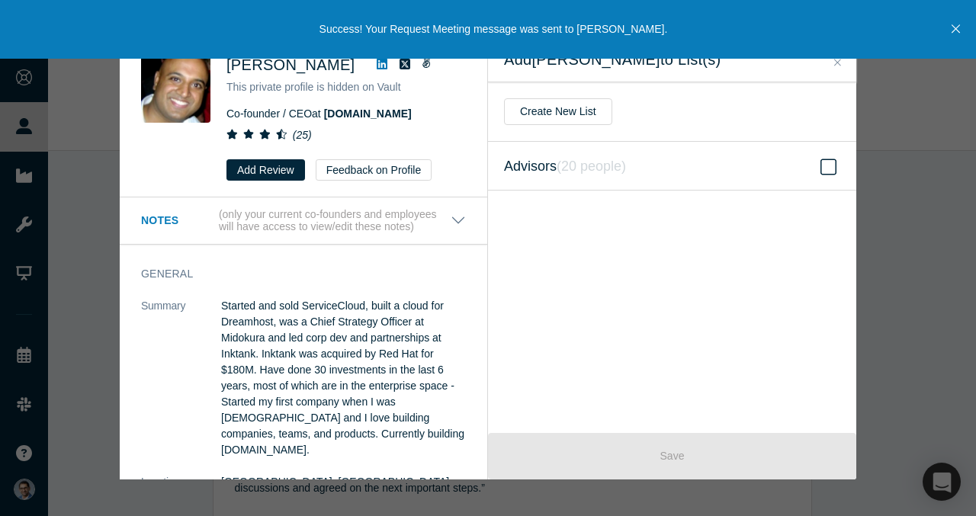
click at [610, 167] on icon "( 20 people )" at bounding box center [591, 166] width 69 height 15
click at [0, 0] on input "Advisors ( 20 people )" at bounding box center [0, 0] width 0 height 0
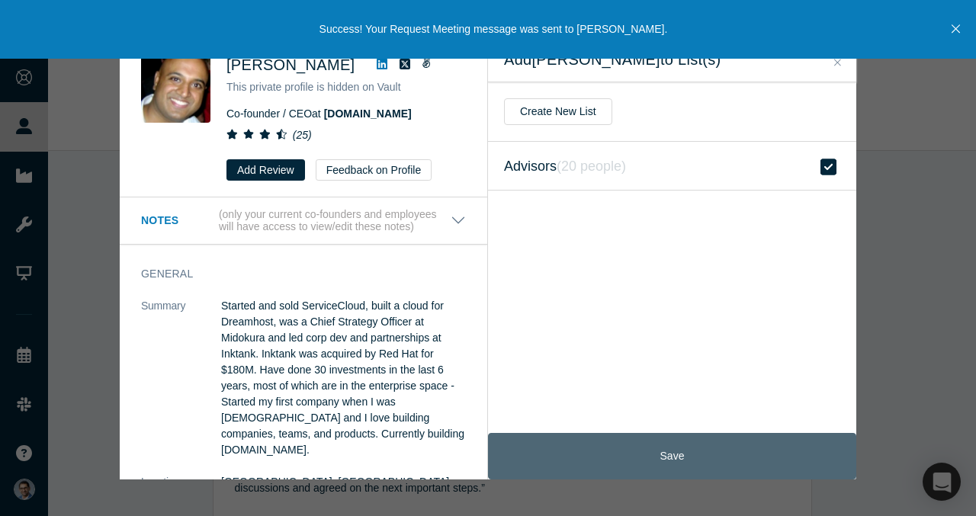
click at [664, 455] on button "Save" at bounding box center [672, 456] width 368 height 47
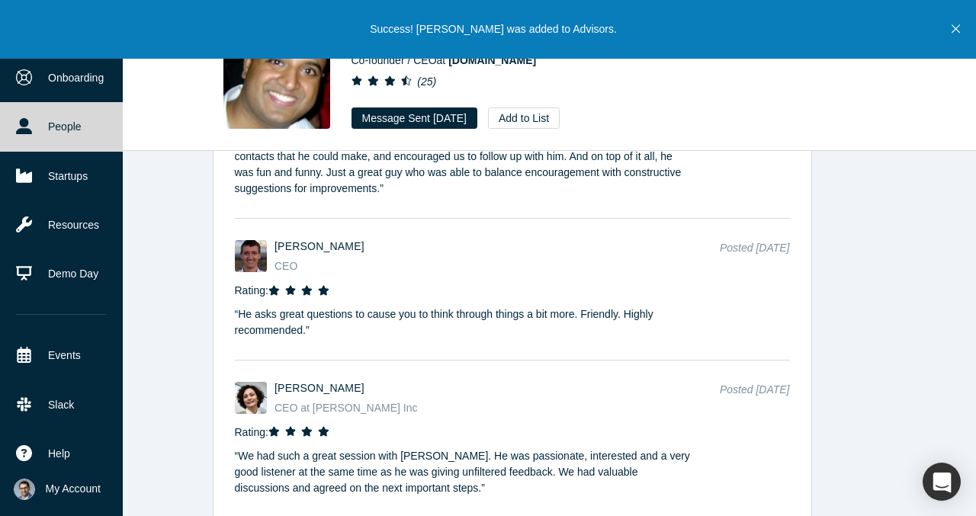
click at [24, 133] on link "People" at bounding box center [61, 126] width 123 height 49
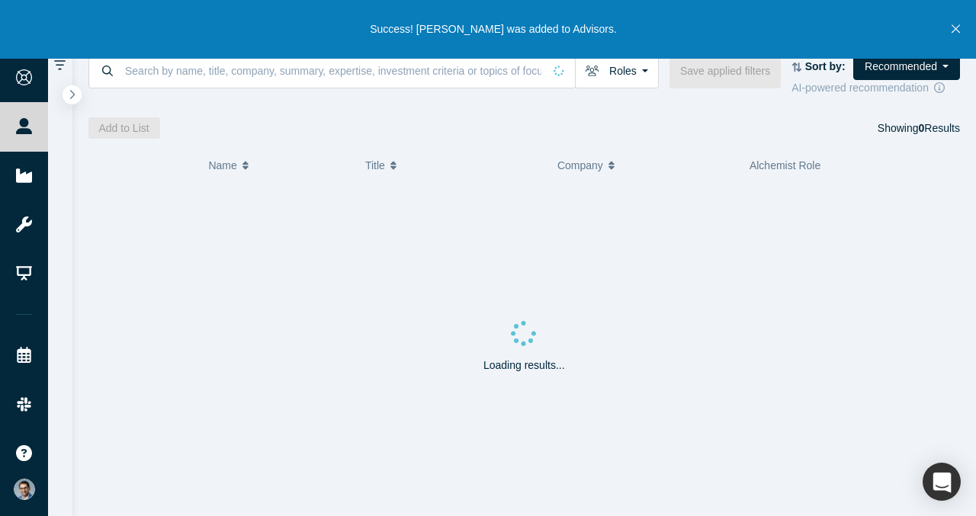
click at [958, 31] on icon "Close" at bounding box center [956, 29] width 8 height 8
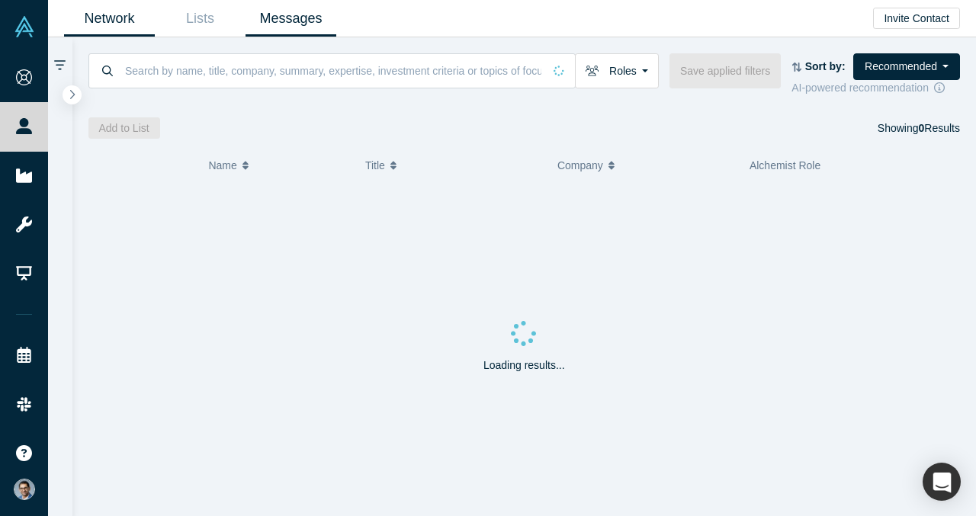
click at [318, 13] on link "Messages" at bounding box center [291, 19] width 91 height 36
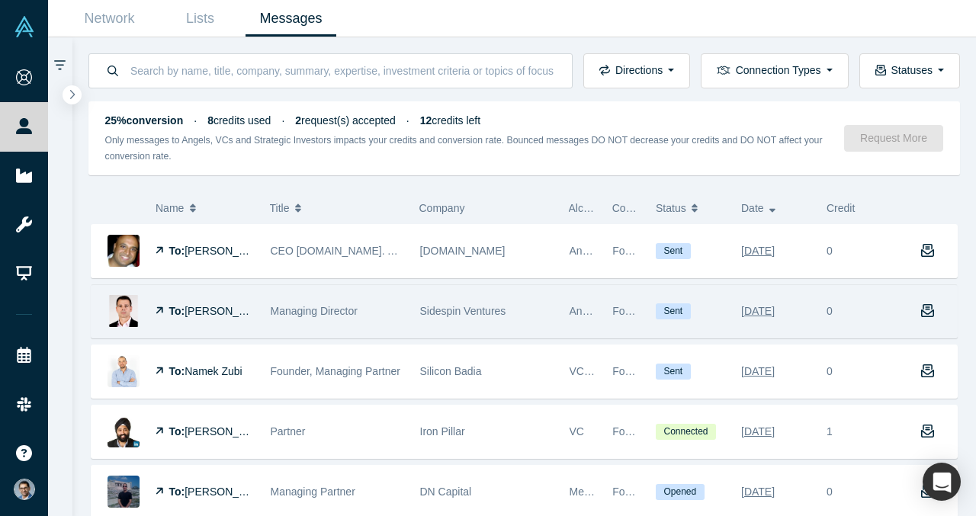
click at [367, 311] on div "Managing Director" at bounding box center [337, 311] width 133 height 53
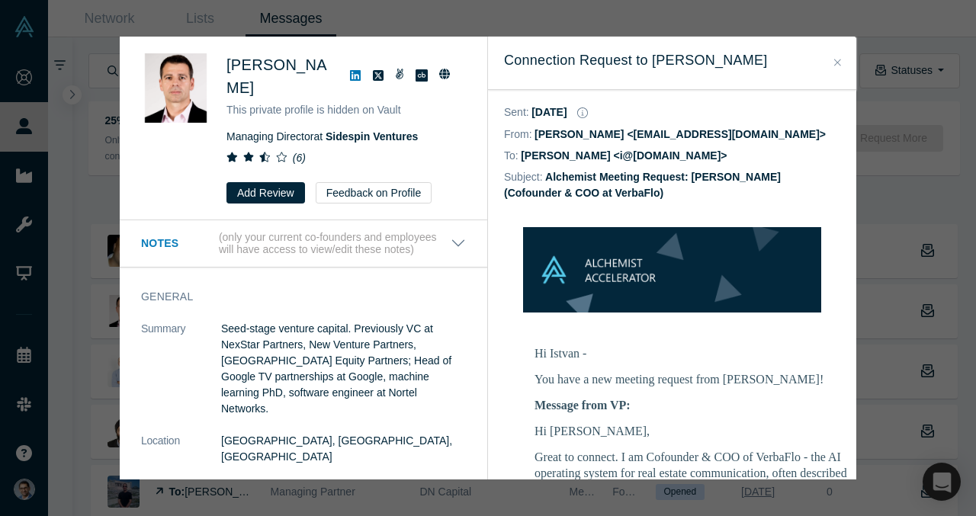
click at [286, 70] on span "Istvan Jonyer" at bounding box center [277, 76] width 101 height 40
click at [285, 63] on span "Istvan Jonyer" at bounding box center [277, 76] width 101 height 40
click at [933, 60] on div "Was the recommendation useful? Istvan Jonyer This private profile is hidden on …" at bounding box center [488, 258] width 976 height 516
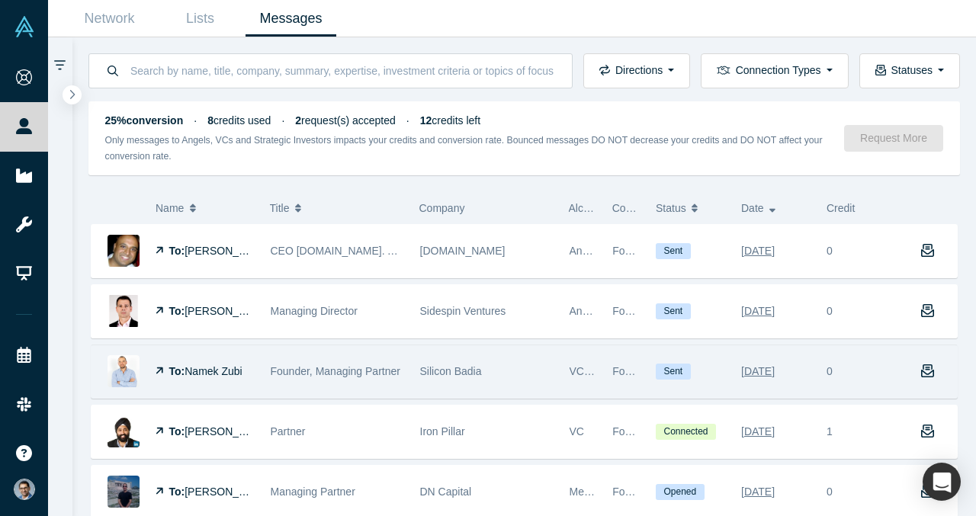
click at [249, 364] on div "To: Namek Zubi" at bounding box center [205, 371] width 99 height 53
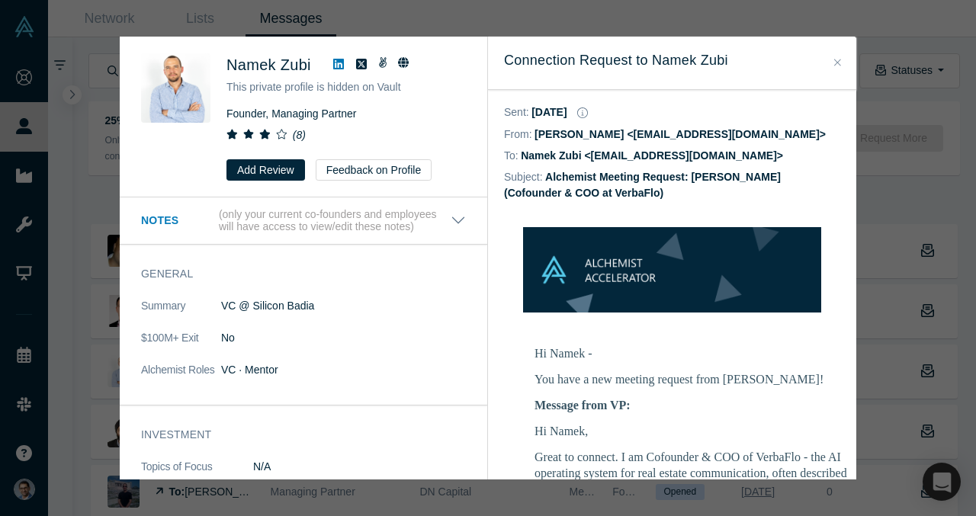
click at [617, 10] on div "Was the recommendation useful? Namek Zubi This private profile is hidden on Vau…" at bounding box center [488, 258] width 976 height 516
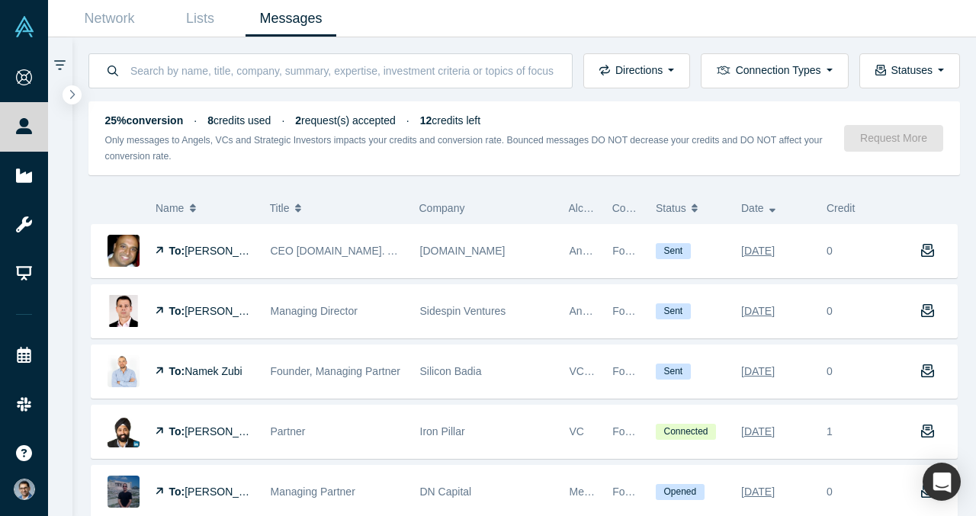
click at [692, 201] on button "Status" at bounding box center [690, 208] width 69 height 32
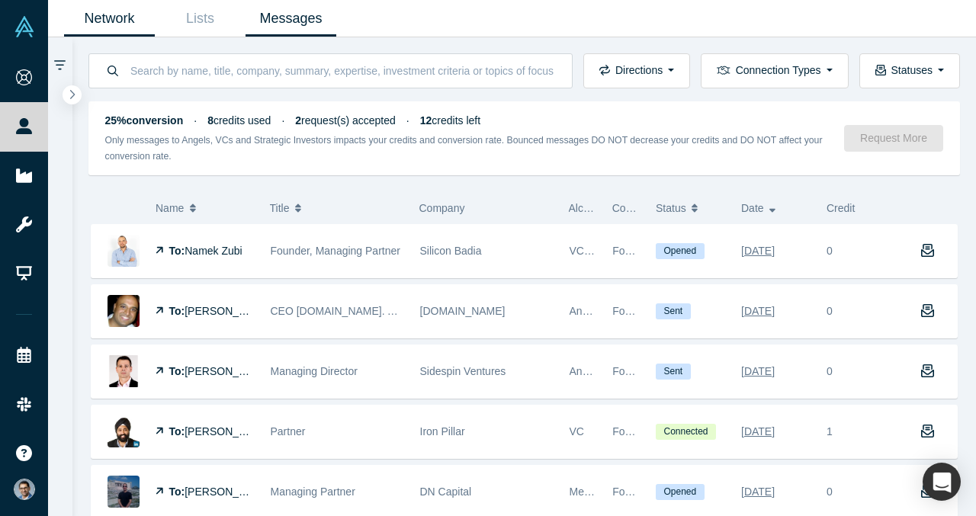
click at [137, 29] on link "Network" at bounding box center [109, 19] width 91 height 36
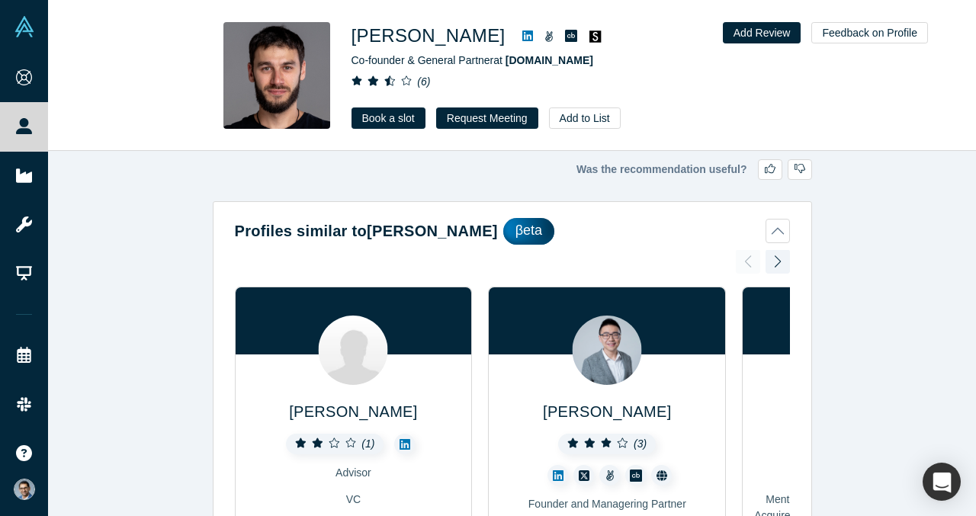
click at [782, 232] on button "Profiles similar to [PERSON_NAME] βeta" at bounding box center [512, 231] width 555 height 27
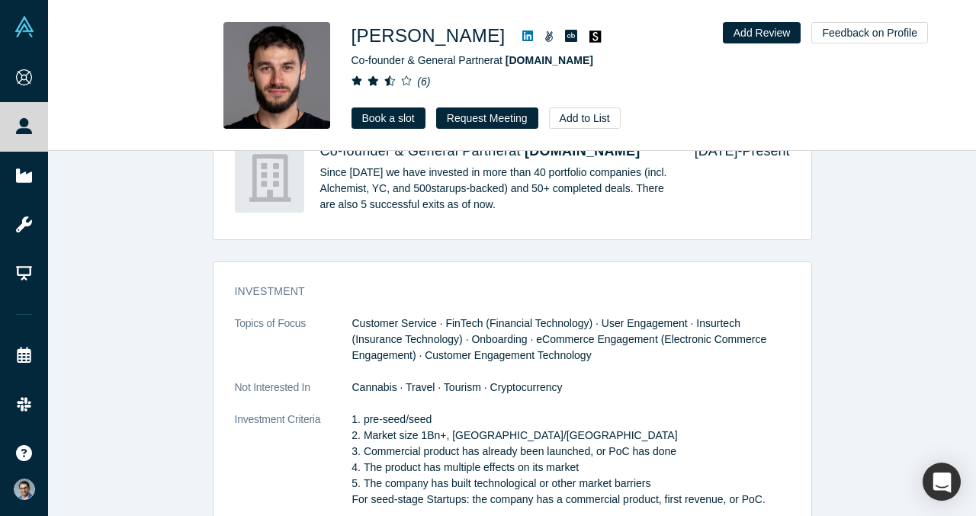
scroll to position [438, 0]
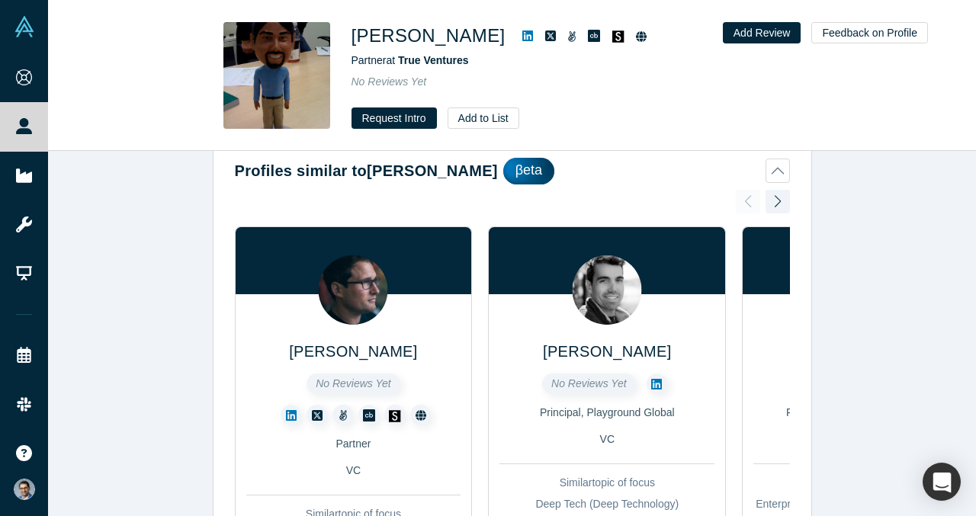
scroll to position [54, 0]
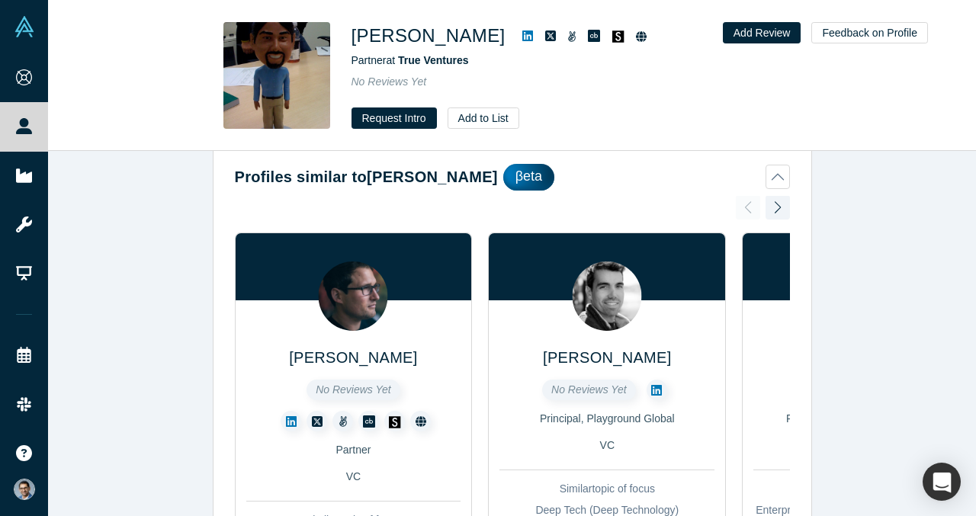
click at [779, 188] on button "Profiles similar to [PERSON_NAME] βeta" at bounding box center [512, 177] width 555 height 27
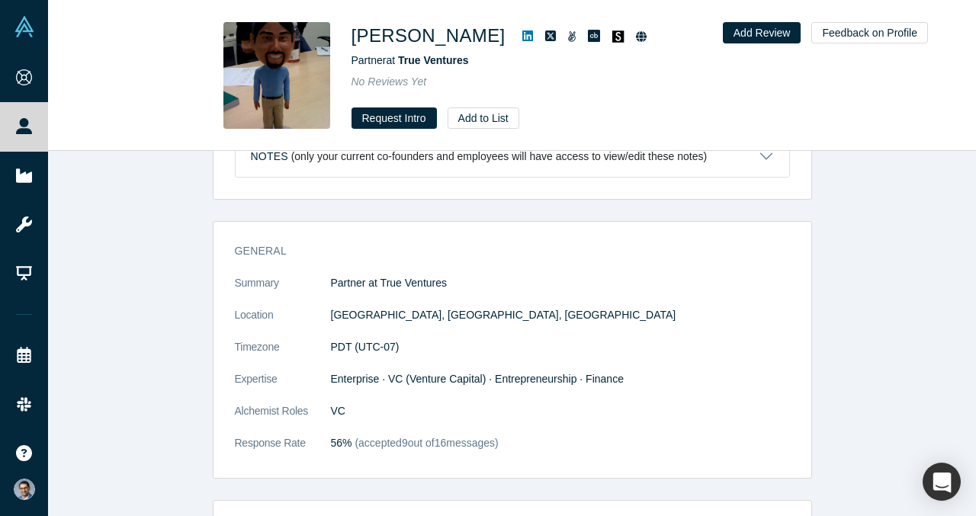
scroll to position [134, 0]
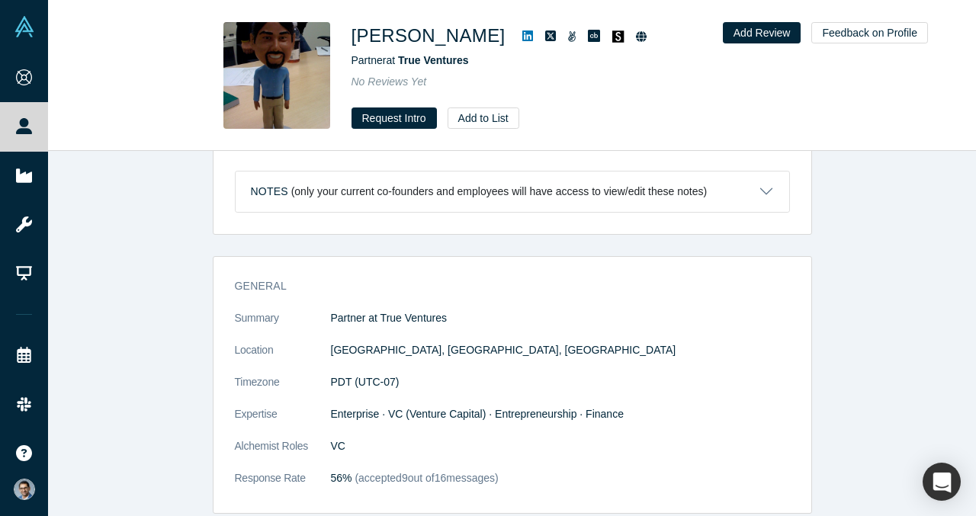
click at [522, 35] on icon at bounding box center [527, 36] width 11 height 12
click at [578, 141] on div "Puneet Agarwal Partner at True Ventures No Reviews Yet Request Intro Add to Lis…" at bounding box center [512, 76] width 928 height 150
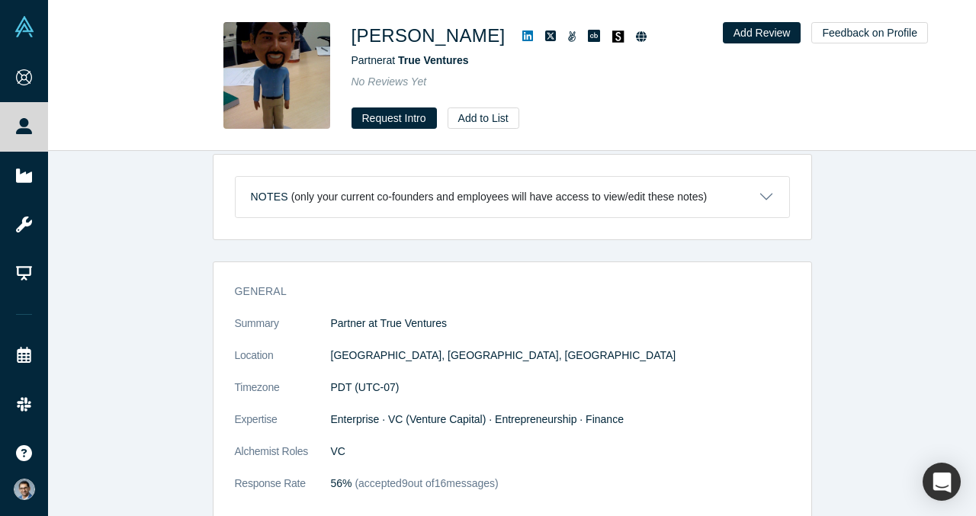
scroll to position [0, 0]
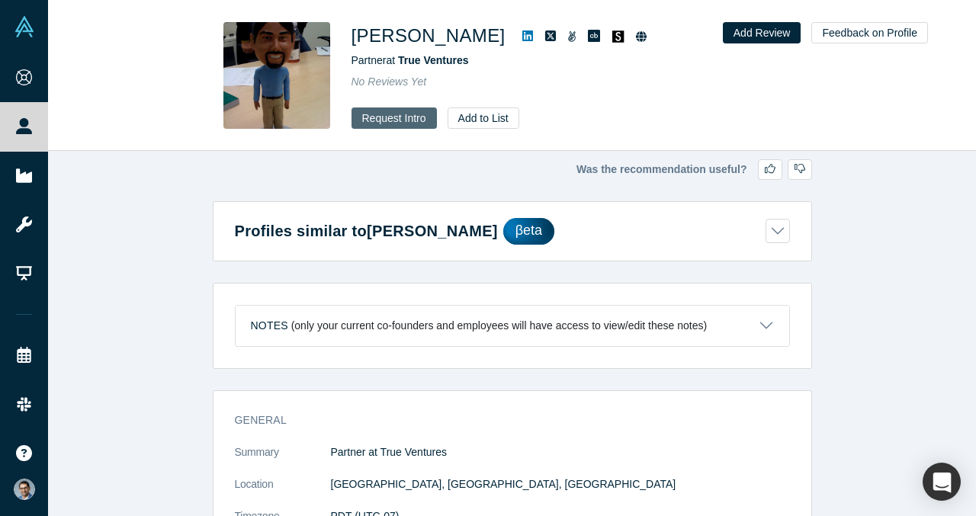
click at [406, 109] on button "Request Intro" at bounding box center [394, 118] width 85 height 21
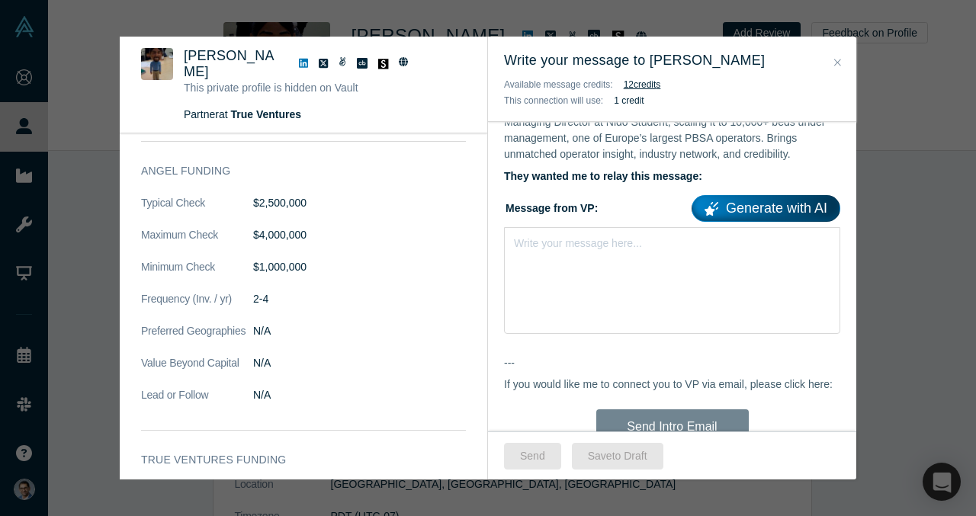
scroll to position [728, 0]
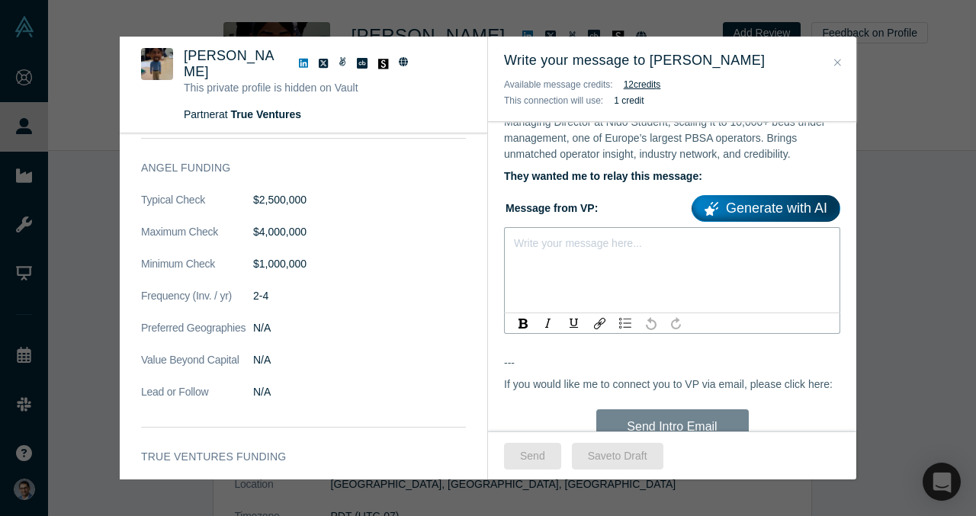
click at [632, 233] on div "rdw-editor" at bounding box center [673, 241] width 316 height 16
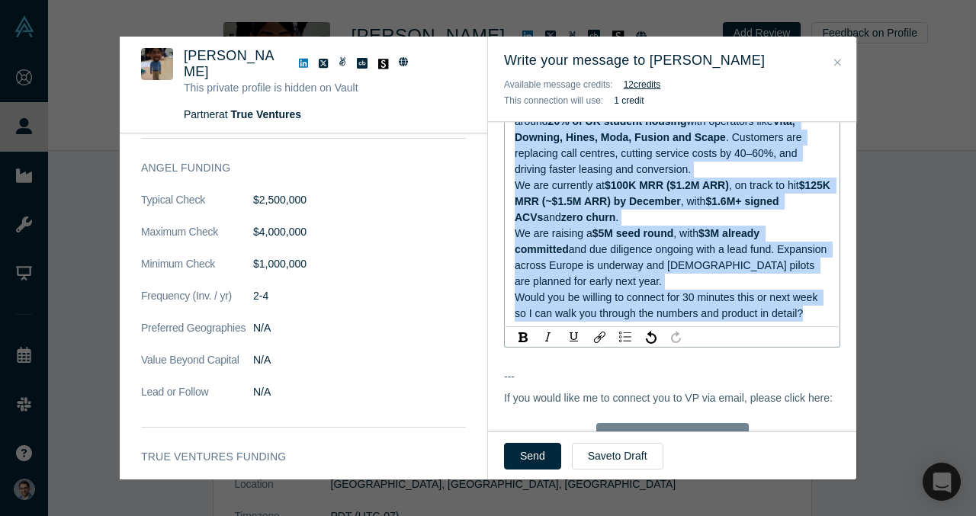
scroll to position [1089, 0]
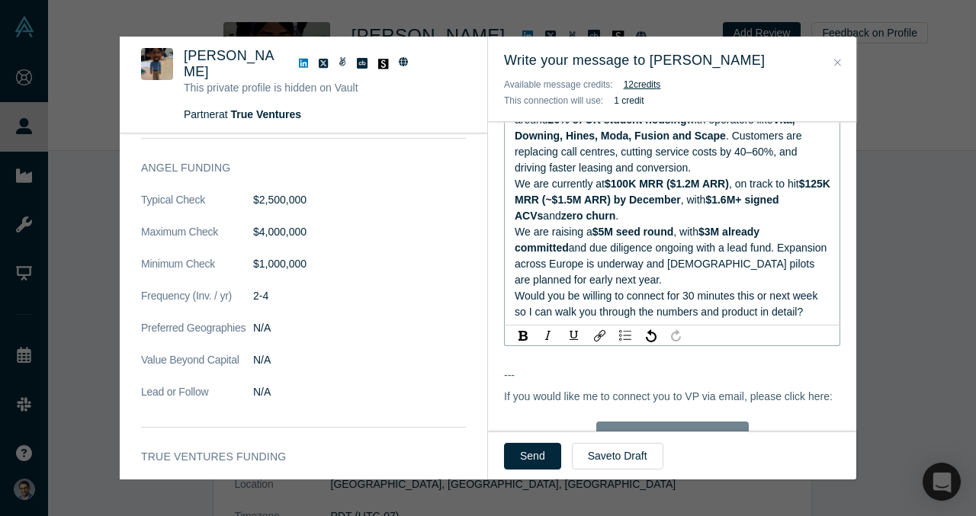
click at [651, 196] on div "We are currently at $100K MRR ($1.2M ARR) , on track to hit $125K MRR (~$1.5M A…" at bounding box center [673, 200] width 316 height 48
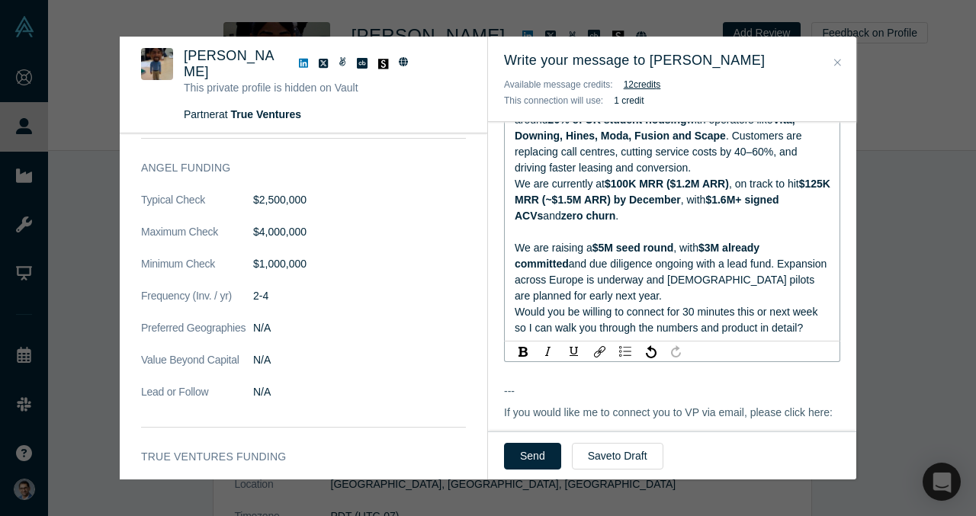
click at [716, 156] on div "In just 8 months we’ve scaled to 150,000+ units live , powering around 20% of U…" at bounding box center [673, 136] width 316 height 80
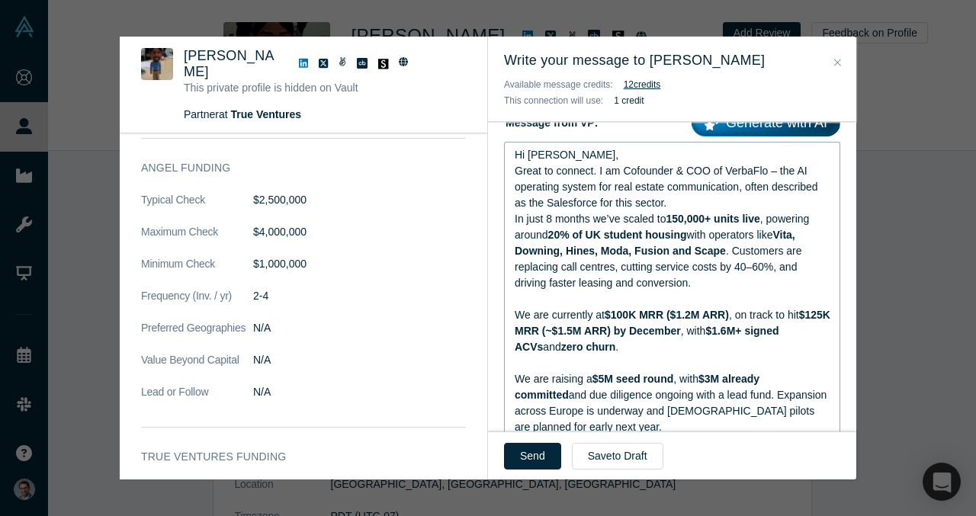
scroll to position [971, 0]
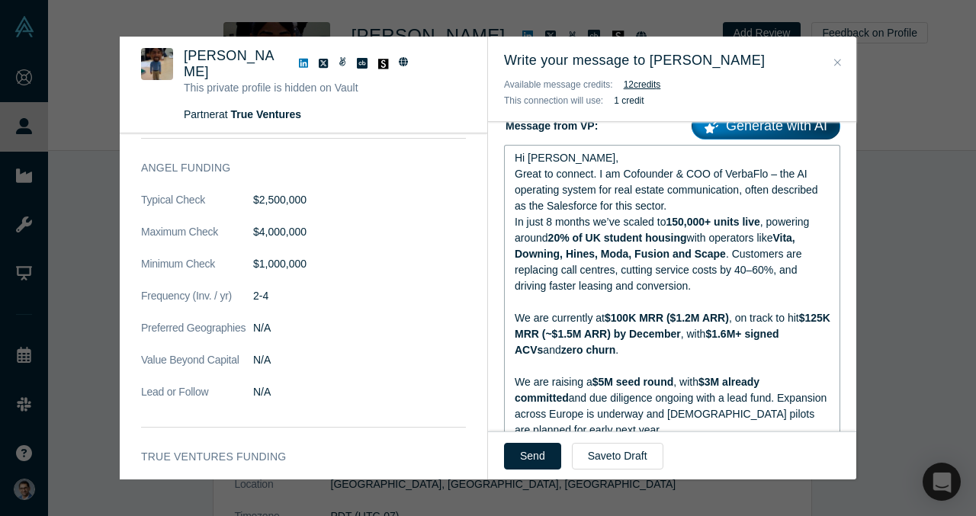
click at [675, 193] on div "Great to connect. I am Cofounder & COO of VerbaFlo – the AI operating system fo…" at bounding box center [673, 190] width 316 height 48
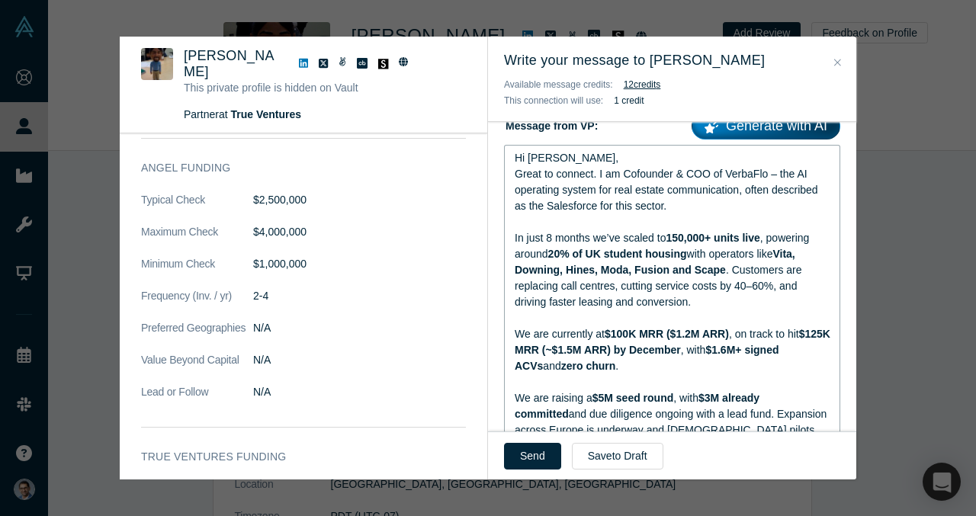
click at [657, 150] on div "Hi Puneet," at bounding box center [673, 158] width 316 height 16
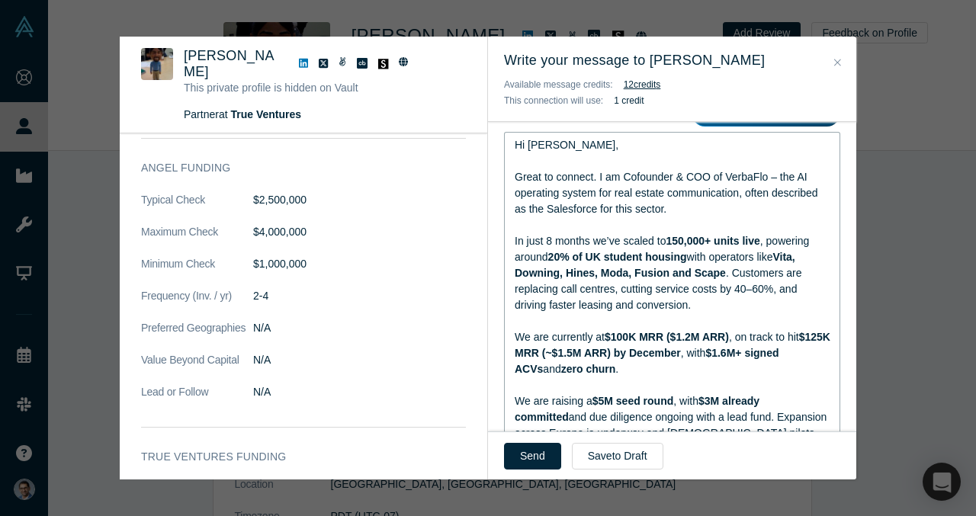
click at [651, 217] on div "rdw-editor" at bounding box center [673, 225] width 316 height 16
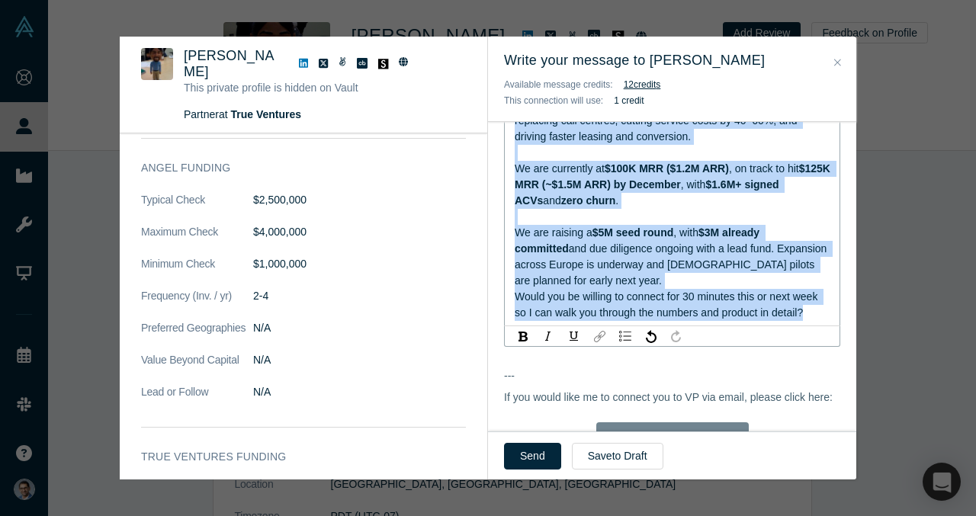
scroll to position [1170, 0]
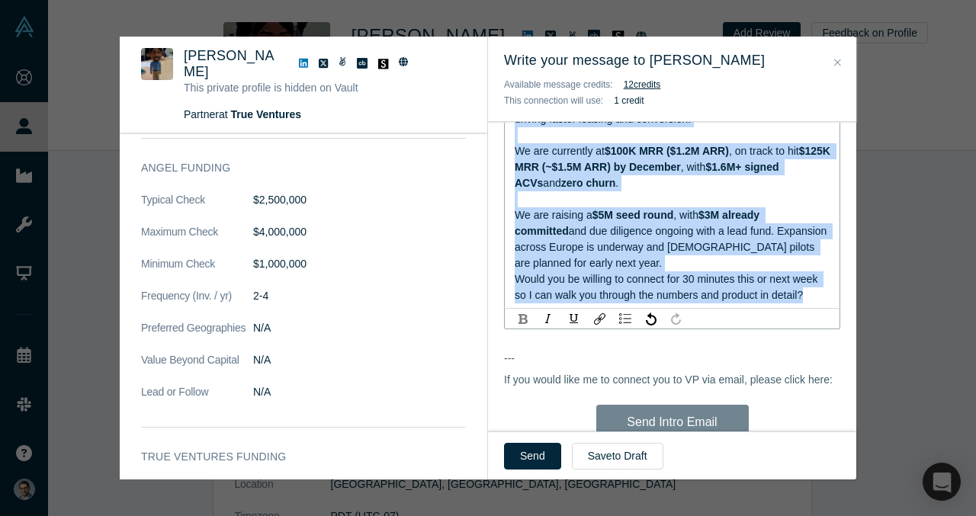
click at [532, 311] on div "rdw-inline-control" at bounding box center [522, 318] width 19 height 15
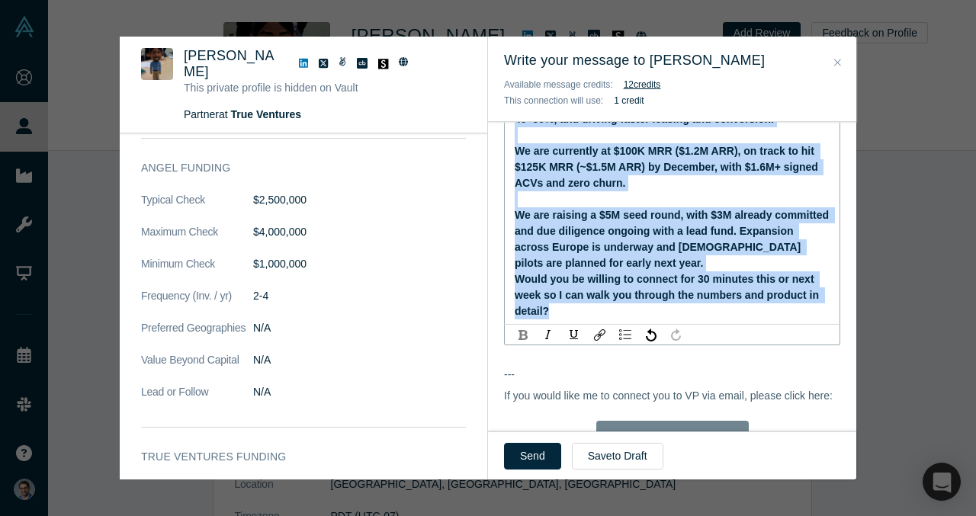
click at [523, 330] on img "rdw-inline-control" at bounding box center [523, 335] width 9 height 10
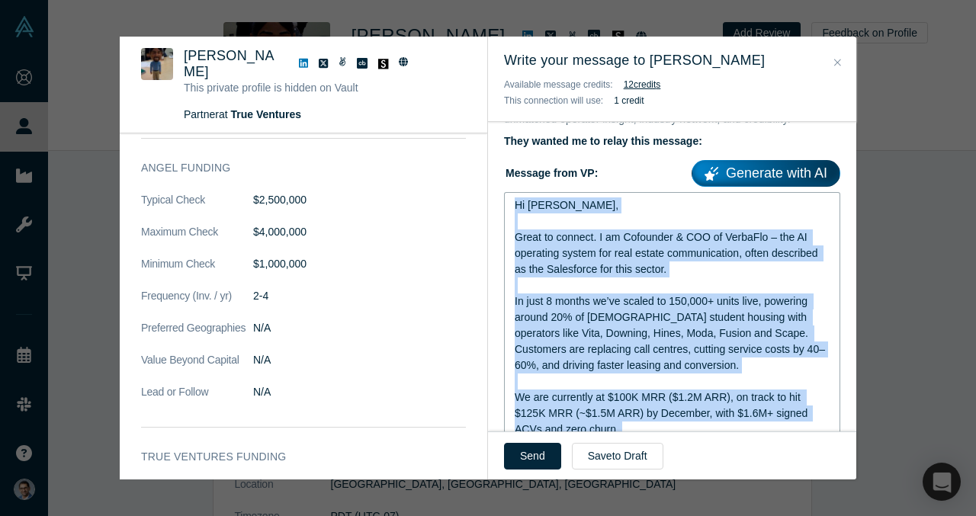
scroll to position [944, 0]
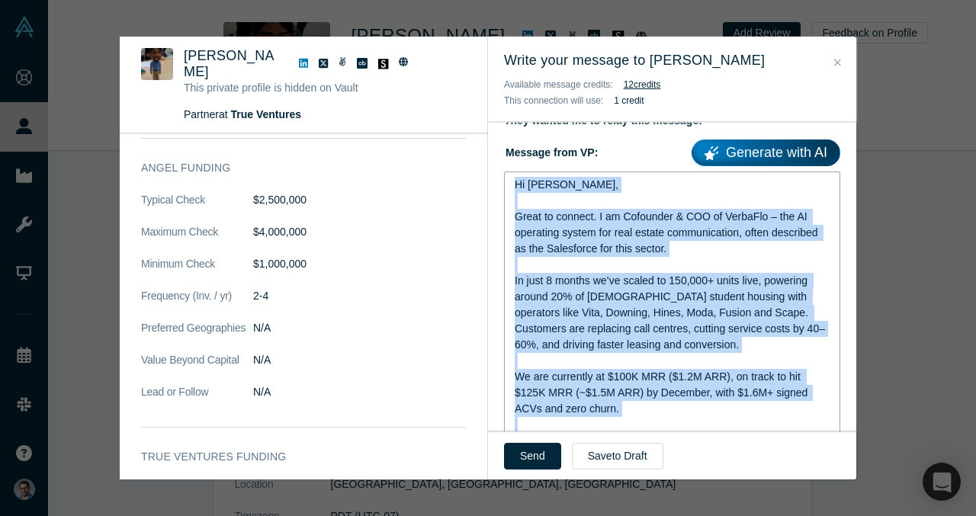
click at [628, 257] on div "rdw-editor" at bounding box center [673, 265] width 316 height 16
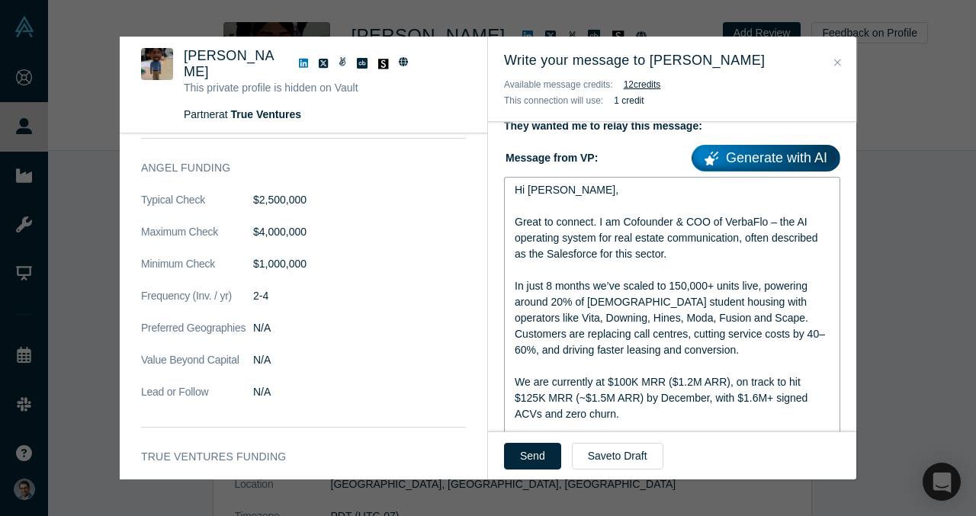
scroll to position [937, 0]
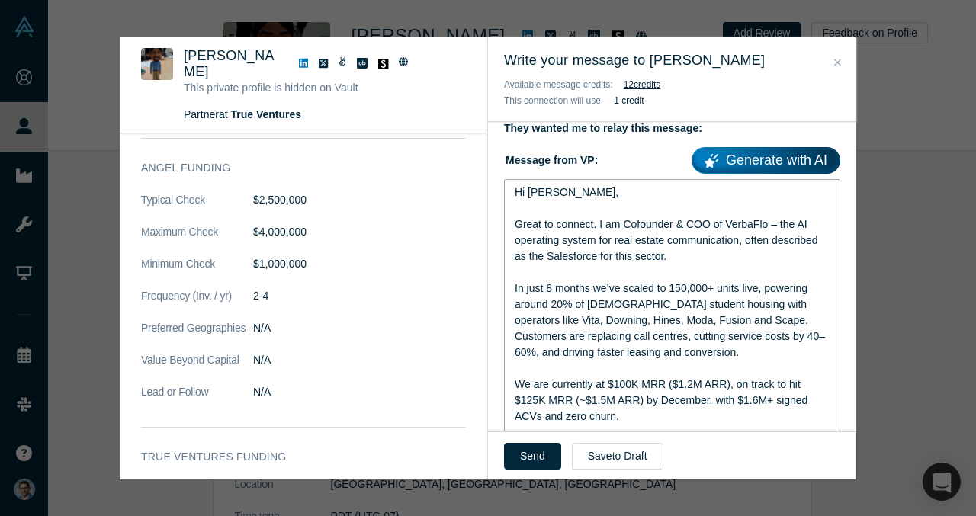
click at [660, 217] on div "Great to connect. I am Cofounder & COO of VerbaFlo – the AI operating system fo…" at bounding box center [673, 241] width 316 height 48
click at [773, 218] on span "Great to connect. I am Cofounder & COO of VerbaFlo – the AI operating system fo…" at bounding box center [668, 240] width 307 height 44
click at [757, 326] on span "In just 8 months we’ve scaled to 150,000+ units live, powering around 20% of UK…" at bounding box center [670, 320] width 310 height 76
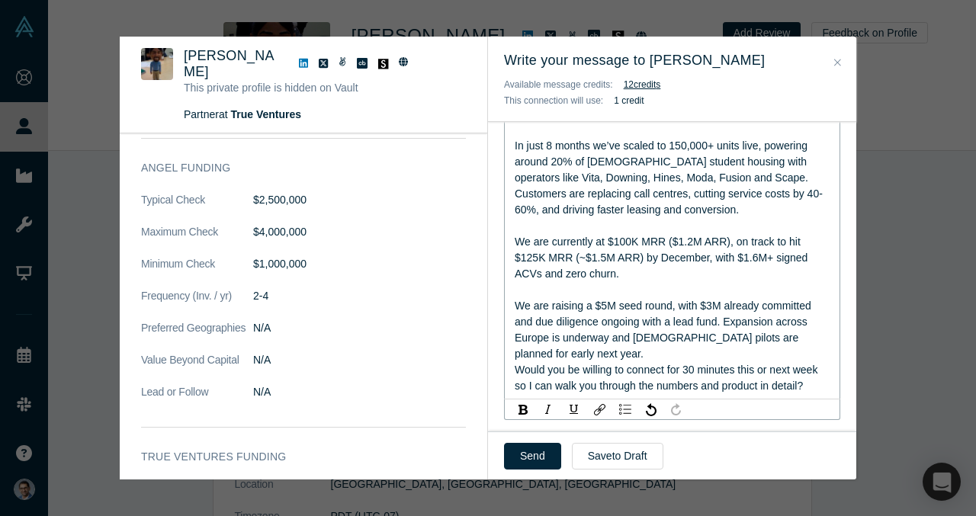
scroll to position [1080, 0]
click at [743, 310] on span "We are raising a $5M seed round, with $3M already committed and due diligence o…" at bounding box center [665, 329] width 300 height 60
click at [722, 298] on div "We are raising a $5M seed round, with $3M already committed and due diligence o…" at bounding box center [673, 329] width 316 height 64
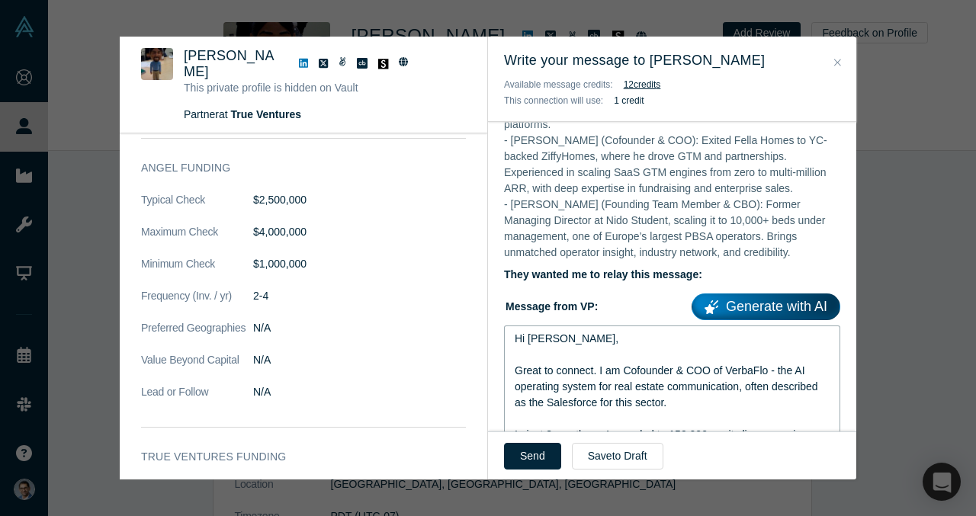
scroll to position [860, 0]
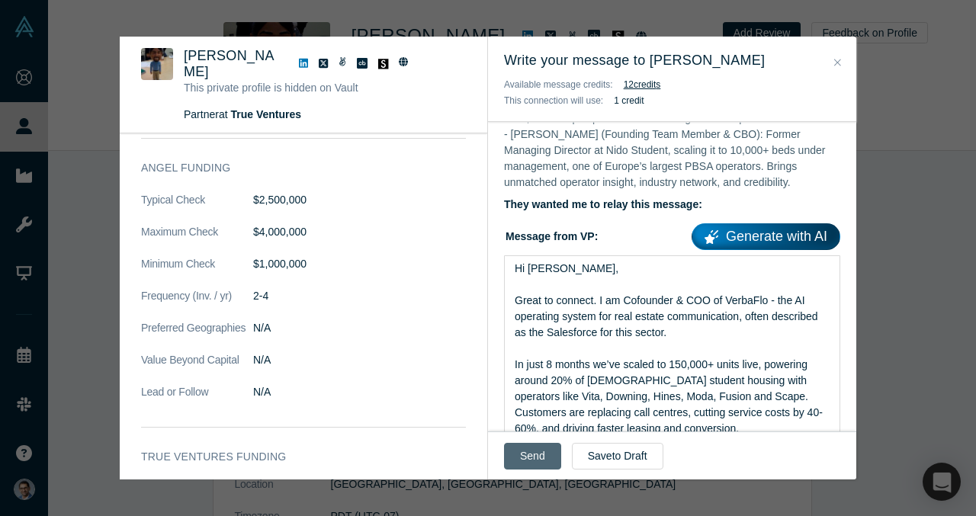
click at [529, 451] on button "Send" at bounding box center [532, 456] width 57 height 27
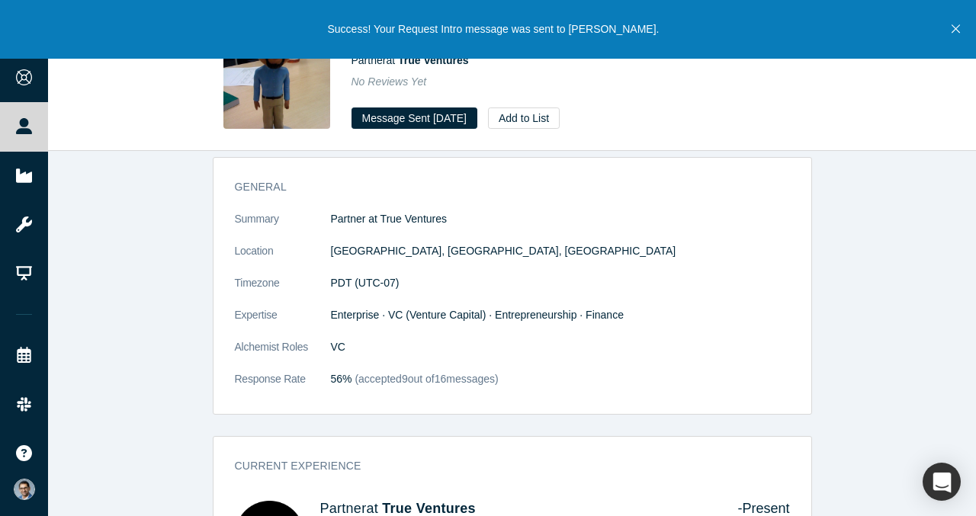
scroll to position [0, 0]
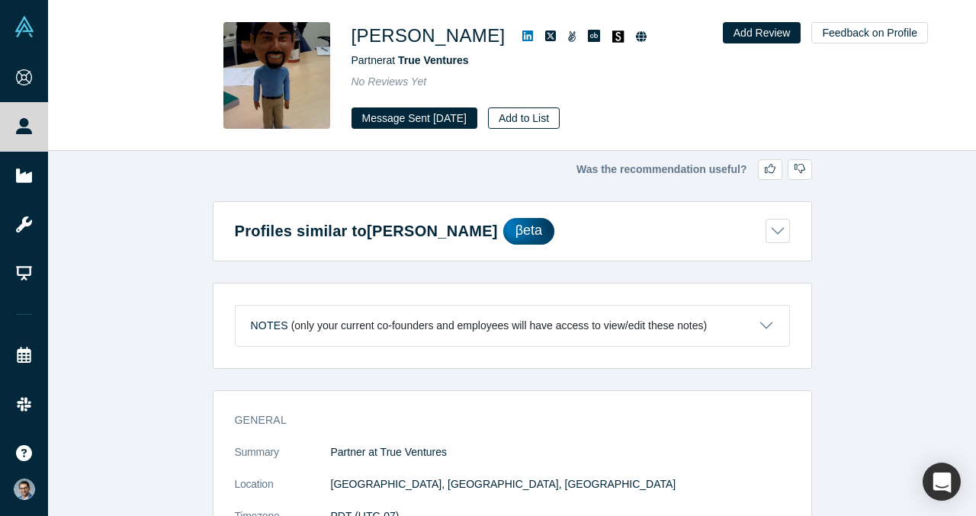
click at [555, 111] on button "Add to List" at bounding box center [524, 118] width 72 height 21
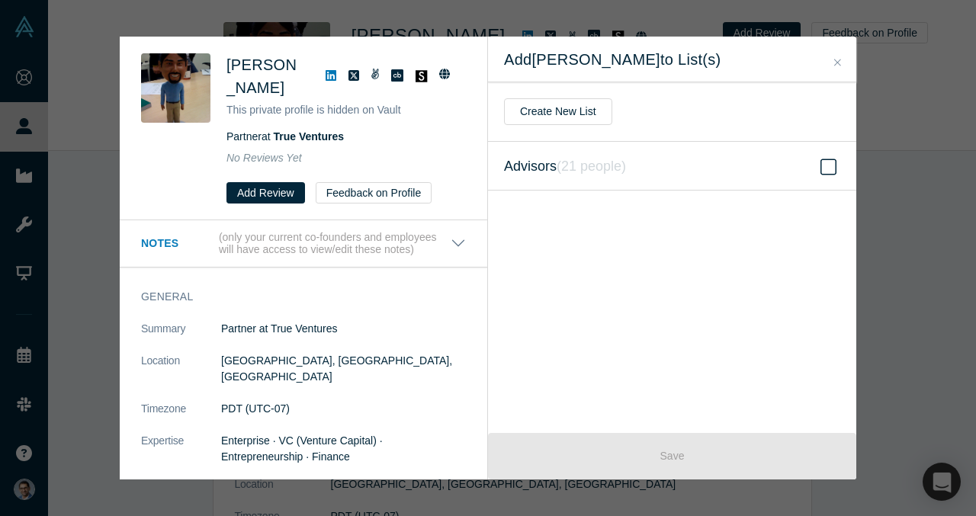
click at [623, 159] on icon "( 21 people )" at bounding box center [591, 166] width 69 height 15
click at [0, 0] on input "Advisors ( 21 people )" at bounding box center [0, 0] width 0 height 0
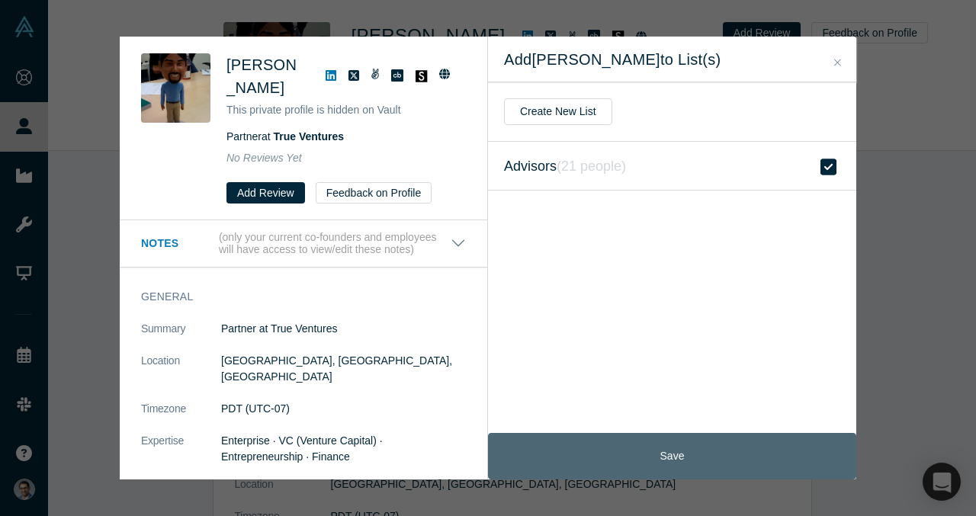
click at [642, 447] on button "Save" at bounding box center [672, 456] width 368 height 47
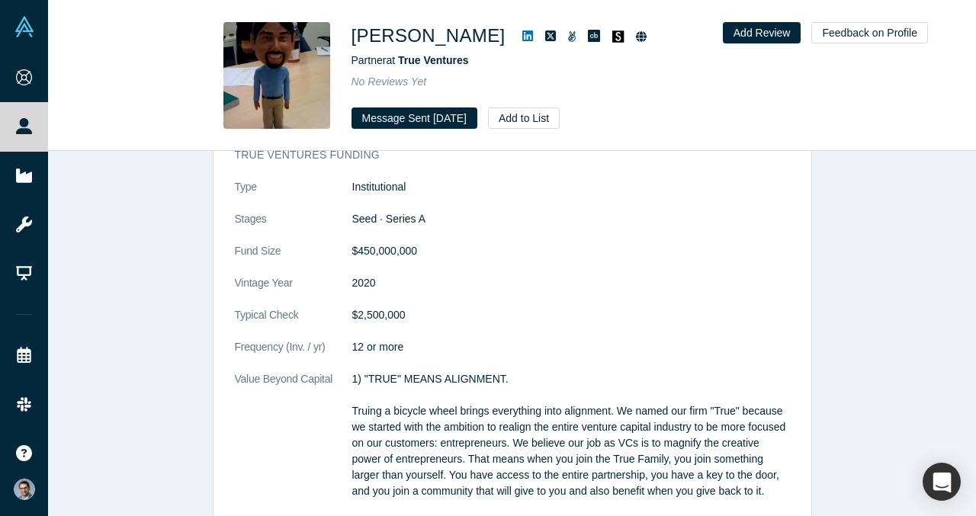
scroll to position [1296, 0]
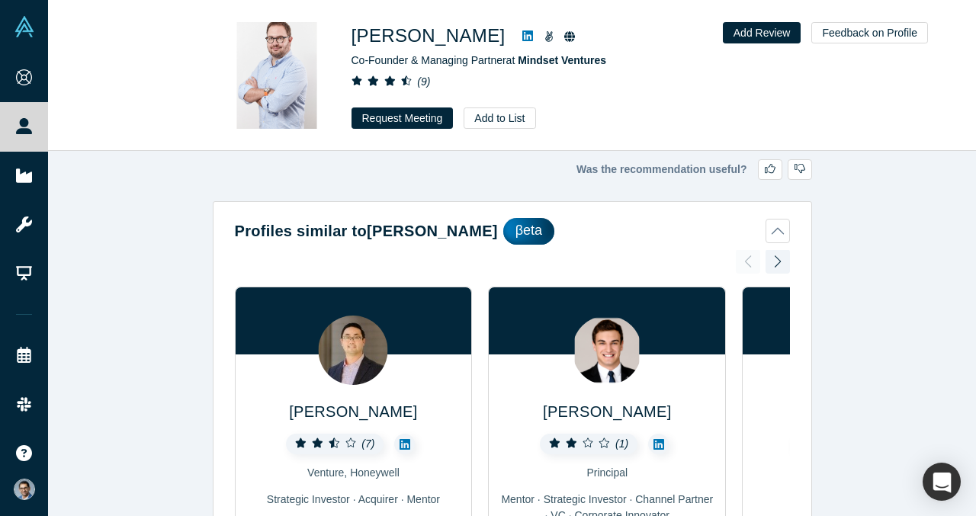
click at [775, 225] on button "Profiles similar to [PERSON_NAME]" at bounding box center [512, 231] width 555 height 27
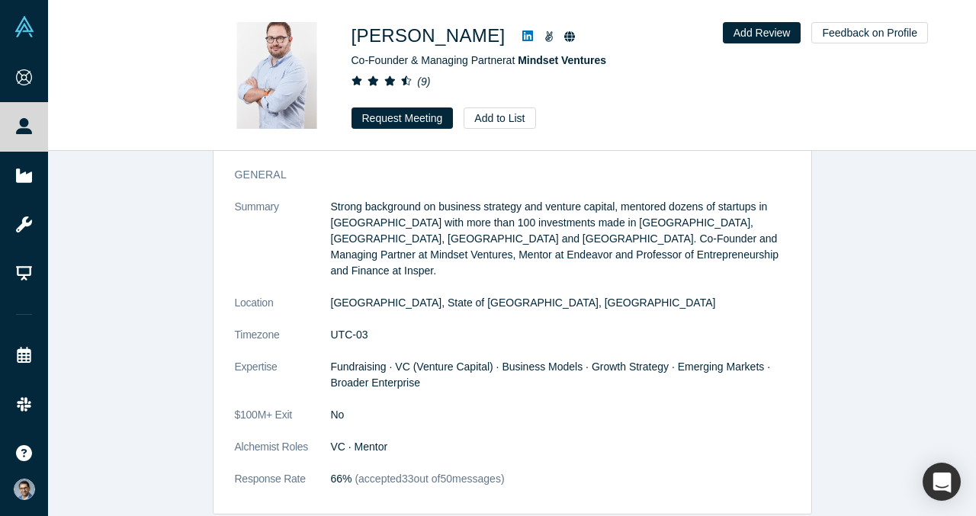
scroll to position [257, 0]
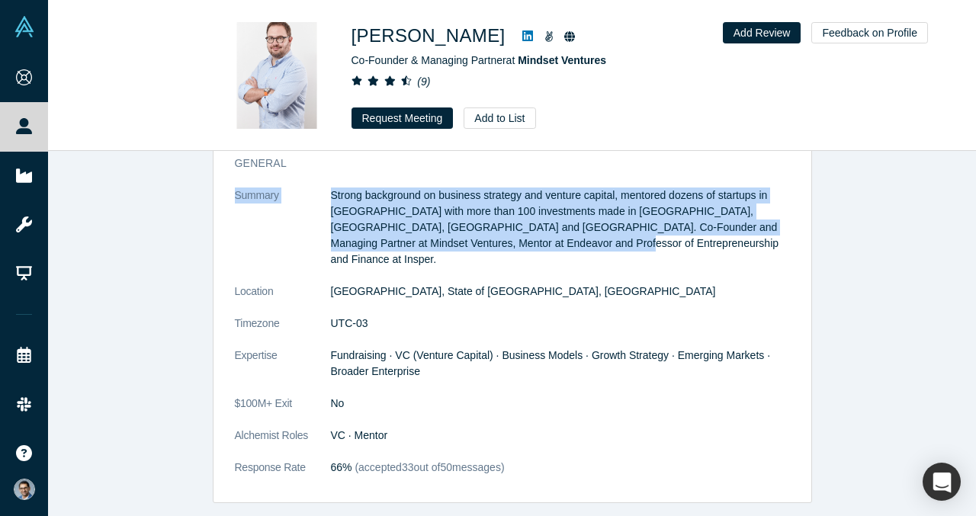
drag, startPoint x: 537, startPoint y: 243, endPoint x: 325, endPoint y: 185, distance: 219.8
click at [325, 185] on div "General Summary Strong background on business strategy and venture capital, men…" at bounding box center [513, 324] width 598 height 358
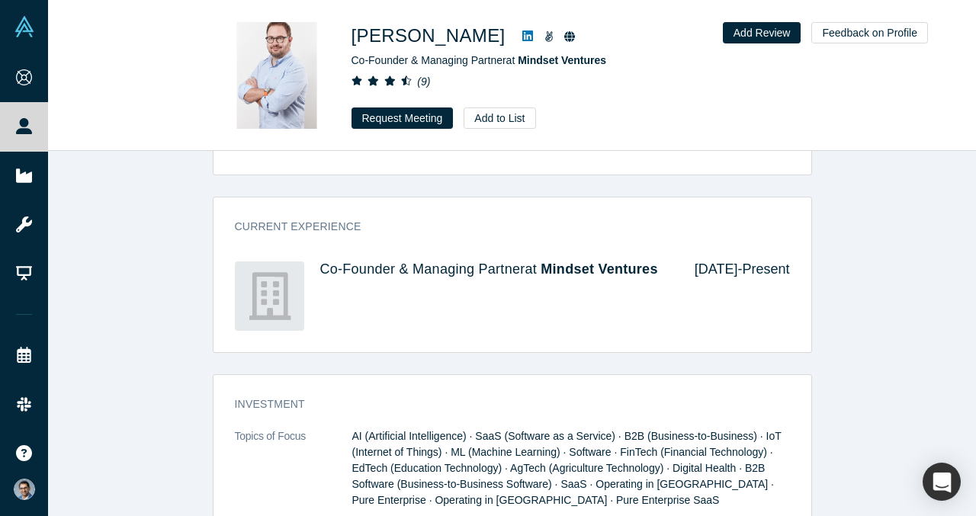
scroll to position [590, 0]
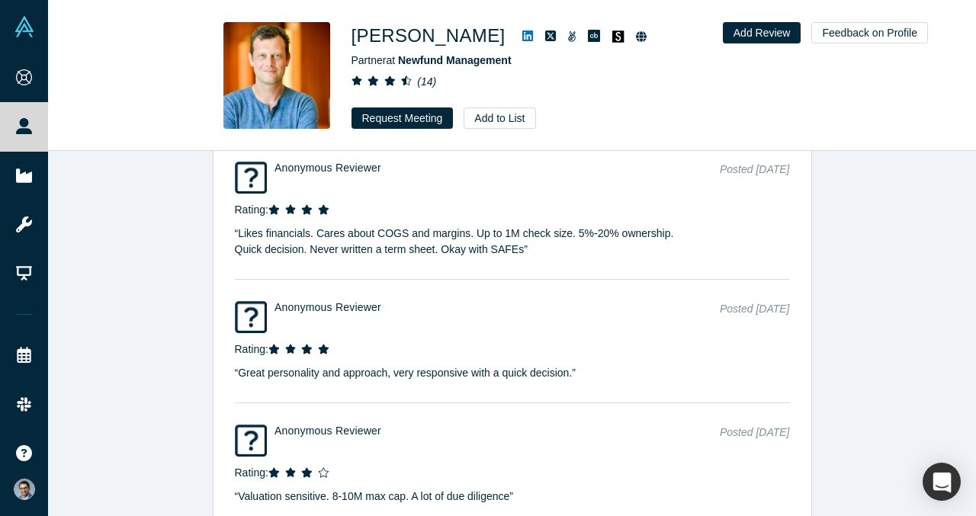
scroll to position [3703, 0]
